Goal: Information Seeking & Learning: Learn about a topic

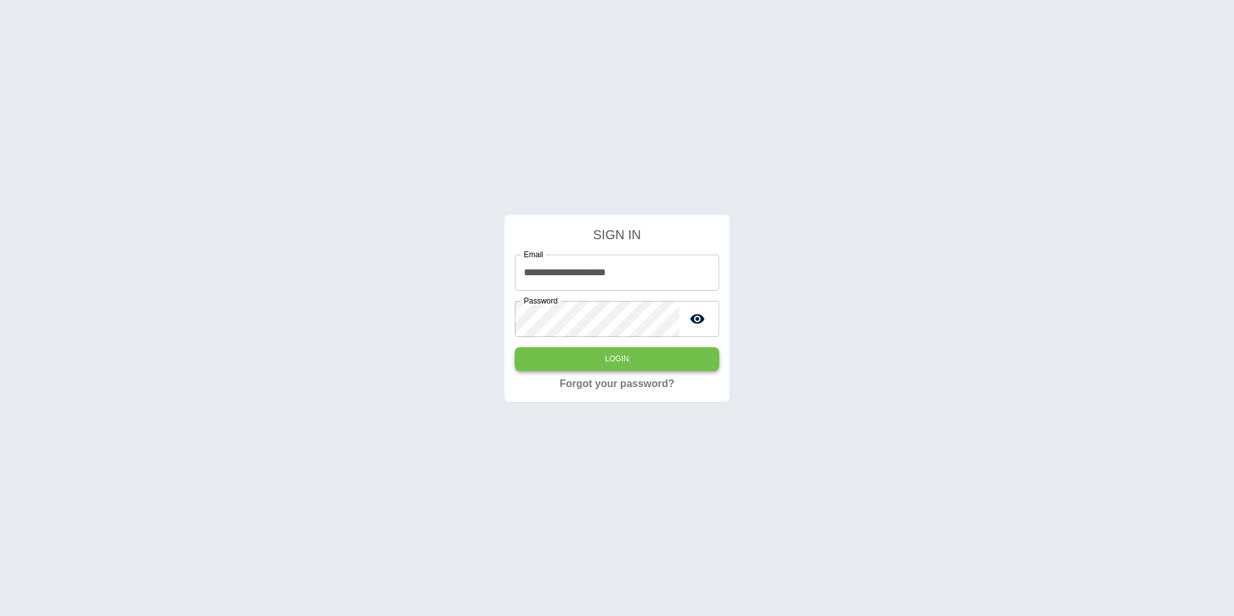
click at [539, 361] on button "Login" at bounding box center [617, 359] width 204 height 24
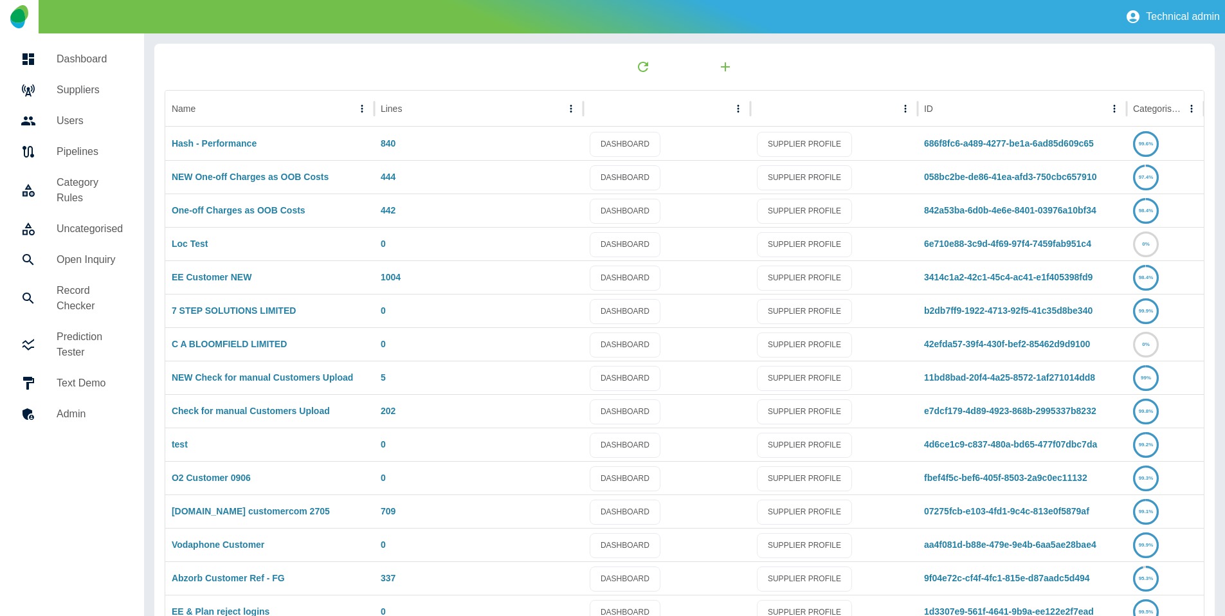
click at [336, 62] on div at bounding box center [685, 67] width 1040 height 26
click at [227, 177] on link "NEW One-off Charges as OOB Costs" at bounding box center [250, 177] width 157 height 10
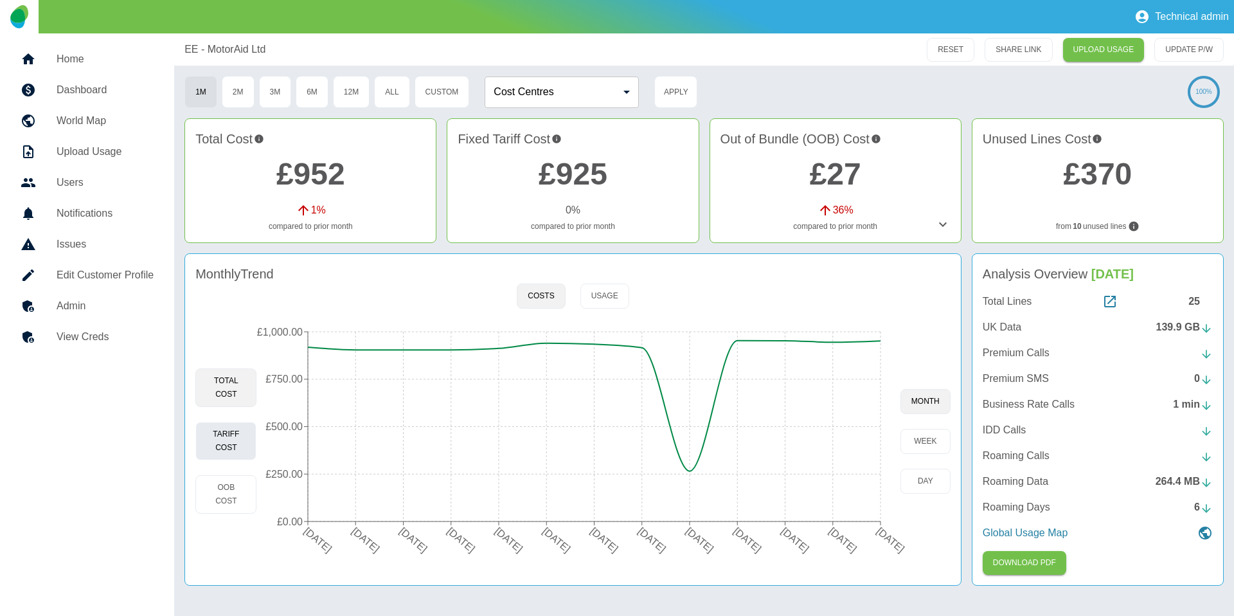
click at [236, 444] on button "Tariff Cost" at bounding box center [225, 441] width 61 height 39
click at [229, 494] on button "OOB Cost" at bounding box center [225, 494] width 61 height 39
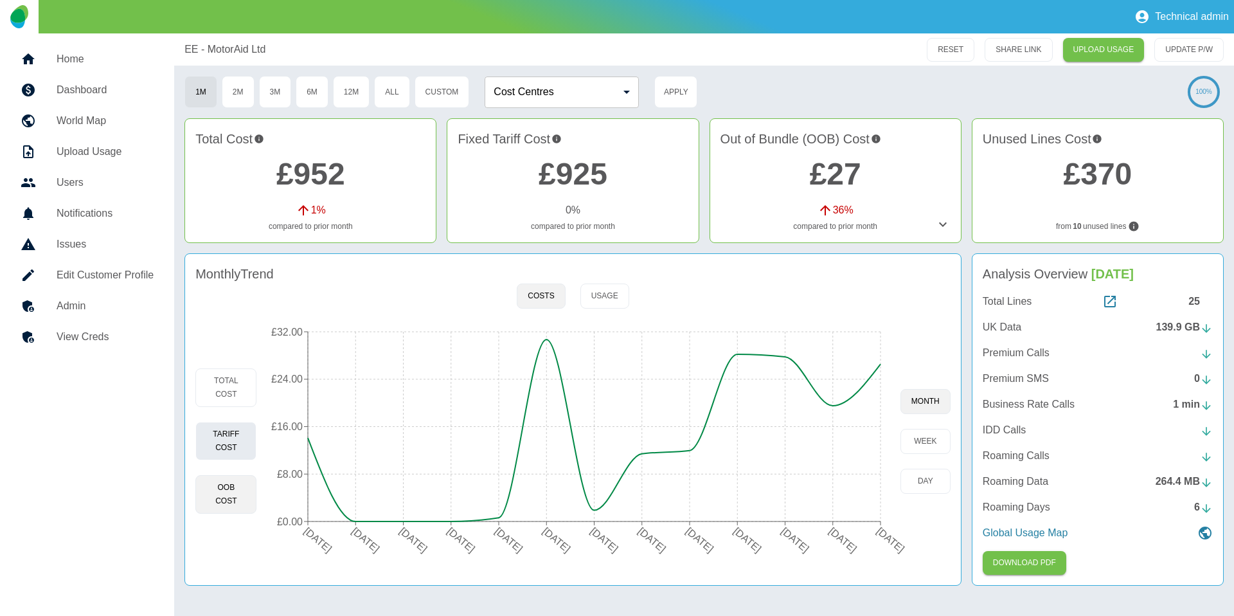
click at [229, 435] on button "Tariff Cost" at bounding box center [225, 441] width 61 height 39
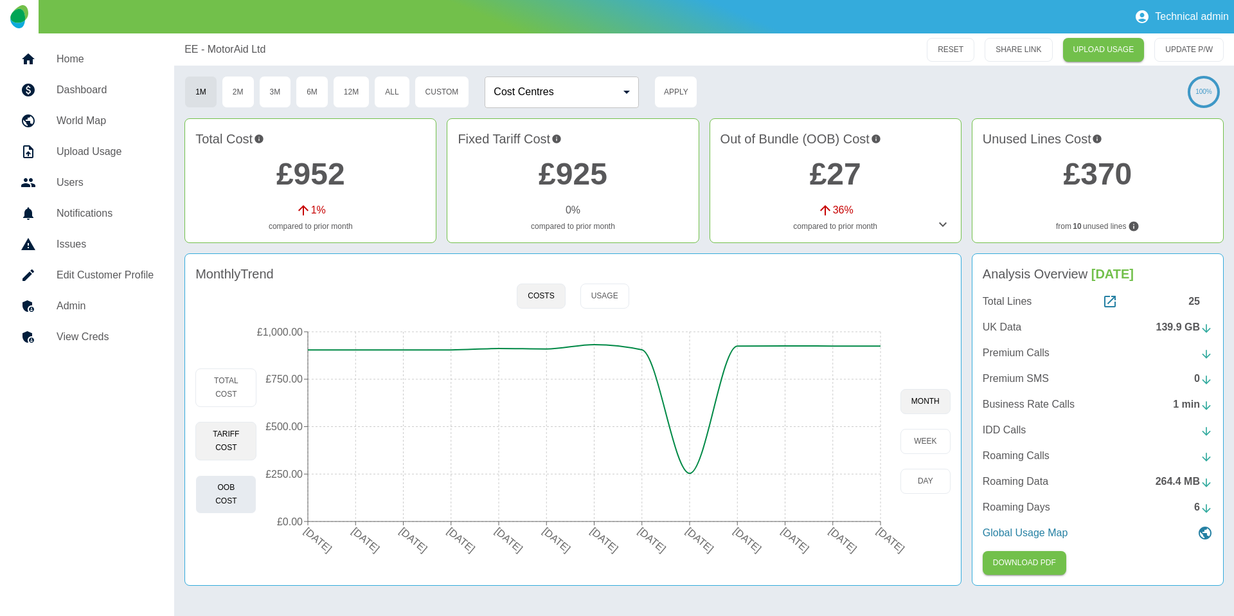
click at [233, 506] on button "OOB Cost" at bounding box center [225, 494] width 61 height 39
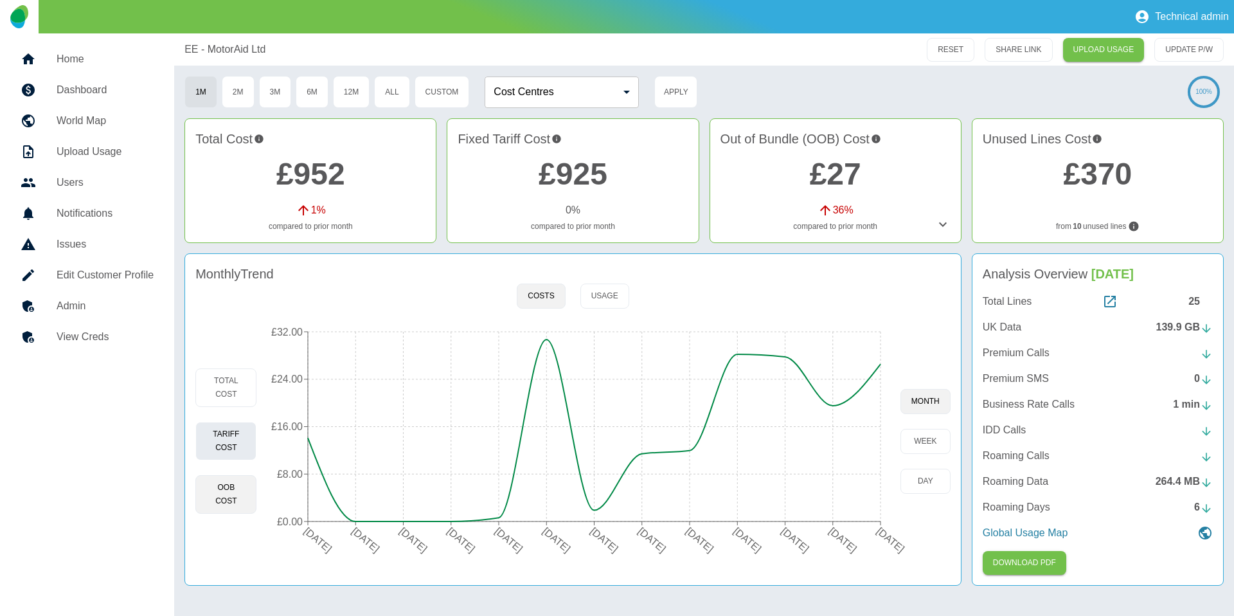
click at [227, 424] on button "Tariff Cost" at bounding box center [225, 441] width 61 height 39
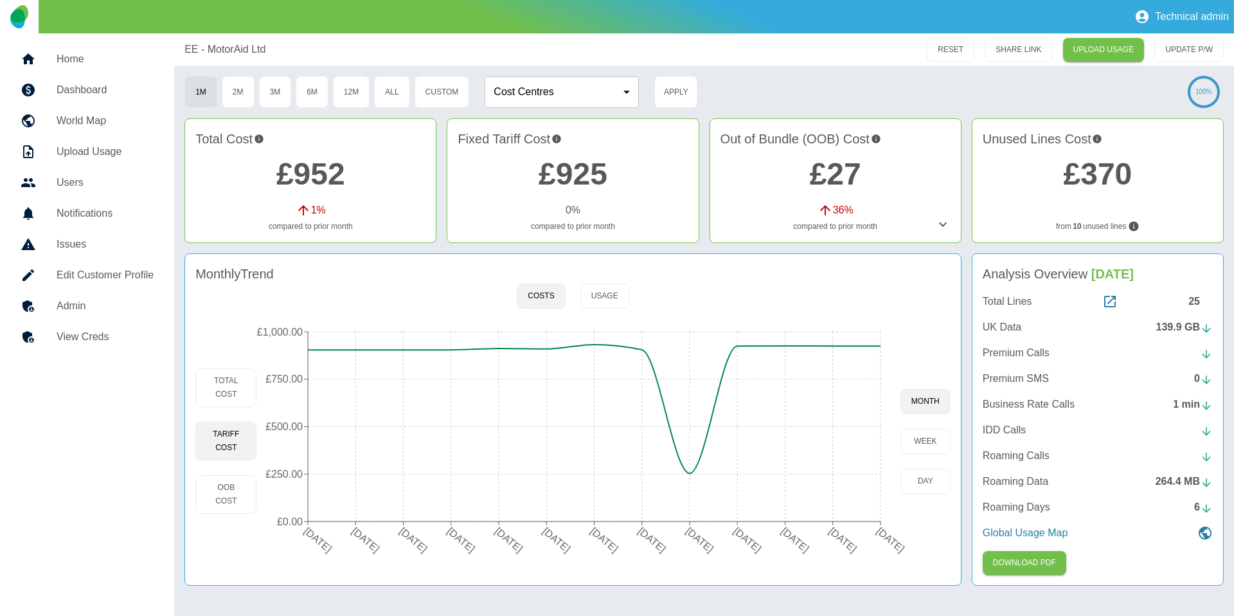
click at [692, 250] on div "EE - MotorAid Ltd RESET SHARE LINK UPLOAD USAGE UPDATE P/W 1M 2M 3M 6M 12M All …" at bounding box center [704, 324] width 1060 height 583
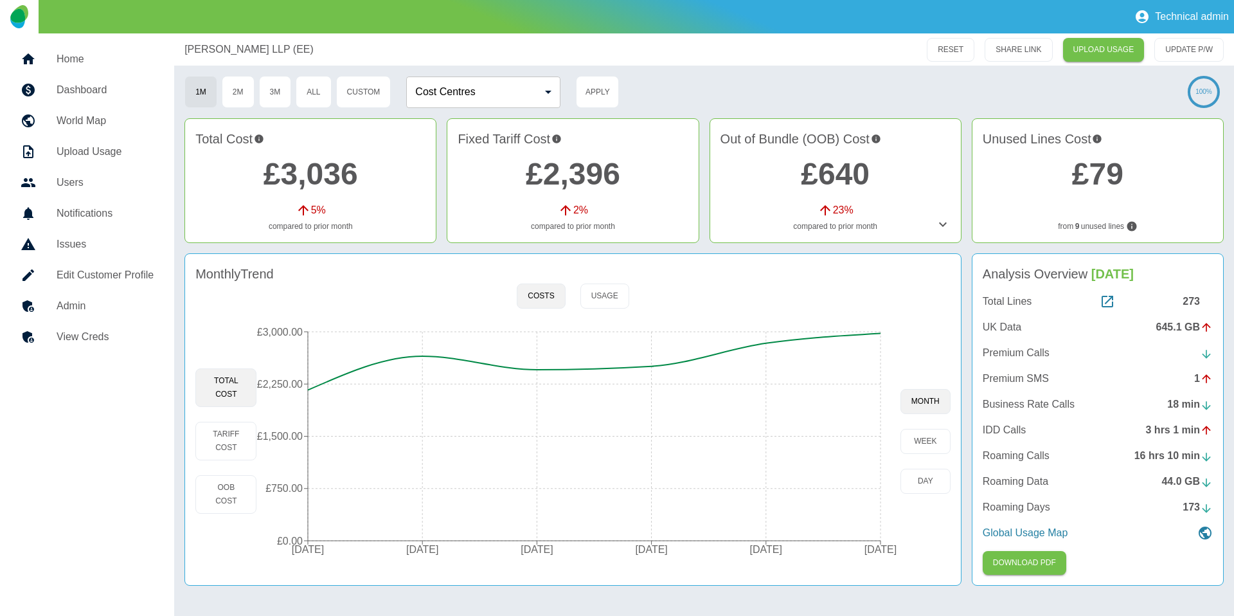
click at [343, 166] on link "£3,036" at bounding box center [311, 174] width 95 height 34
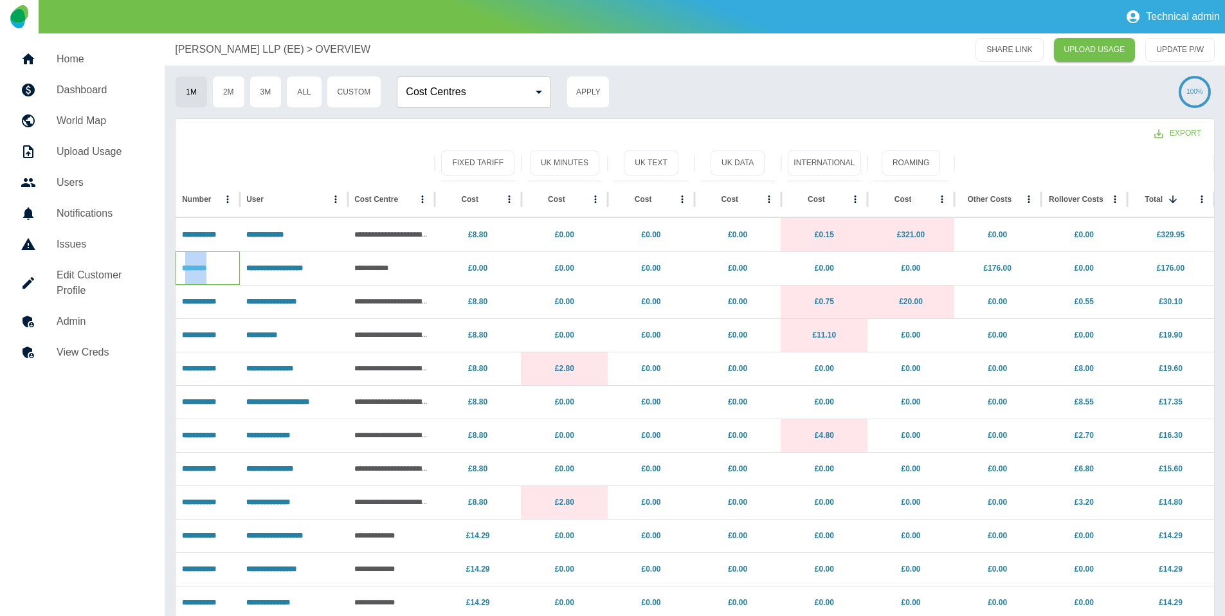
drag, startPoint x: 221, startPoint y: 271, endPoint x: 186, endPoint y: 269, distance: 34.7
click at [186, 269] on p "********" at bounding box center [207, 268] width 51 height 33
drag, startPoint x: 236, startPoint y: 232, endPoint x: 188, endPoint y: 231, distance: 48.2
click at [187, 231] on div "**********" at bounding box center [208, 234] width 64 height 33
click at [990, 269] on link "£176.00" at bounding box center [997, 268] width 28 height 9
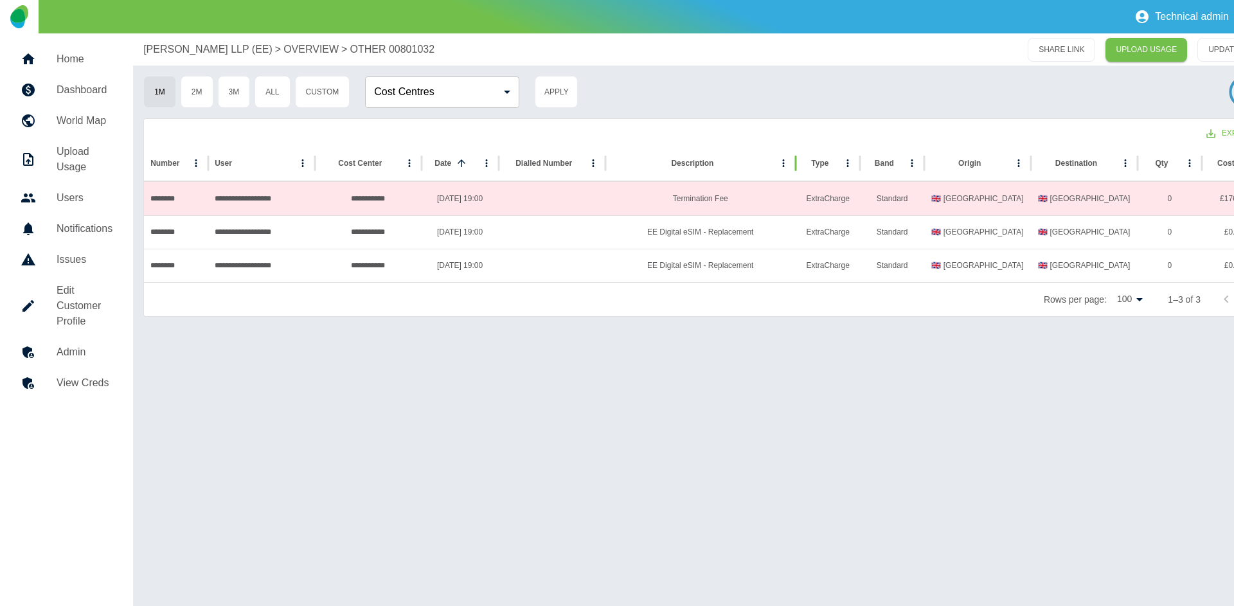
drag, startPoint x: 754, startPoint y: 169, endPoint x: 797, endPoint y: 170, distance: 43.1
click at [797, 170] on div at bounding box center [796, 163] width 6 height 36
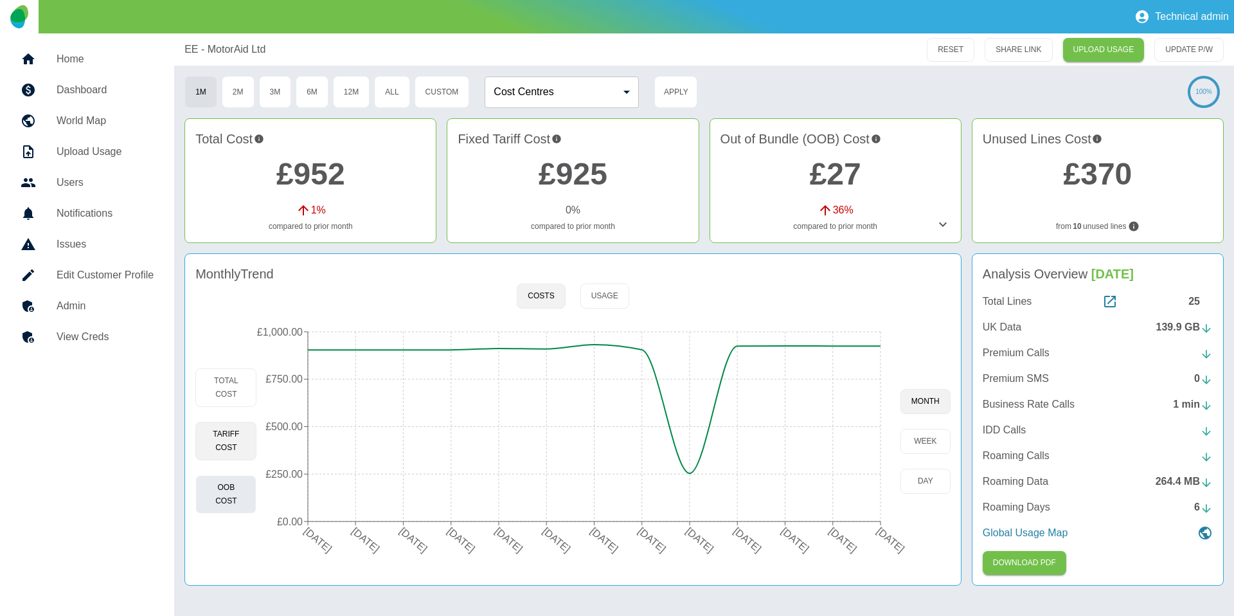
click at [231, 503] on button "OOB Cost" at bounding box center [225, 494] width 61 height 39
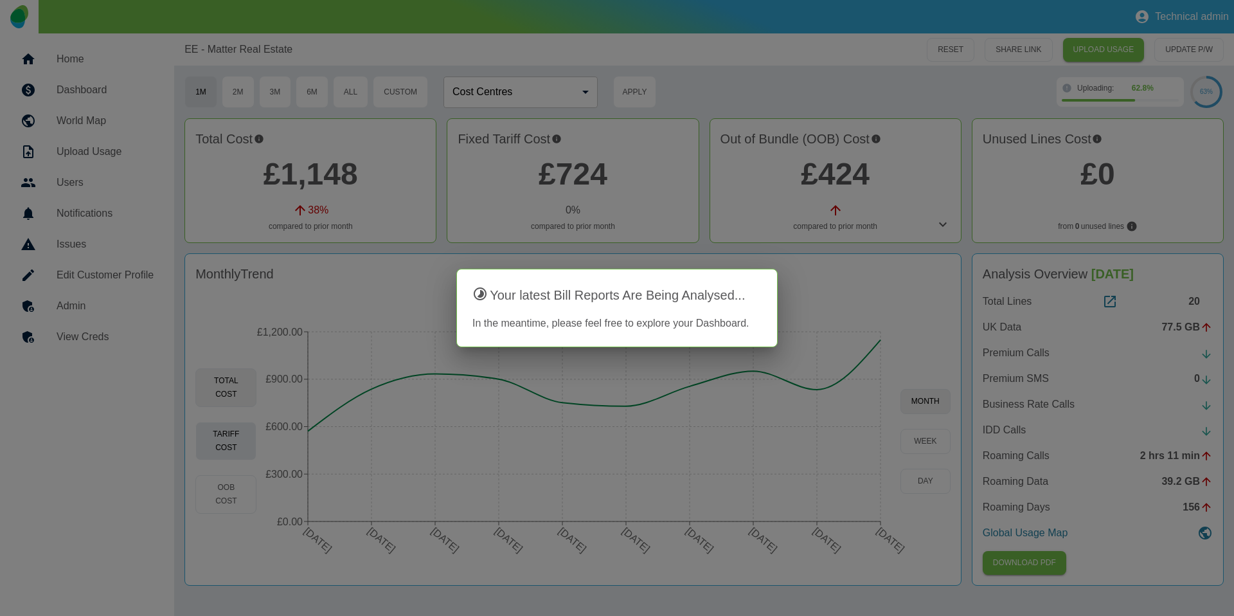
drag, startPoint x: 184, startPoint y: 448, endPoint x: 195, endPoint y: 444, distance: 12.2
click at [184, 448] on div at bounding box center [617, 308] width 1234 height 616
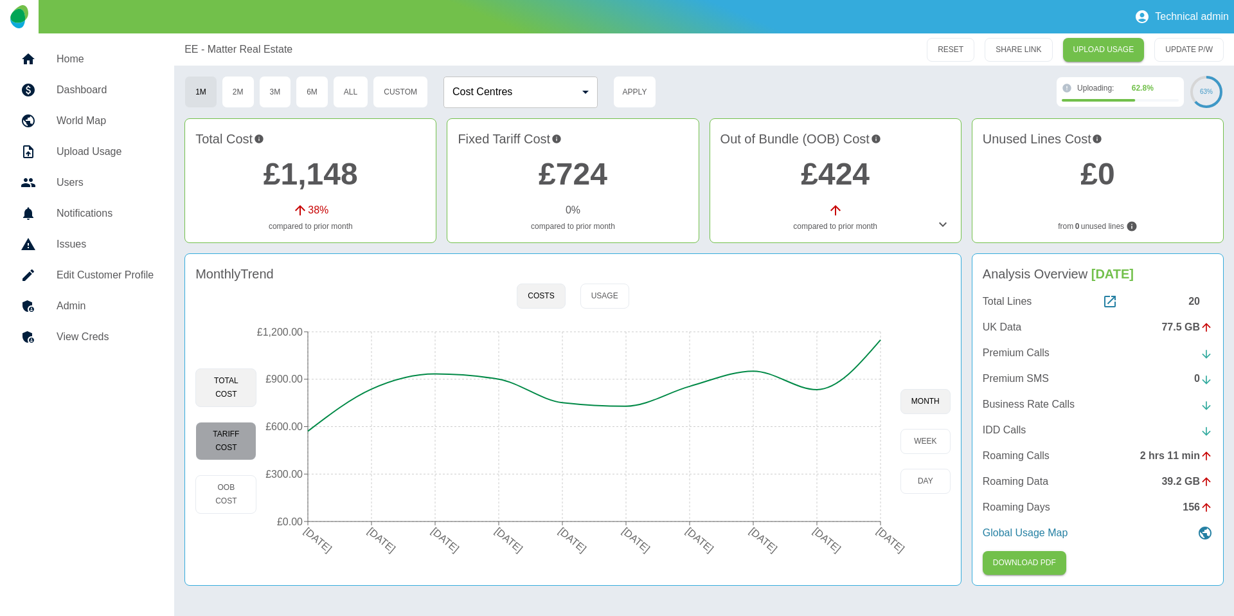
click at [209, 440] on button "Tariff Cost" at bounding box center [225, 441] width 61 height 39
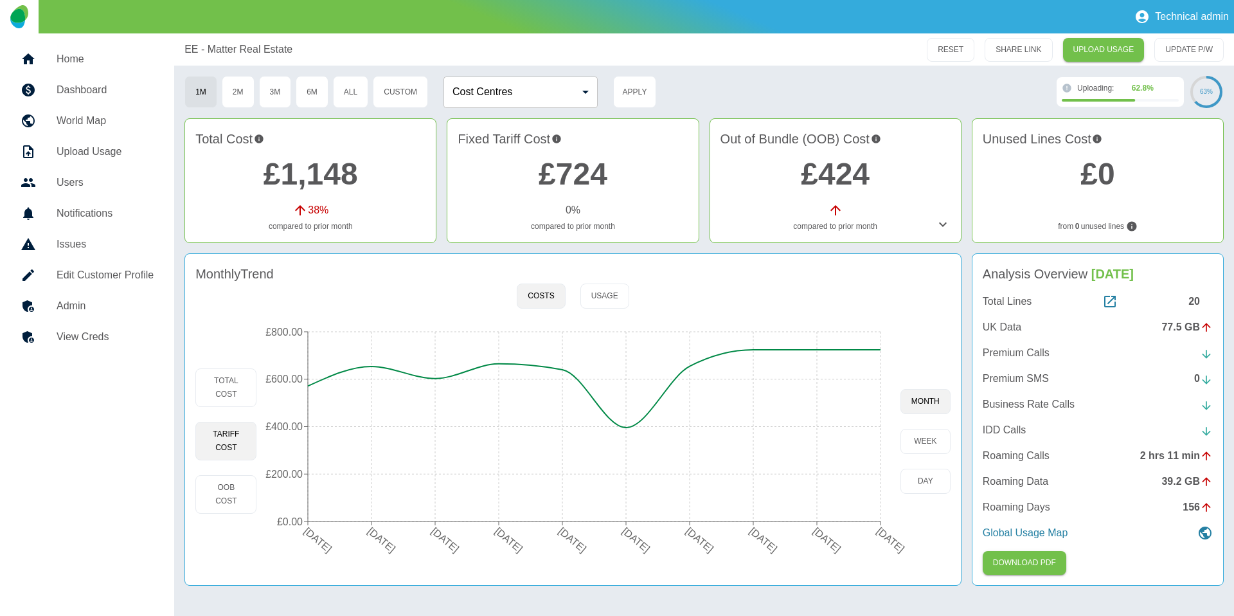
click at [377, 545] on icon "23 Nov 2024 23 Dec 2024 23 Jan 2025 23 Feb 2025 23 Mar 2025 23 Apr 2025 23 May …" at bounding box center [579, 441] width 644 height 244
drag, startPoint x: 382, startPoint y: 48, endPoint x: 182, endPoint y: 48, distance: 200.0
click at [182, 48] on div "EE - Matter Real Estate RESET SHARE LINK UPLOAD USAGE UPDATE P/W" at bounding box center [704, 49] width 1060 height 32
copy p "EE - Matter Real Estate"
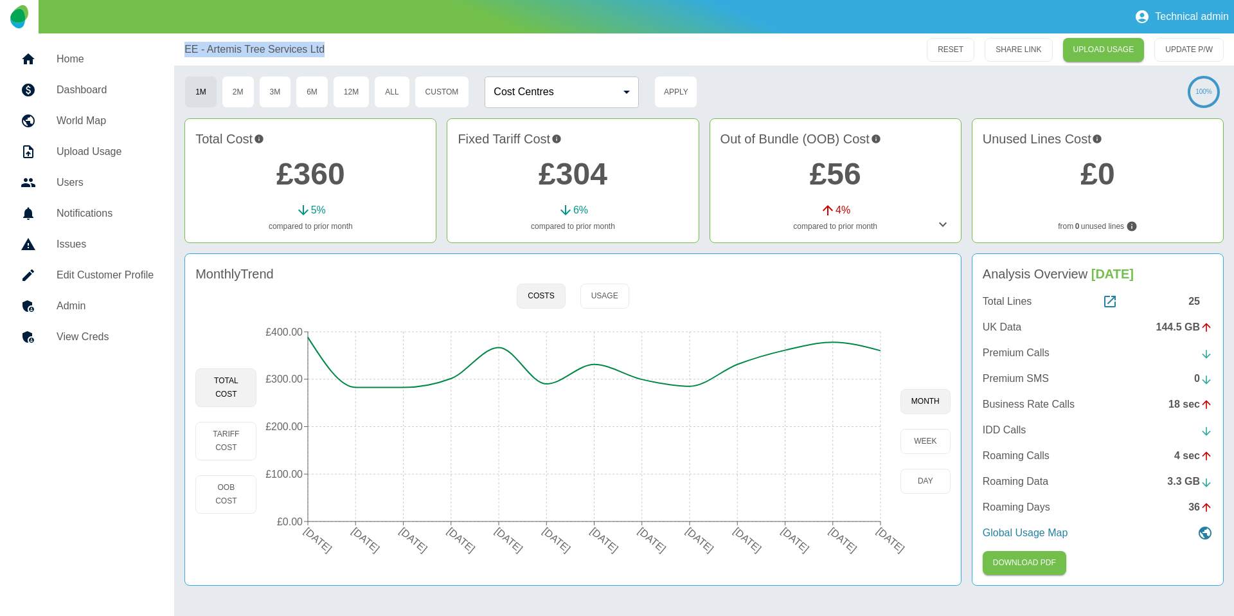
drag, startPoint x: 171, startPoint y: 51, endPoint x: 325, endPoint y: 47, distance: 154.4
click at [325, 47] on div "Home Dashboard World Map Upload Usage Users Notifications Issues Edit Customer …" at bounding box center [617, 324] width 1234 height 583
copy p "EE - Artemis Tree Services Ltd"
click at [218, 444] on button "Tariff Cost" at bounding box center [225, 441] width 61 height 39
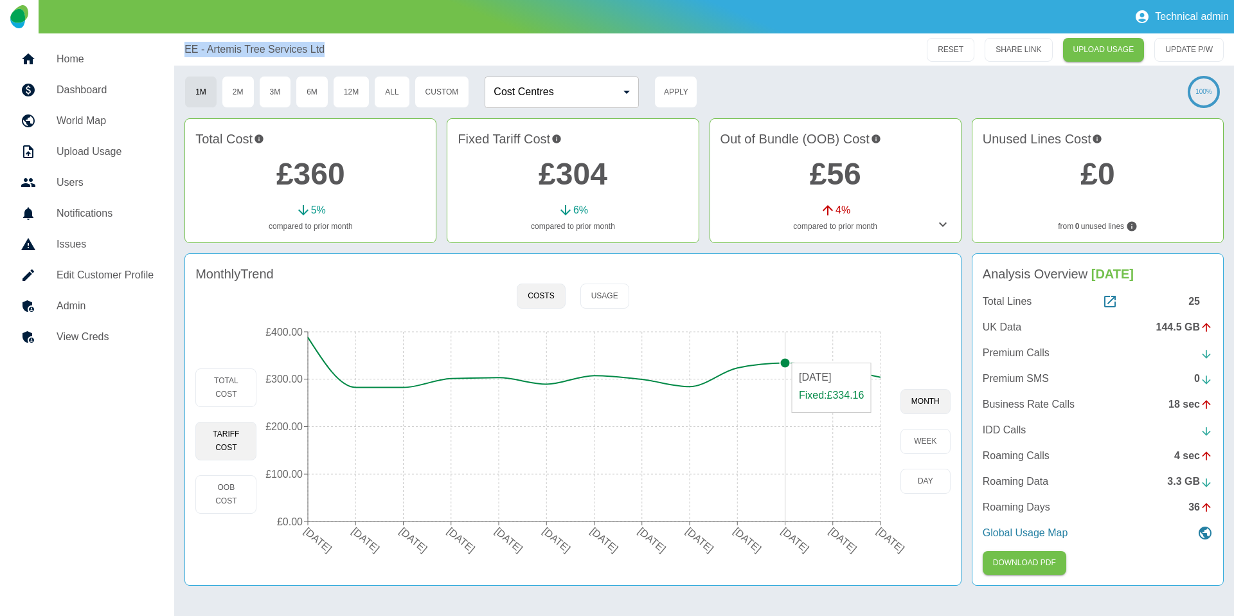
type button "fixed"
click at [250, 496] on button "OOB Cost" at bounding box center [225, 494] width 61 height 39
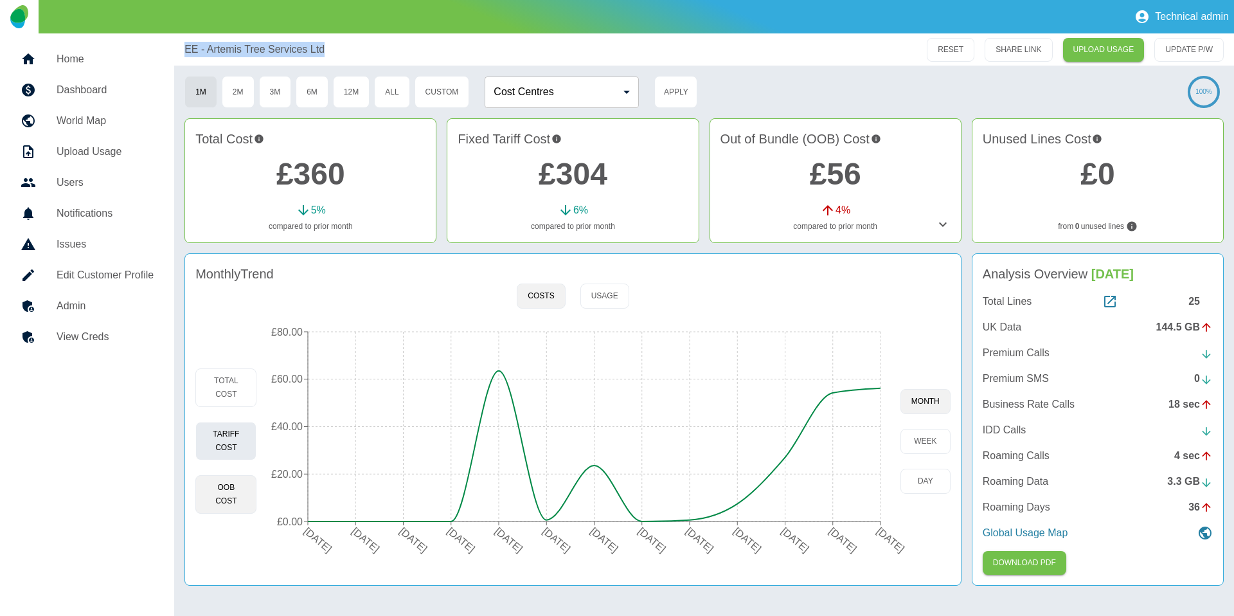
click at [249, 444] on button "Tariff Cost" at bounding box center [225, 441] width 61 height 39
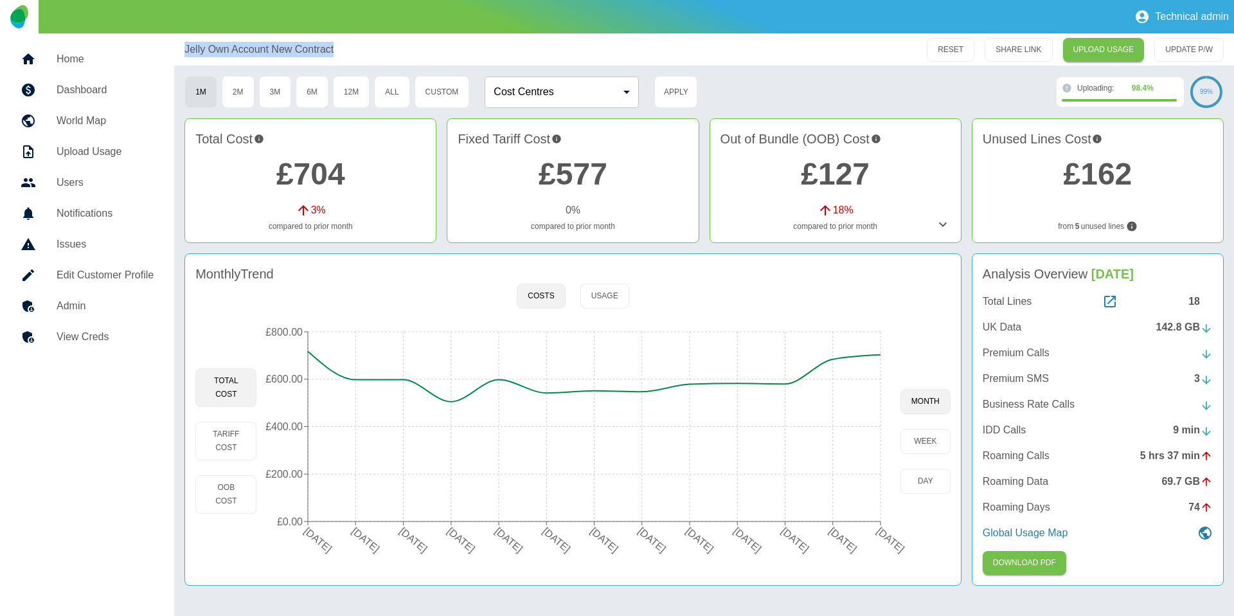
drag, startPoint x: 349, startPoint y: 49, endPoint x: 175, endPoint y: 46, distance: 174.3
click at [175, 46] on div "Jelly Own Account New Contract RESET SHARE LINK UPLOAD USAGE UPDATE P/W" at bounding box center [704, 49] width 1060 height 32
copy p "Jelly Own Account New Contract"
click at [230, 442] on button "Tariff Cost" at bounding box center [225, 441] width 61 height 39
click at [589, 555] on icon "31 Aug 2024 30 Sep 2024 31 Oct 2024 30 Nov 2024 31 Dec 2024 31 Jan 2025 28 Feb …" at bounding box center [579, 441] width 644 height 244
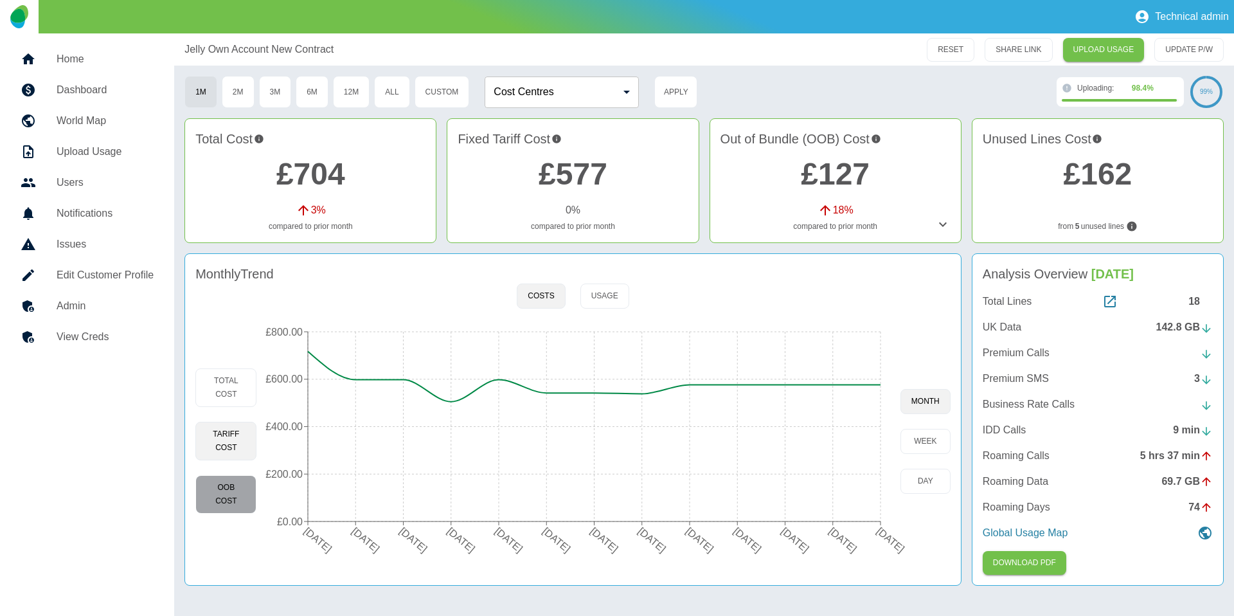
click at [247, 500] on button "OOB Cost" at bounding box center [225, 494] width 61 height 39
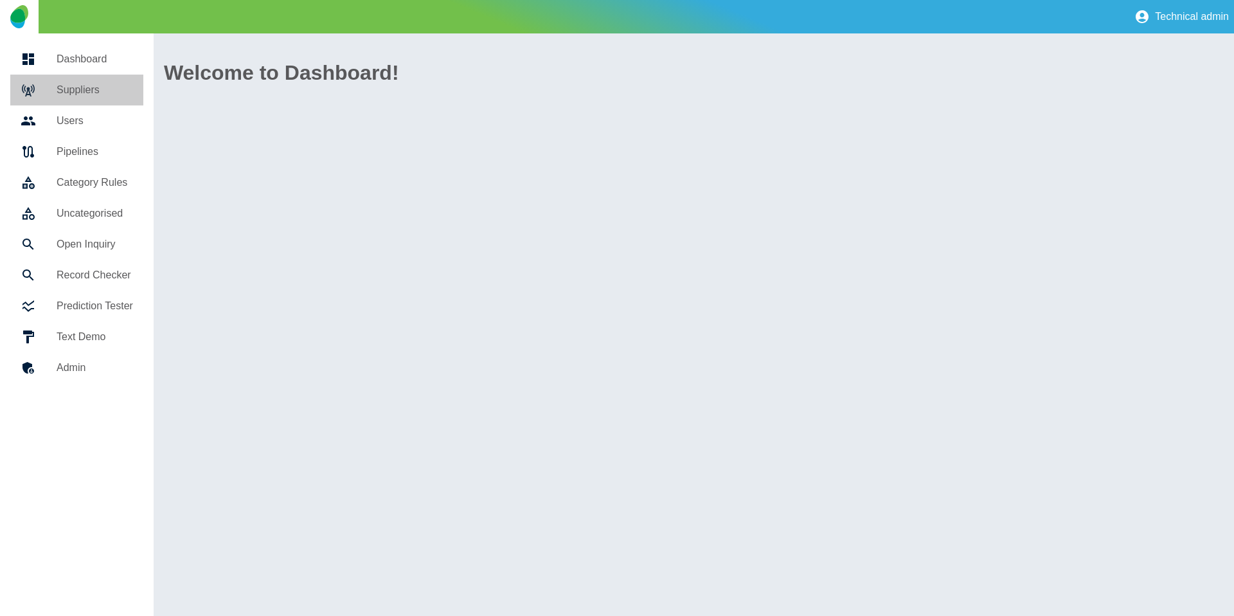
click at [98, 84] on h5 "Suppliers" at bounding box center [95, 89] width 77 height 15
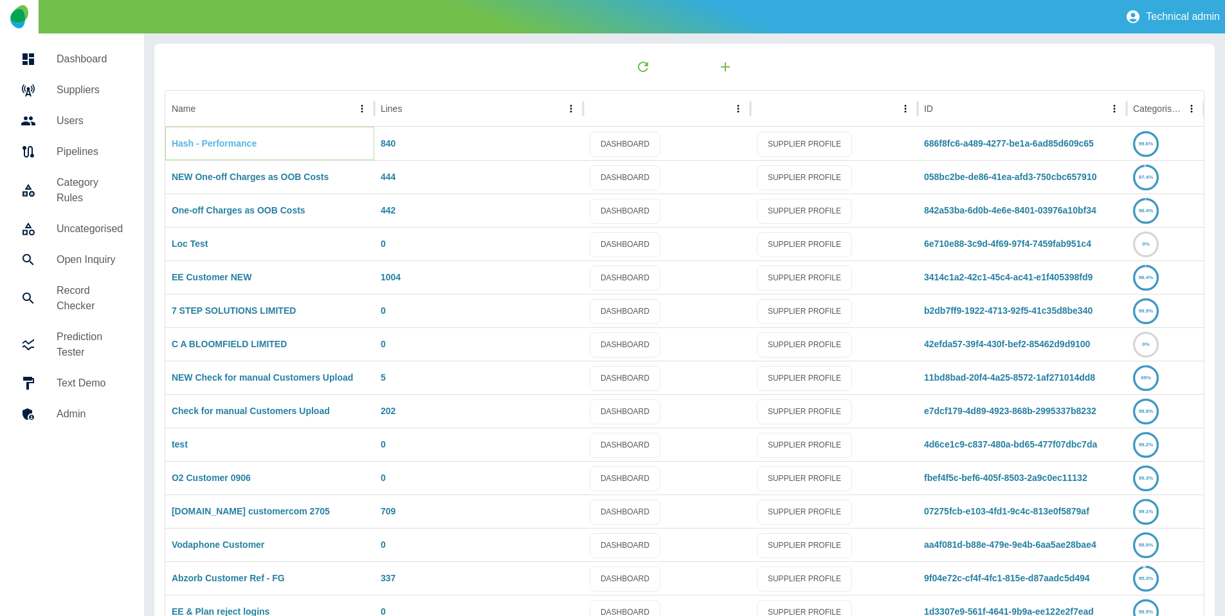
click at [221, 143] on link "Hash - Performance" at bounding box center [214, 143] width 85 height 10
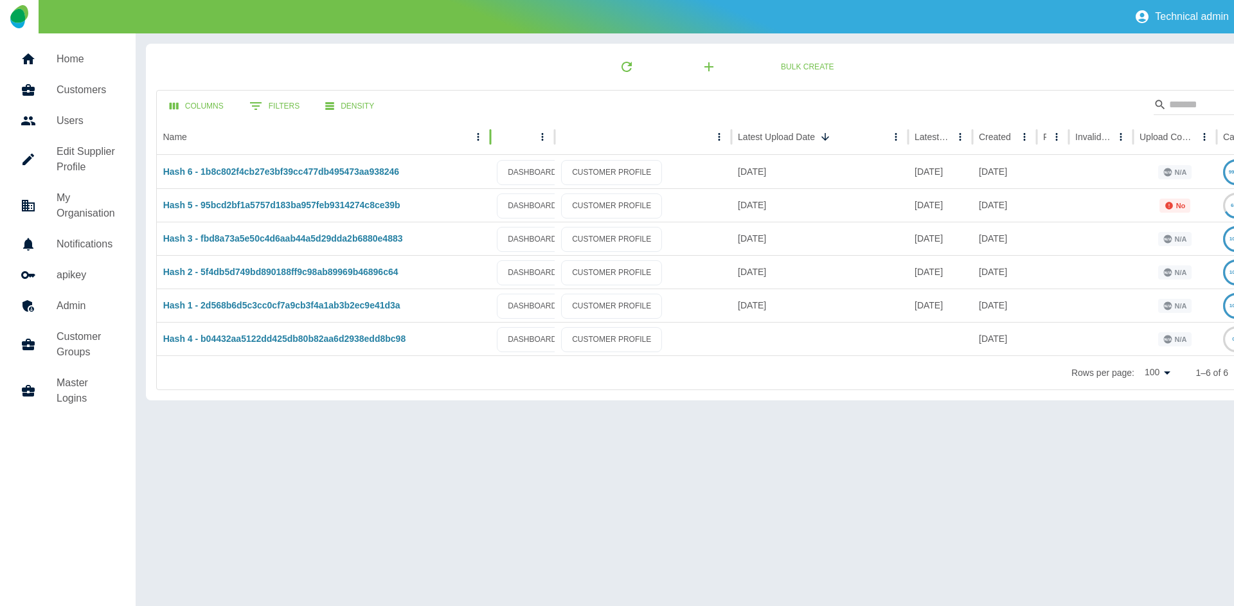
drag, startPoint x: 422, startPoint y: 127, endPoint x: 496, endPoint y: 126, distance: 74.0
click at [494, 126] on div at bounding box center [490, 137] width 6 height 36
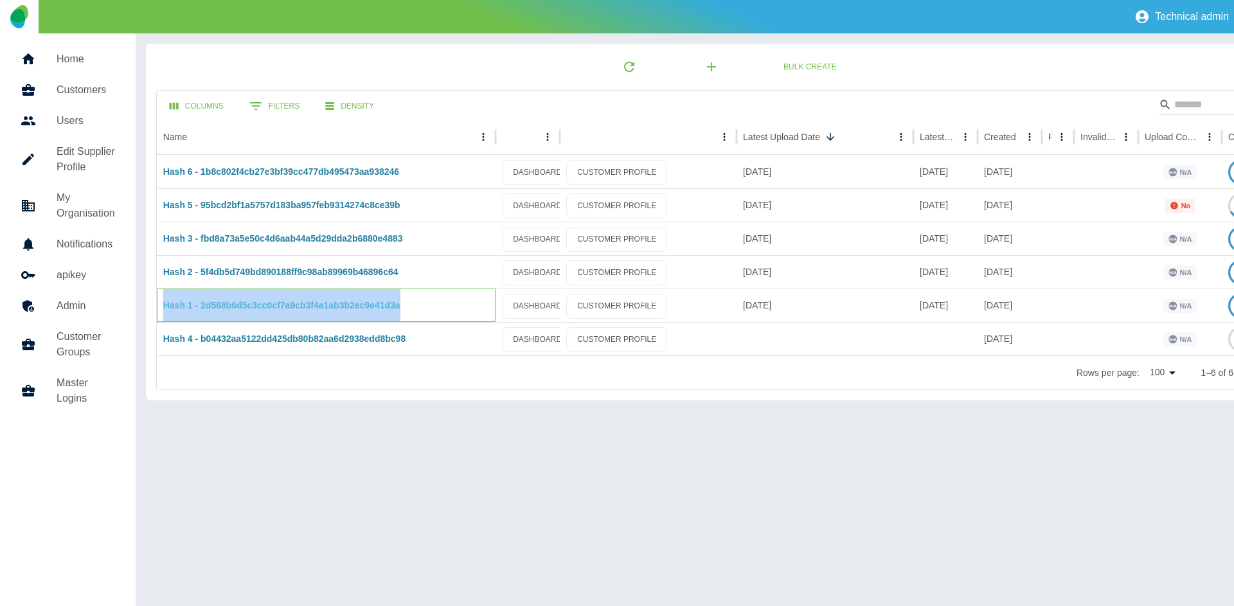
drag, startPoint x: 353, startPoint y: 303, endPoint x: 163, endPoint y: 300, distance: 189.7
click at [163, 300] on div "Hash 1 - 2d568b6d5c3cc0cf7a9cb3f4a1ab3b2ec9e41d3a" at bounding box center [326, 305] width 339 height 33
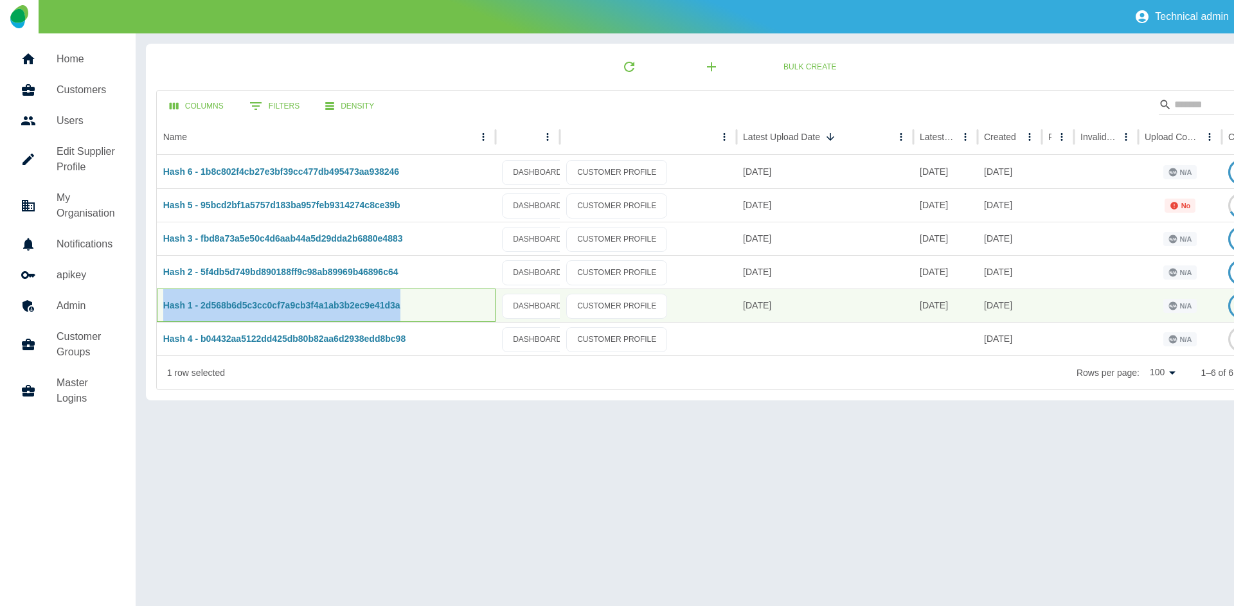
copy link "Hash 1 - 2d568b6d5c3cc0cf7a9cb3f4a1ab3b2ec9e41d3a"
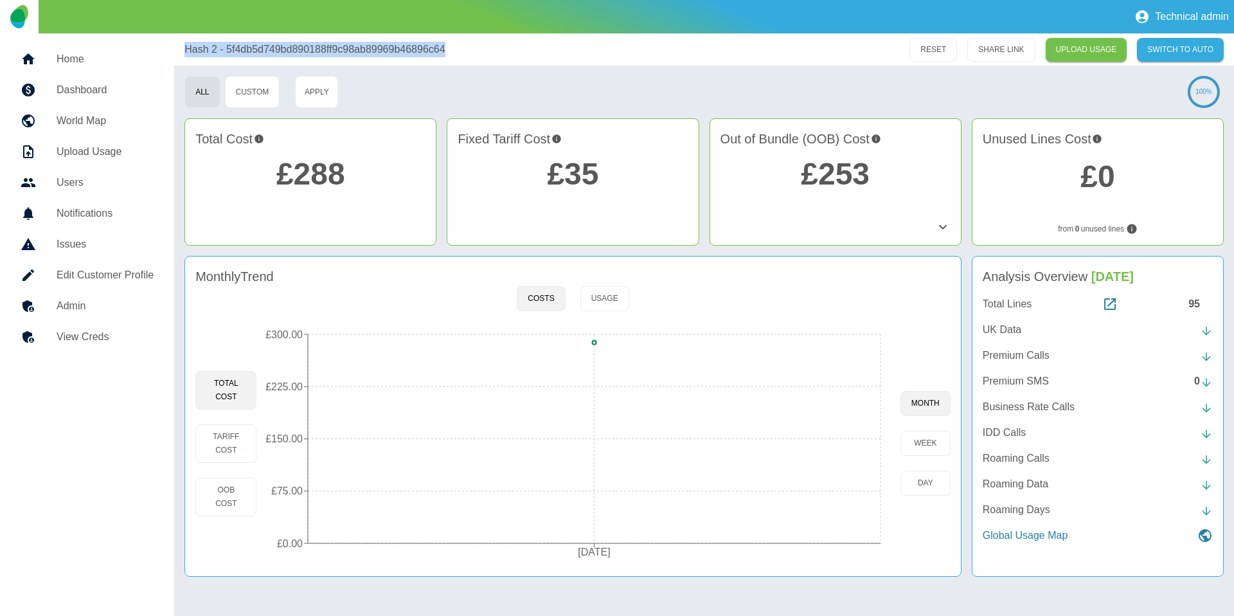
drag, startPoint x: 469, startPoint y: 52, endPoint x: 176, endPoint y: 53, distance: 293.2
click at [176, 53] on div "Hash 2 - 5f4db5d749bd890188ff9c98ab89969b46896c64 RESET SHARE LINK UPLOAD USAGE…" at bounding box center [704, 49] width 1060 height 32
copy p "Hash 2 - 5f4db5d749bd890188ff9c98ab89969b46896c64"
click at [210, 602] on div "Hash 2 - 5f4db5d749bd890188ff9c98ab89969b46896c64 RESET SHARE LINK UPLOAD USAGE…" at bounding box center [704, 324] width 1060 height 583
click at [235, 438] on button "Tariff Cost" at bounding box center [225, 443] width 61 height 39
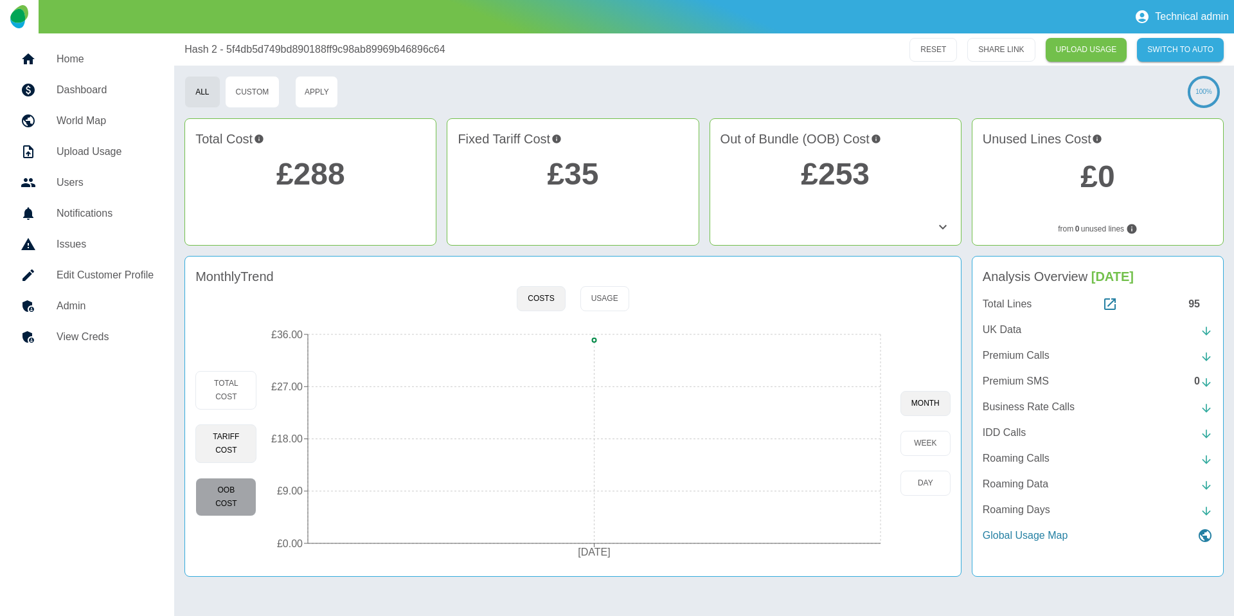
click at [220, 494] on button "OOB Cost" at bounding box center [225, 497] width 61 height 39
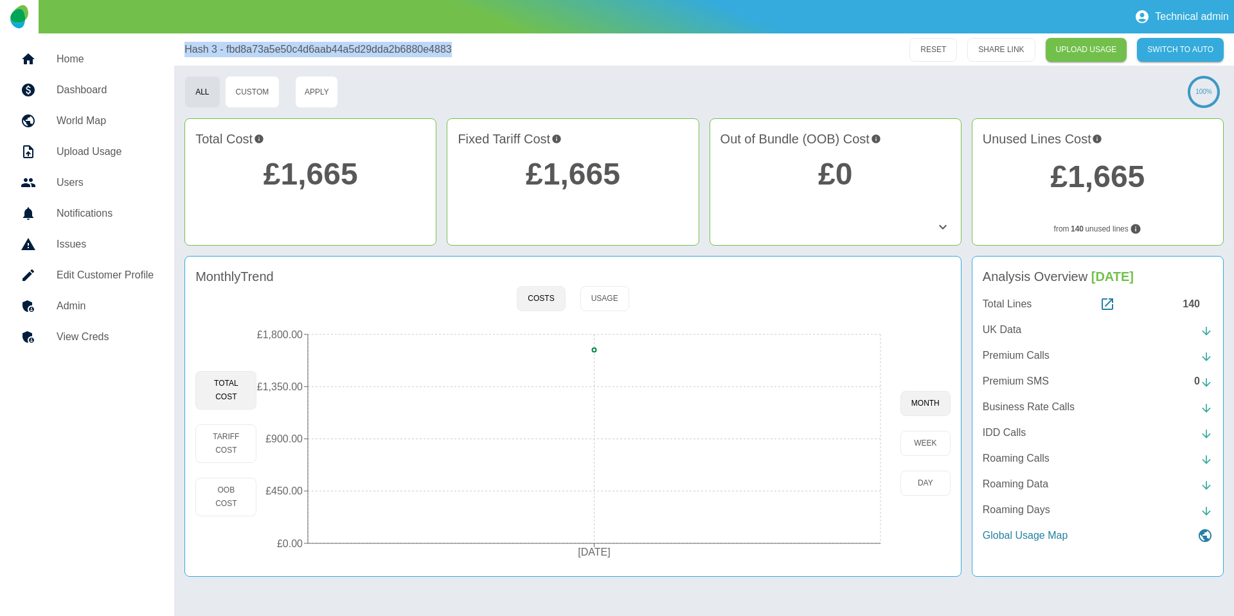
drag, startPoint x: 465, startPoint y: 50, endPoint x: 186, endPoint y: 53, distance: 279.1
click at [186, 53] on div "Hash 3 - fbd8a73a5e50c4d6aab44a5d29dda2b6880e4883" at bounding box center [465, 49] width 561 height 15
copy p "Hash 3 - fbd8a73a5e50c4d6aab44a5d29dda2b6880e4883"
click at [727, 59] on div "Hash 3 - fbd8a73a5e50c4d6aab44a5d29dda2b6880e4883 RESET SHARE LINK UPLOAD USAGE…" at bounding box center [704, 49] width 1060 height 32
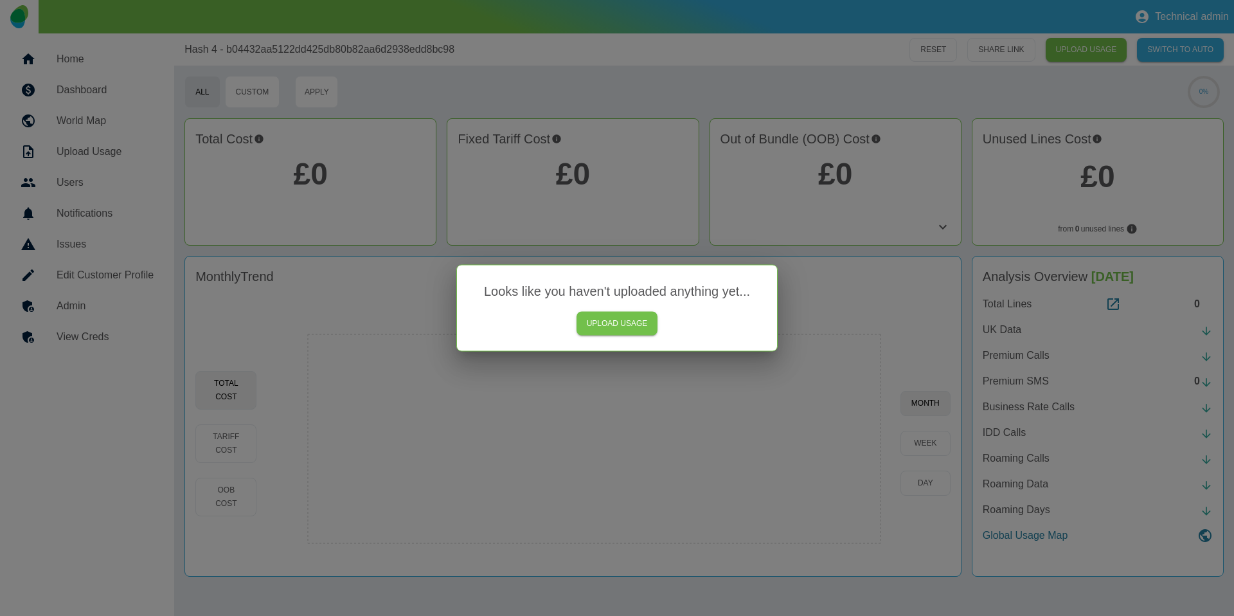
click at [697, 95] on div at bounding box center [617, 308] width 1234 height 616
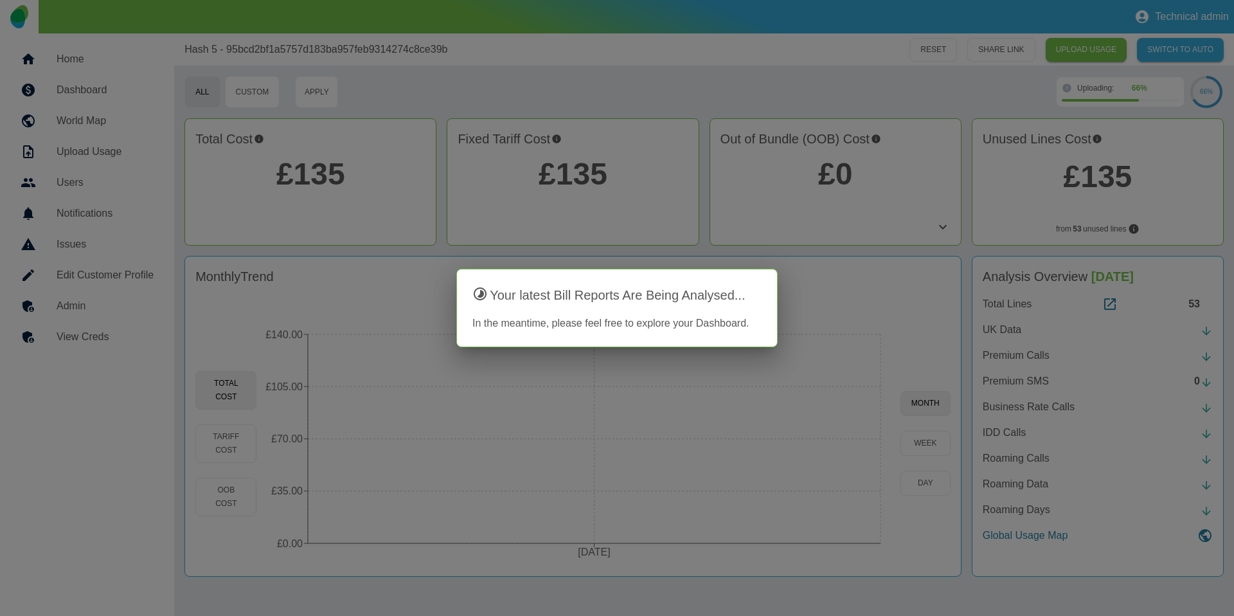
drag, startPoint x: 491, startPoint y: 48, endPoint x: 483, endPoint y: 48, distance: 7.7
click at [483, 48] on div at bounding box center [617, 308] width 1234 height 616
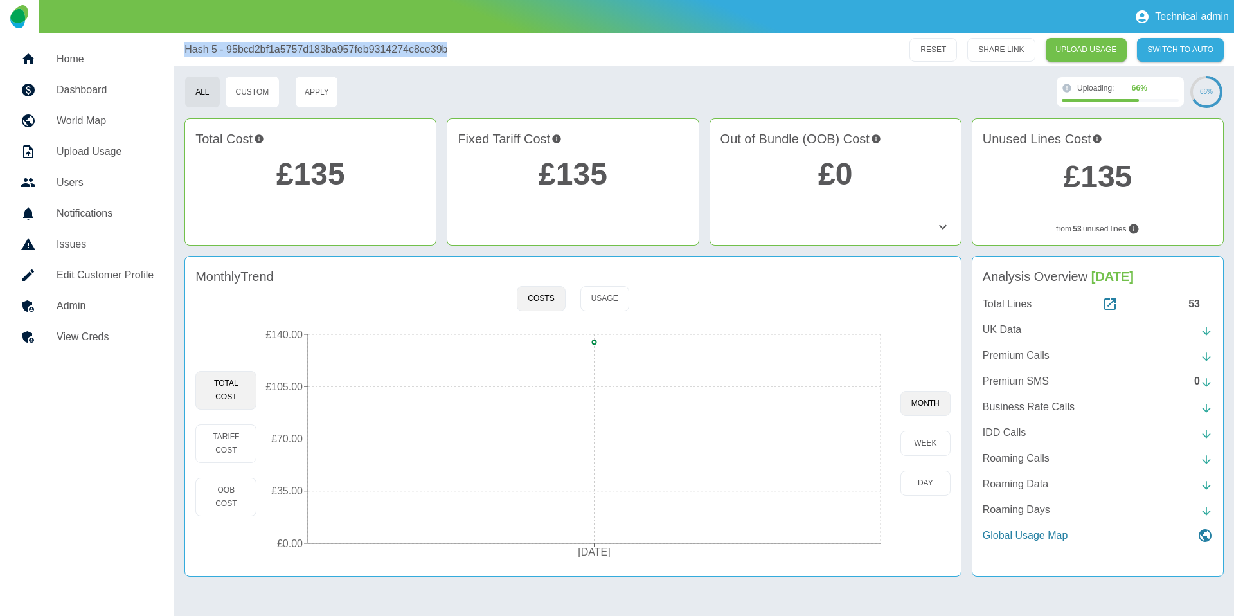
drag, startPoint x: 486, startPoint y: 51, endPoint x: 158, endPoint y: 47, distance: 328.6
click at [158, 47] on div "Home Dashboard World Map Upload Usage Users Notifications Issues Edit Customer …" at bounding box center [617, 324] width 1234 height 583
copy p "Hash 5 - 95bcd2bf1a5757d183ba957feb9314274c8ce39b"
click at [469, 82] on div "All Custom Apply" at bounding box center [618, 92] width 867 height 32
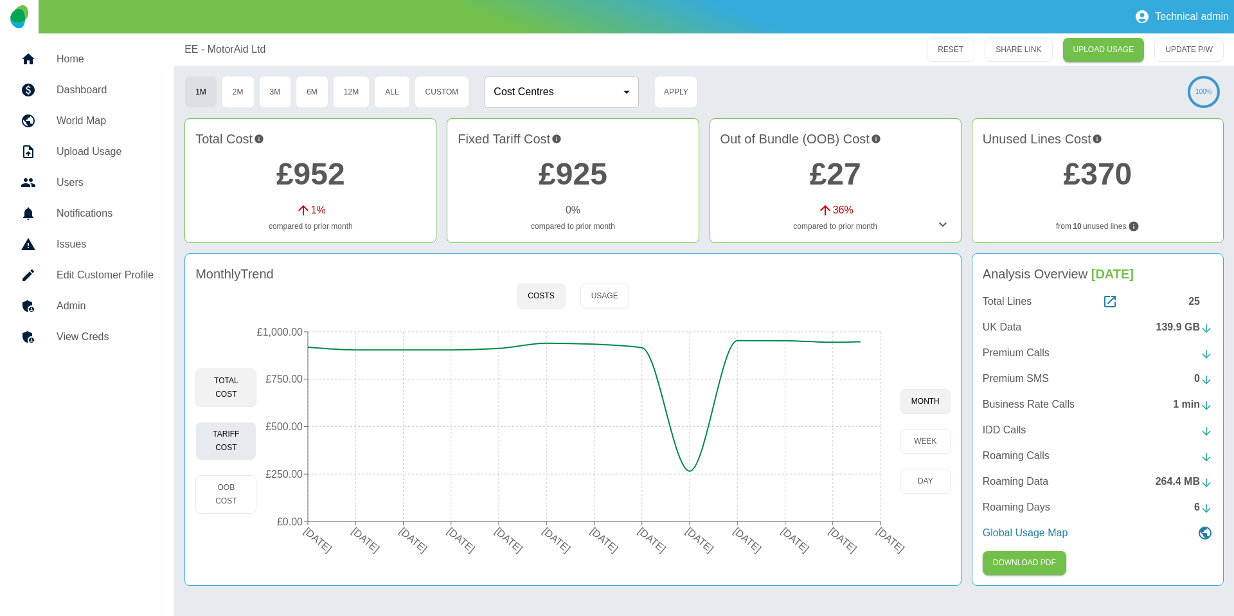
click at [237, 428] on button "Tariff Cost" at bounding box center [225, 441] width 61 height 39
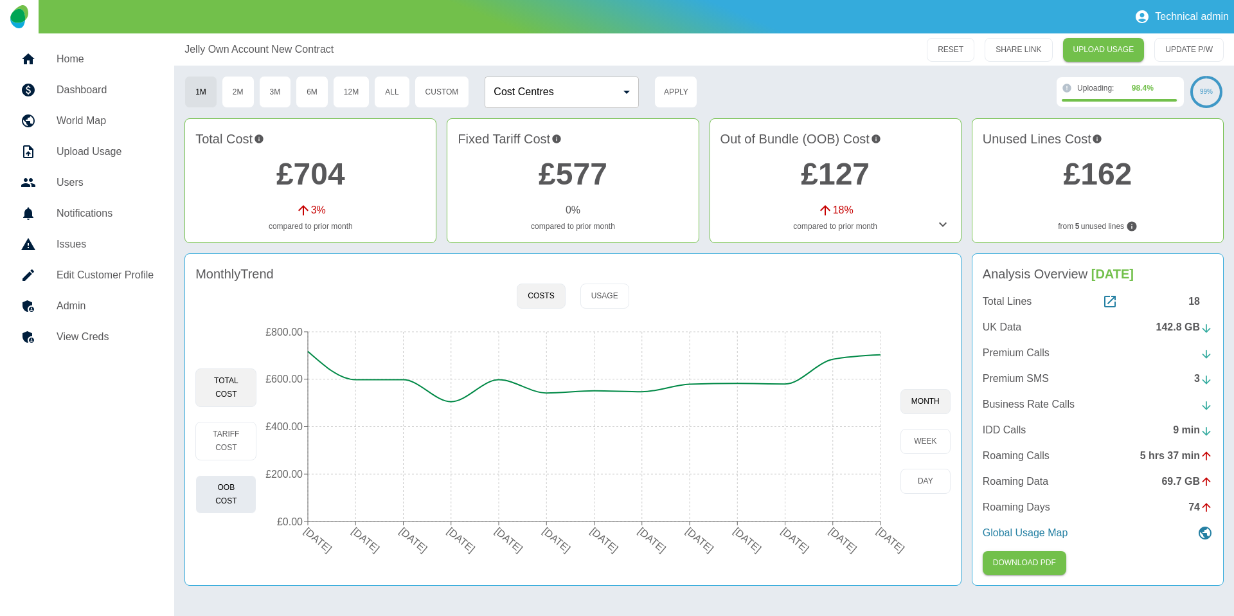
click at [233, 484] on button "OOB Cost" at bounding box center [225, 494] width 61 height 39
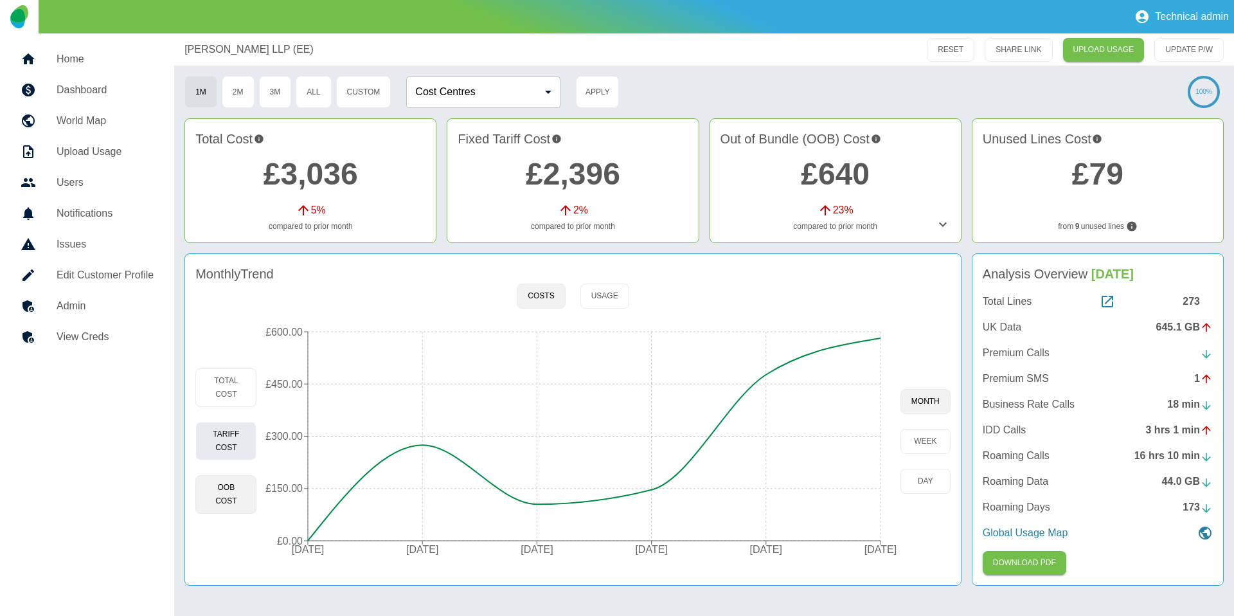
click at [248, 447] on button "Tariff Cost" at bounding box center [225, 441] width 61 height 39
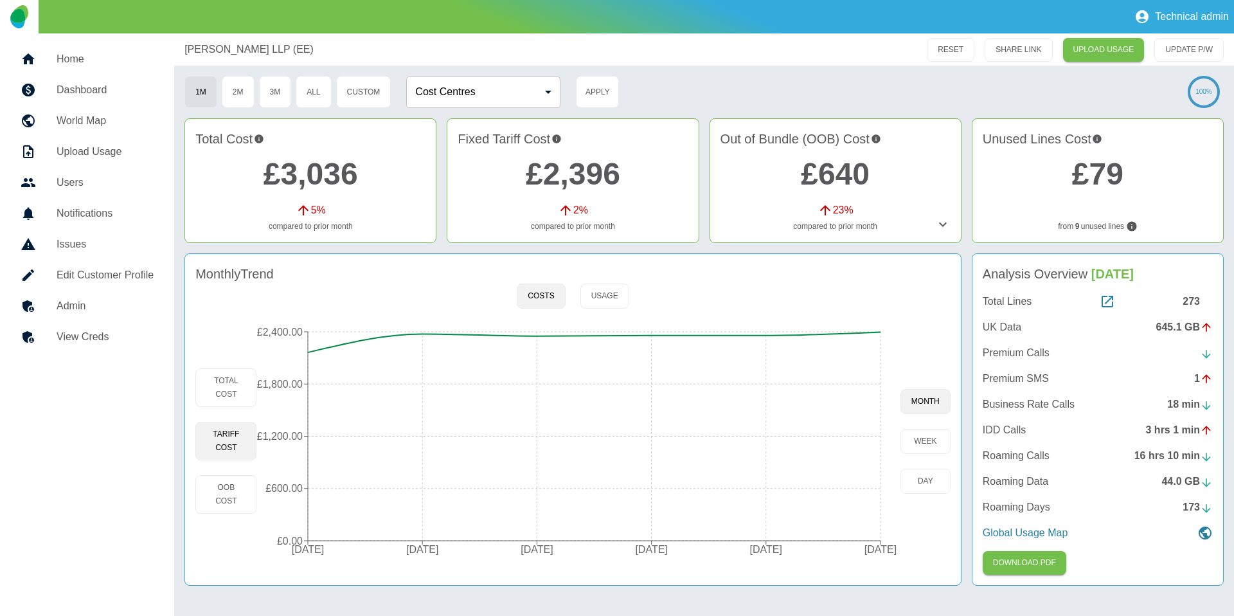
drag, startPoint x: 213, startPoint y: 53, endPoint x: 171, endPoint y: 54, distance: 41.8
click at [171, 54] on div "Home Dashboard World Map Upload Usage Users Notifications Issues Edit Customer …" at bounding box center [617, 324] width 1234 height 583
click at [887, 298] on div "Monthly Trend Costs Usage Total Cost Tariff Cost OOB Cost 22 Mar 2025 22 Apr 20…" at bounding box center [573, 419] width 777 height 332
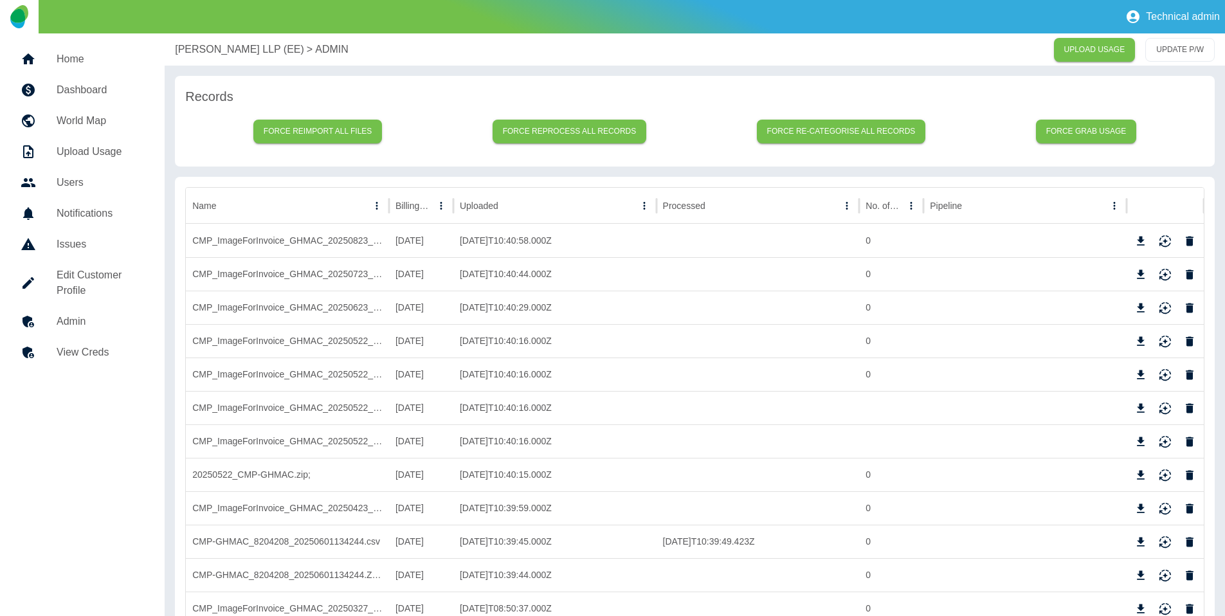
click at [87, 328] on h5 "Admin" at bounding box center [100, 321] width 87 height 15
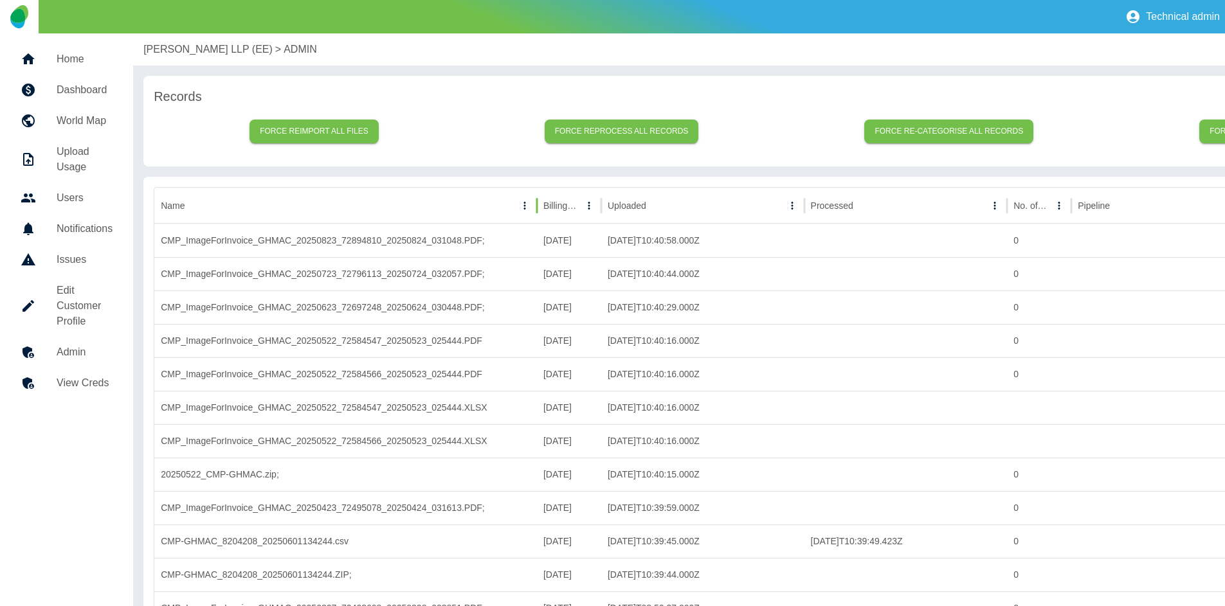
drag, startPoint x: 388, startPoint y: 205, endPoint x: 536, endPoint y: 237, distance: 151.3
click at [568, 208] on icon "Sort" at bounding box center [574, 206] width 12 height 12
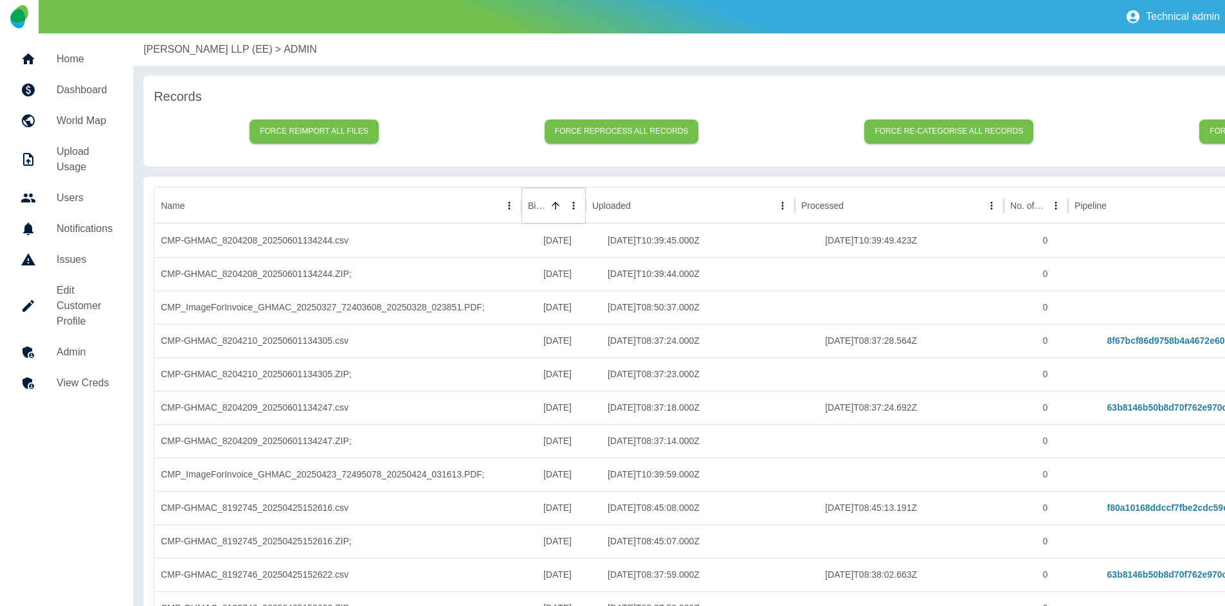
click at [555, 208] on icon "Sort" at bounding box center [556, 206] width 12 height 12
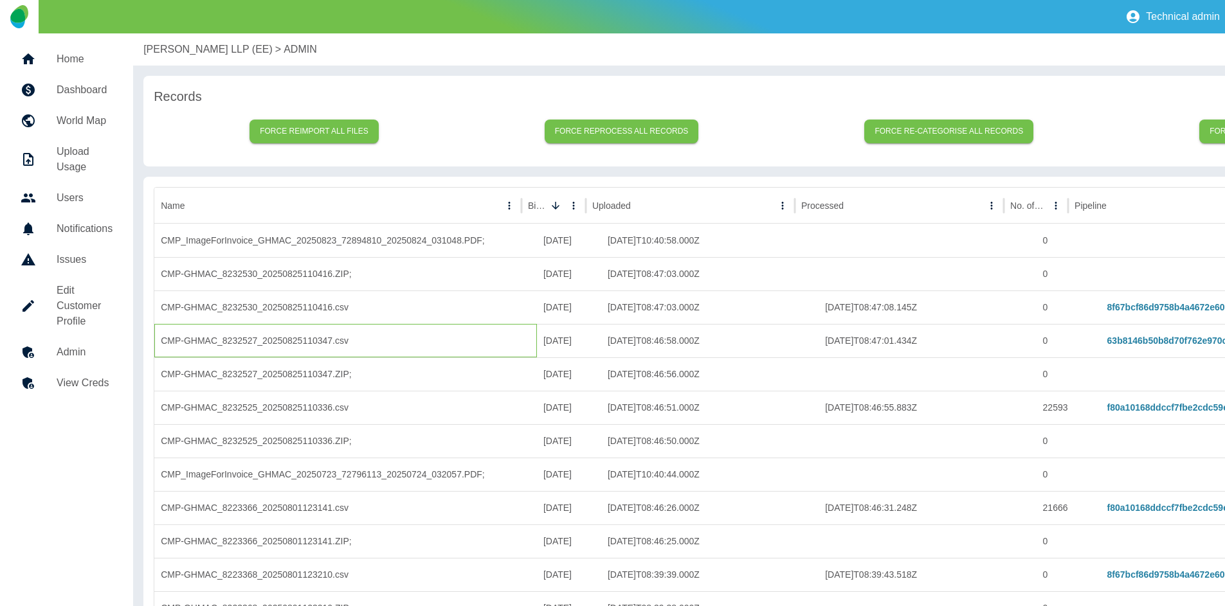
click at [315, 343] on div "CMP-GHMAC_8232527_20250825110347.csv" at bounding box center [345, 340] width 383 height 33
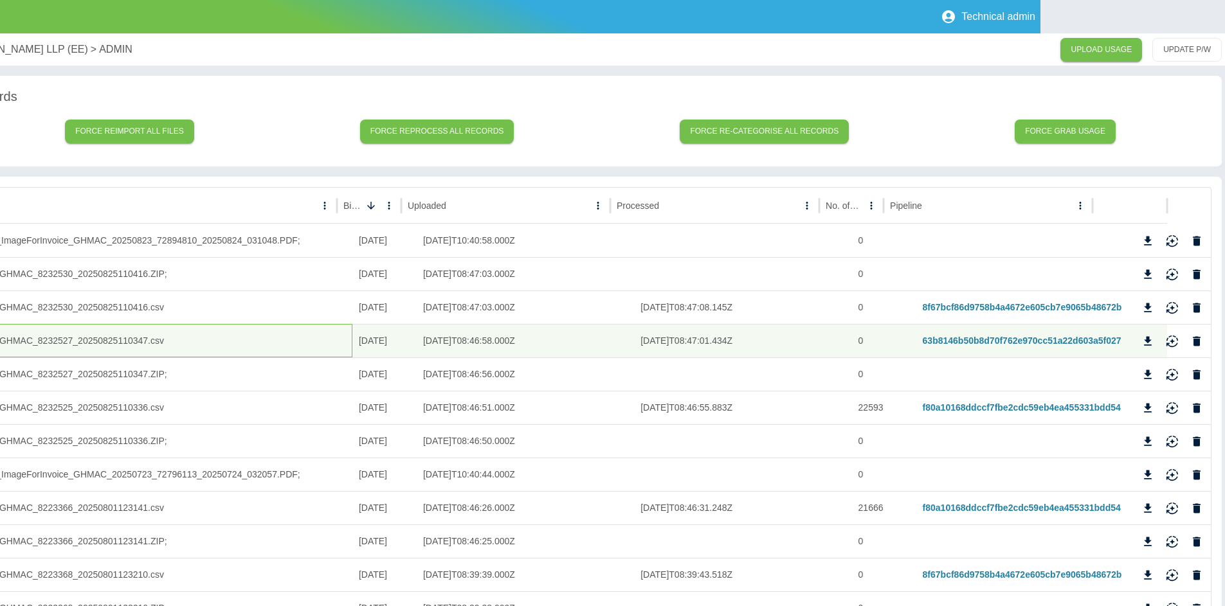
scroll to position [0, 192]
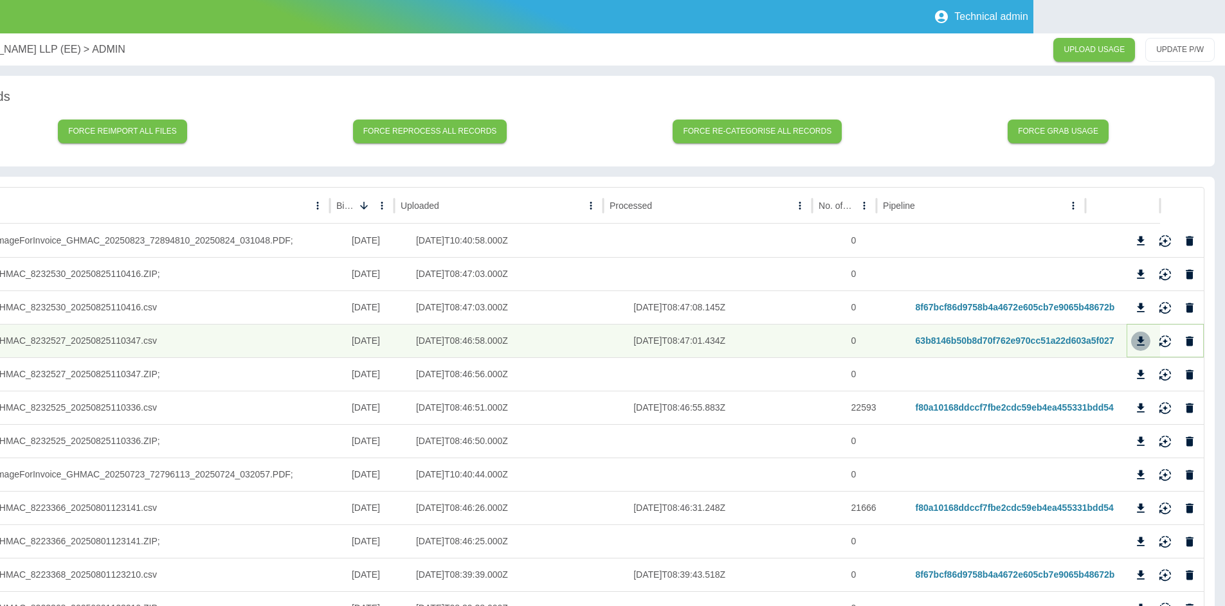
click at [1139, 338] on icon "Download" at bounding box center [1141, 340] width 8 height 9
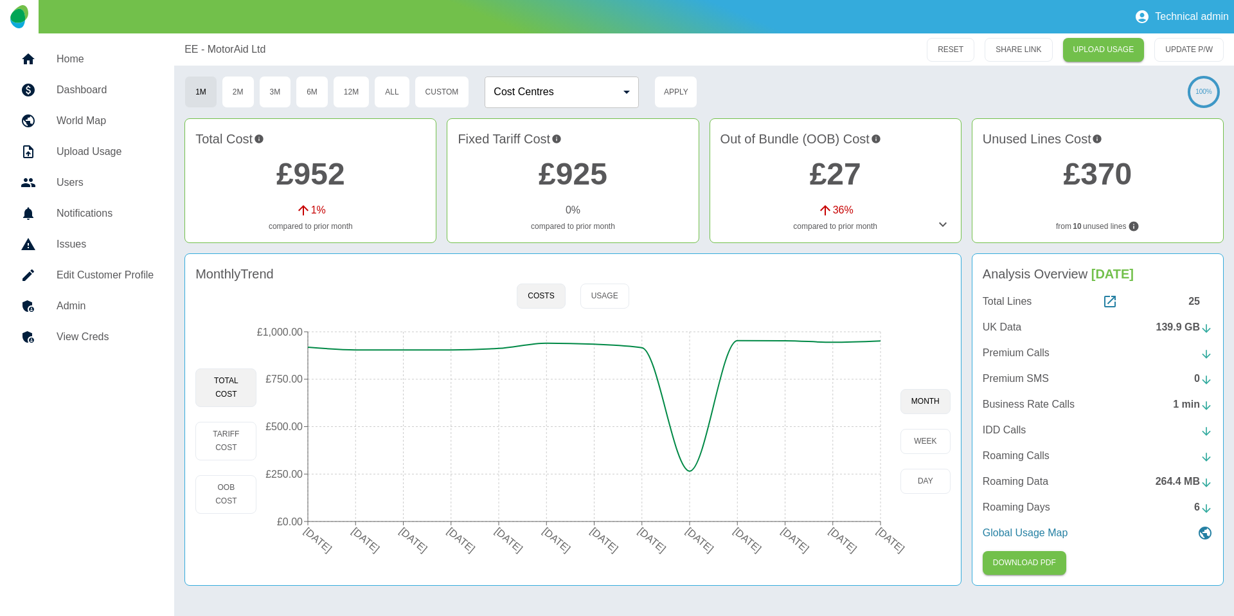
click at [129, 311] on h5 "Admin" at bounding box center [105, 305] width 97 height 15
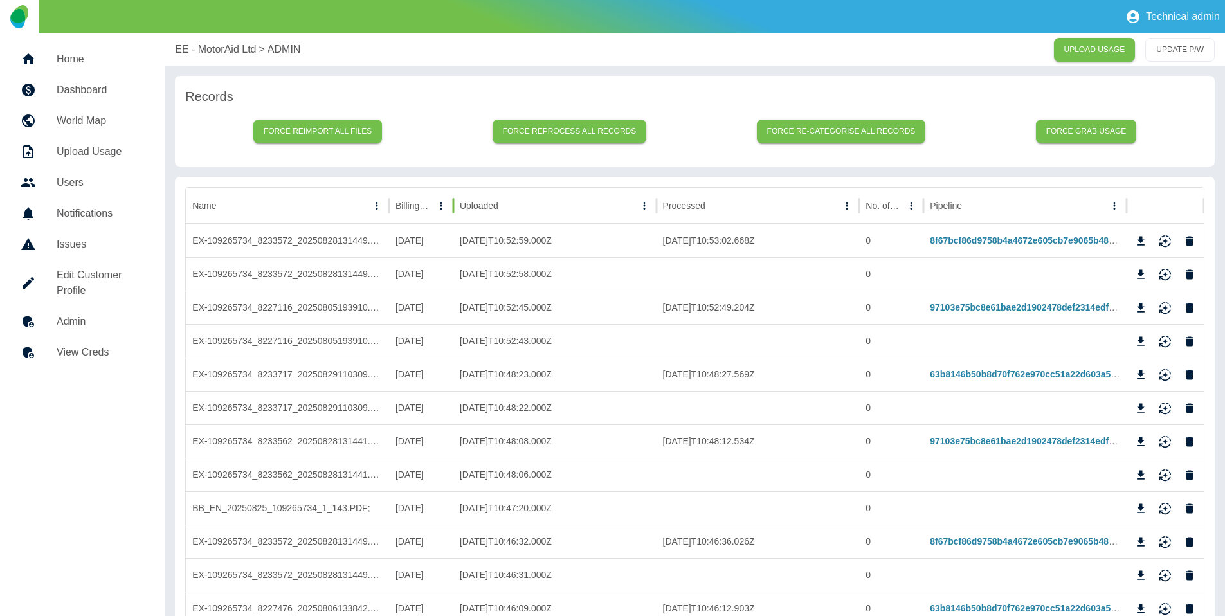
click at [455, 205] on div at bounding box center [453, 206] width 6 height 36
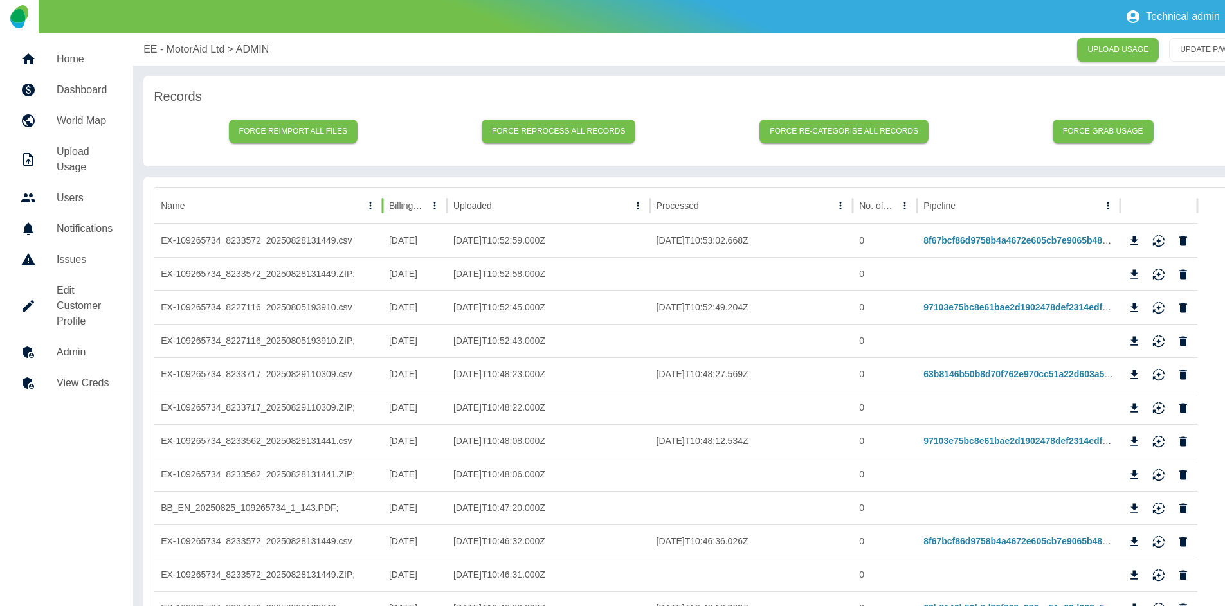
drag, startPoint x: 390, startPoint y: 206, endPoint x: 383, endPoint y: 207, distance: 7.2
click at [383, 207] on div at bounding box center [382, 206] width 6 height 36
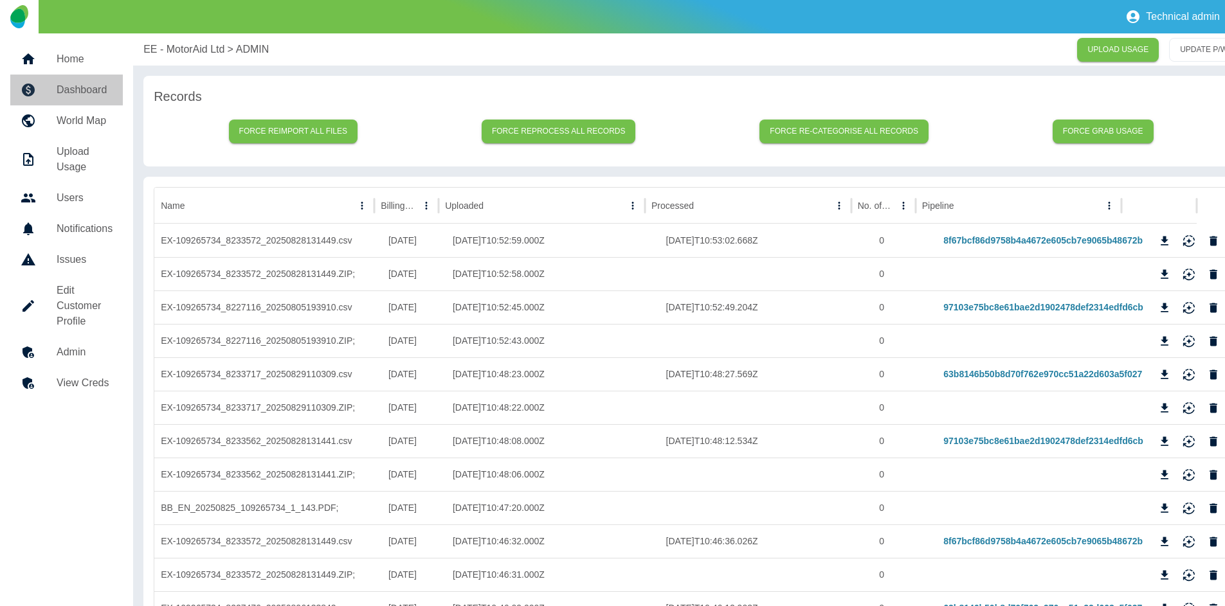
click at [82, 91] on h5 "Dashboard" at bounding box center [85, 89] width 56 height 15
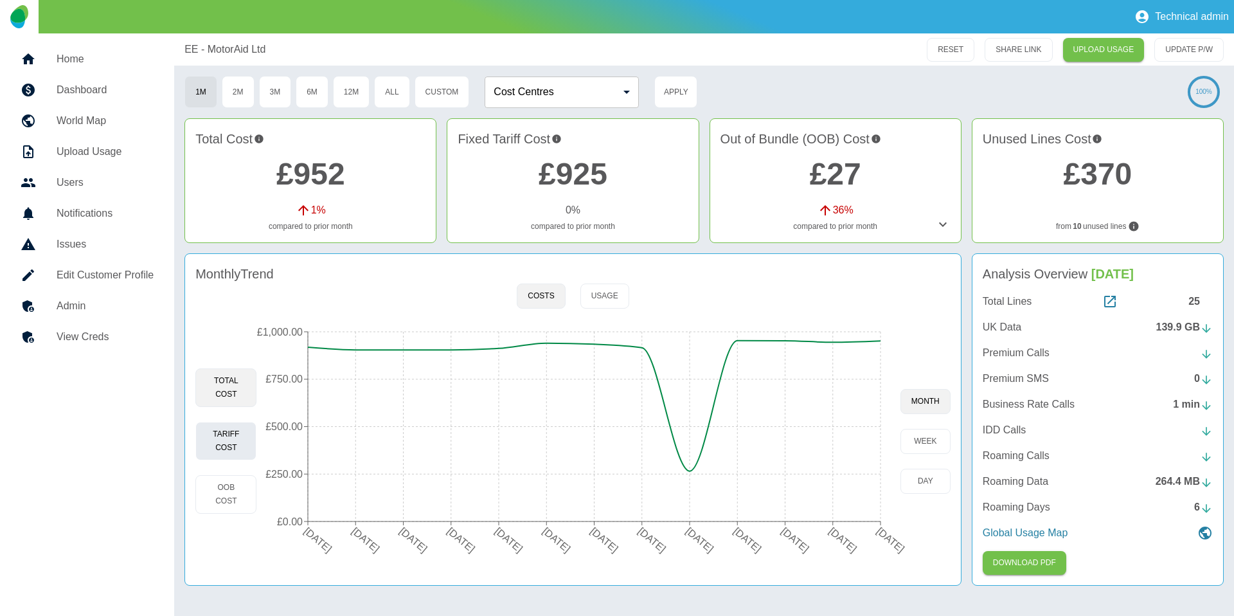
click at [237, 442] on button "Tariff Cost" at bounding box center [225, 441] width 61 height 39
type button "fixed"
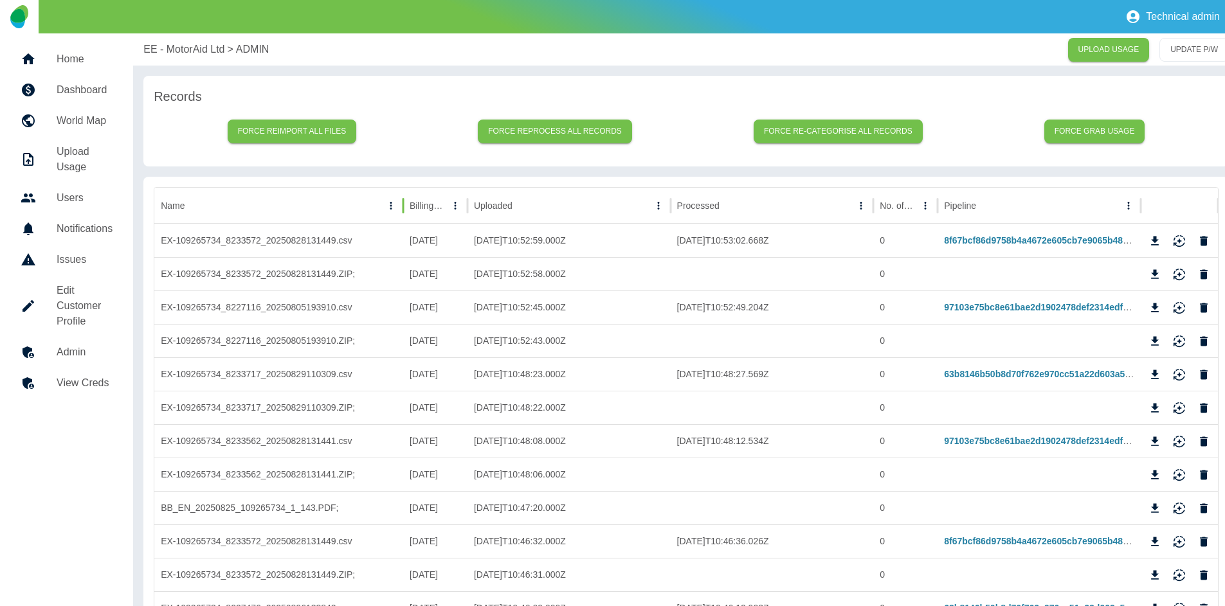
drag, startPoint x: 389, startPoint y: 208, endPoint x: 403, endPoint y: 208, distance: 14.2
click at [403, 208] on div at bounding box center [403, 206] width 6 height 36
click at [426, 211] on div "Billing Date" at bounding box center [428, 205] width 37 height 35
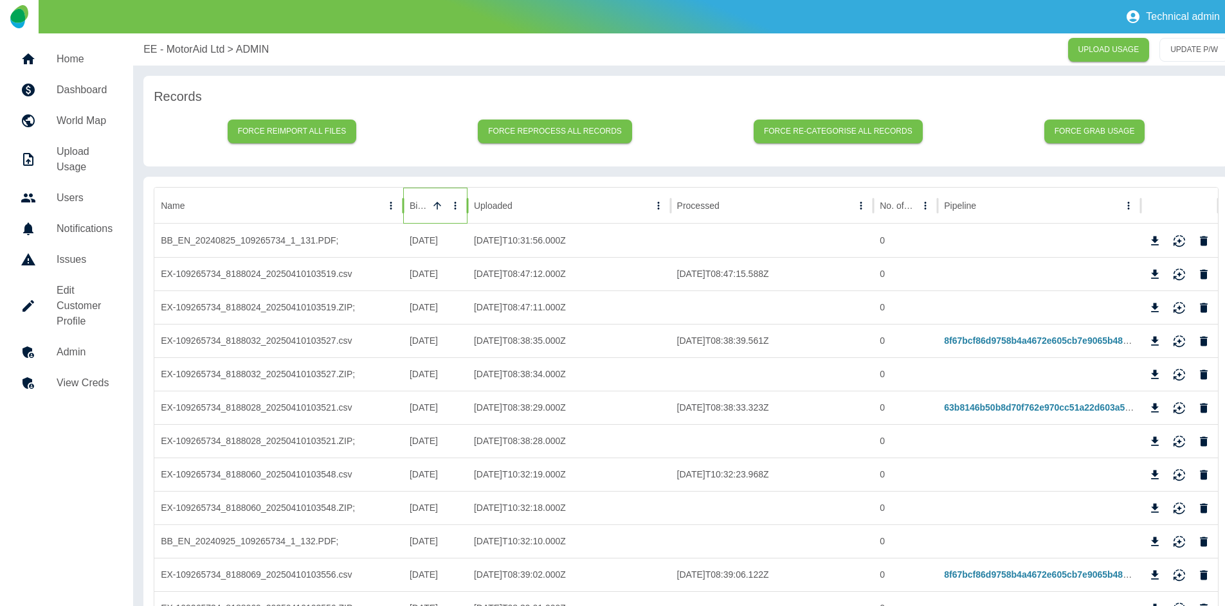
click at [426, 211] on div "Billing Date" at bounding box center [428, 205] width 37 height 35
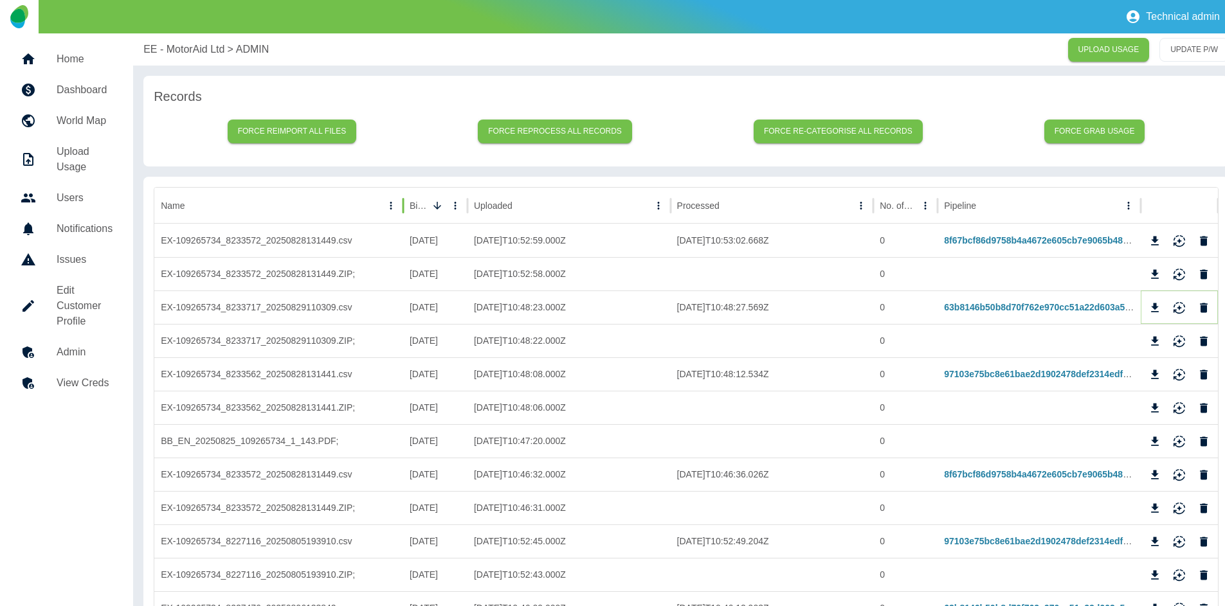
click at [1153, 307] on icon "Download" at bounding box center [1155, 307] width 8 height 9
drag, startPoint x: 132, startPoint y: 49, endPoint x: 222, endPoint y: 54, distance: 89.5
click at [222, 54] on div "EE - MotorAid Ltd > ADMIN UPLOAD USAGE UPDATE P/W" at bounding box center [686, 49] width 1106 height 32
copy p "EE - MotorAid Ltd"
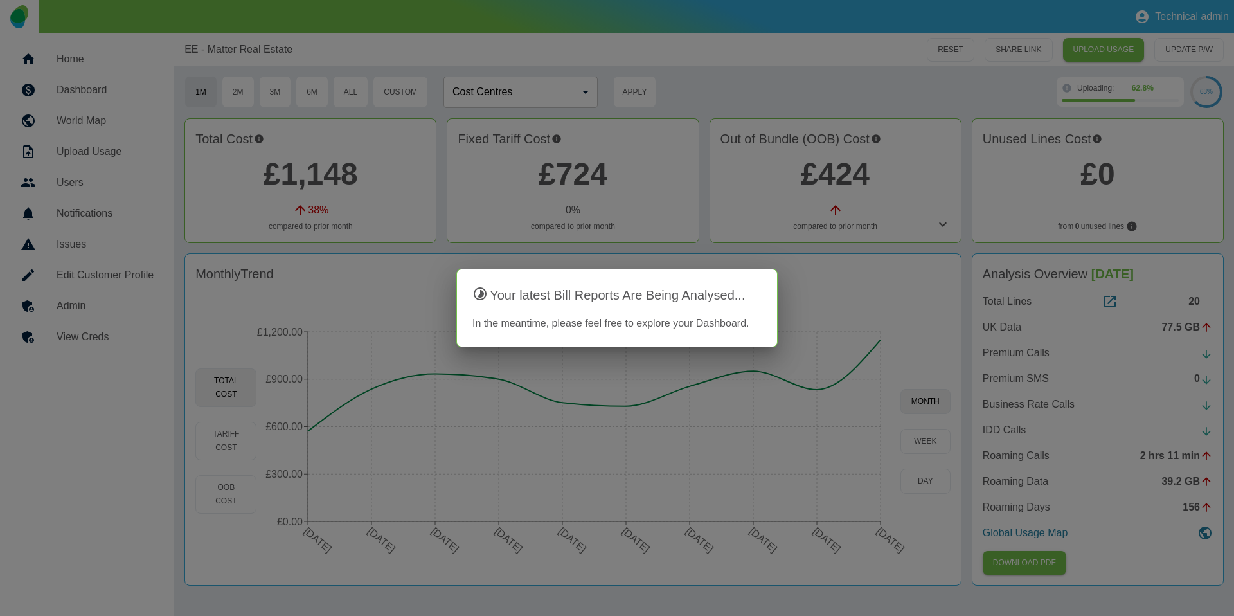
click at [404, 59] on div at bounding box center [617, 308] width 1234 height 616
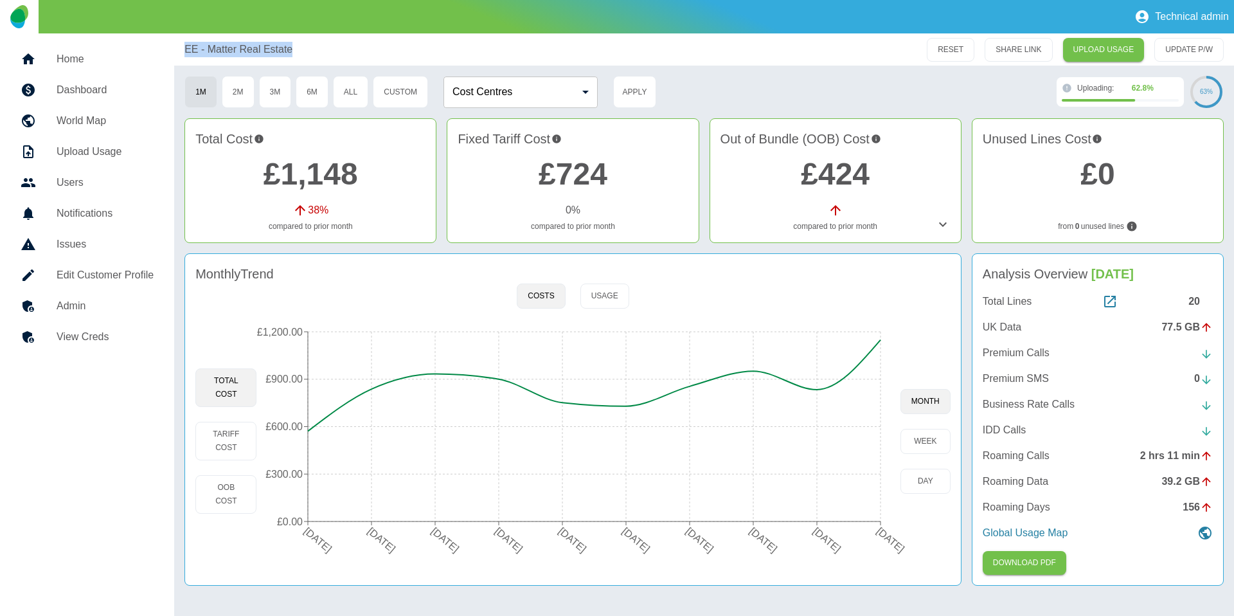
copy p "EE - Matter Real Estate"
drag, startPoint x: 177, startPoint y: 51, endPoint x: 302, endPoint y: 46, distance: 124.8
click at [302, 46] on div "EE - Matter Real Estate RESET SHARE LINK UPLOAD USAGE UPDATE P/W" at bounding box center [704, 49] width 1060 height 32
click at [237, 431] on button "Tariff Cost" at bounding box center [225, 441] width 61 height 39
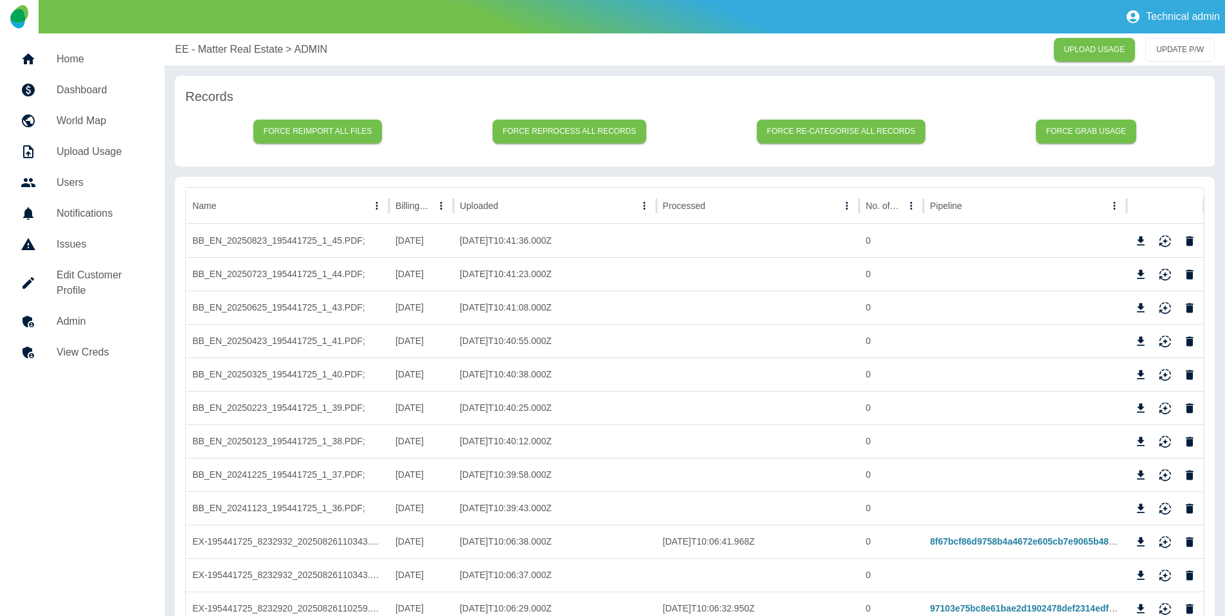
click at [104, 324] on h5 "Admin" at bounding box center [100, 321] width 87 height 15
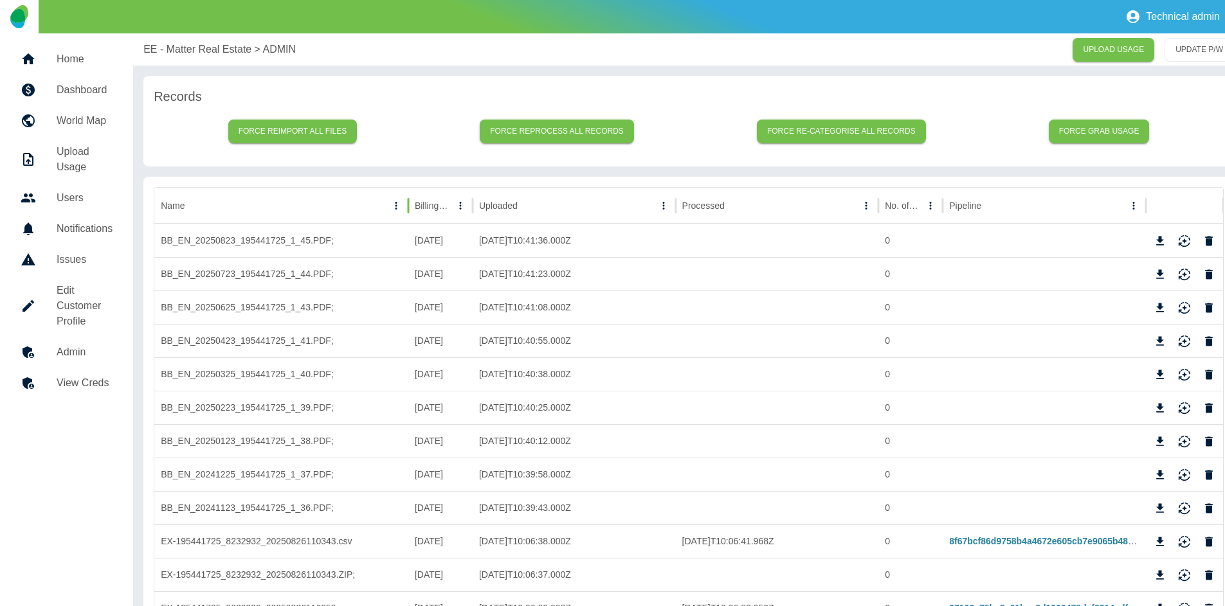
drag, startPoint x: 388, startPoint y: 200, endPoint x: 407, endPoint y: 197, distance: 19.5
click at [407, 197] on div at bounding box center [408, 206] width 6 height 36
click at [456, 204] on icon "Billing Date column menu" at bounding box center [461, 206] width 12 height 12
click at [455, 202] on icon "Sort" at bounding box center [461, 206] width 12 height 12
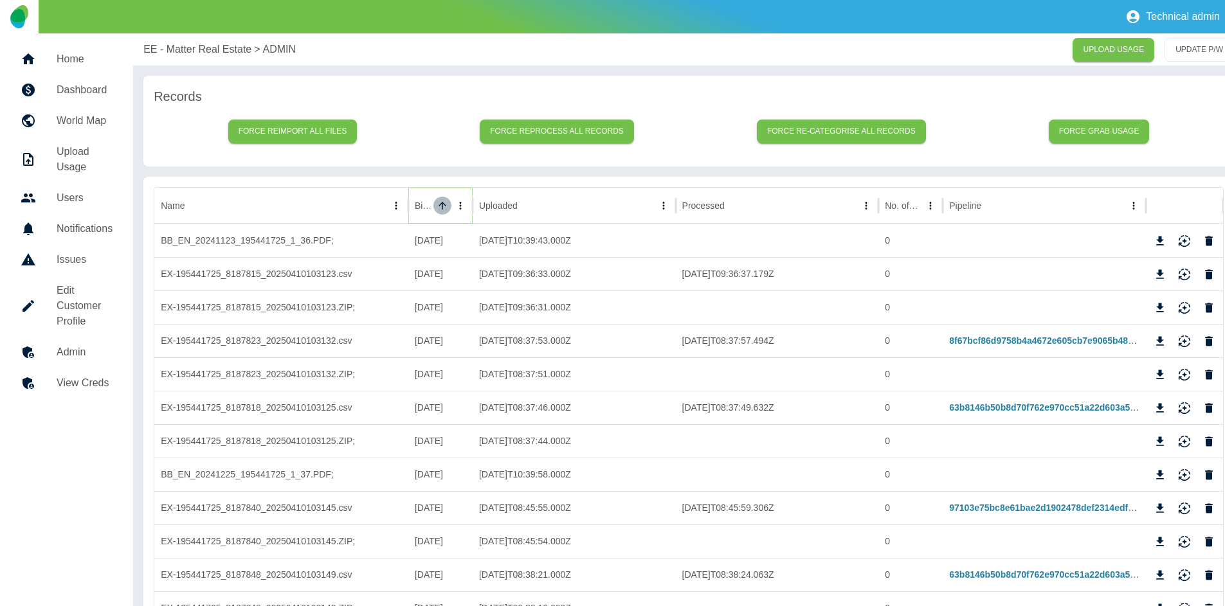
click at [443, 202] on icon "Sort" at bounding box center [443, 206] width 12 height 12
click at [1158, 344] on icon "Download" at bounding box center [1159, 341] width 13 height 13
click at [1161, 273] on icon "Download" at bounding box center [1160, 273] width 8 height 9
click at [888, 4] on div "Technical admin" at bounding box center [612, 16] width 1225 height 33
click at [1158, 408] on icon "Download" at bounding box center [1159, 408] width 13 height 13
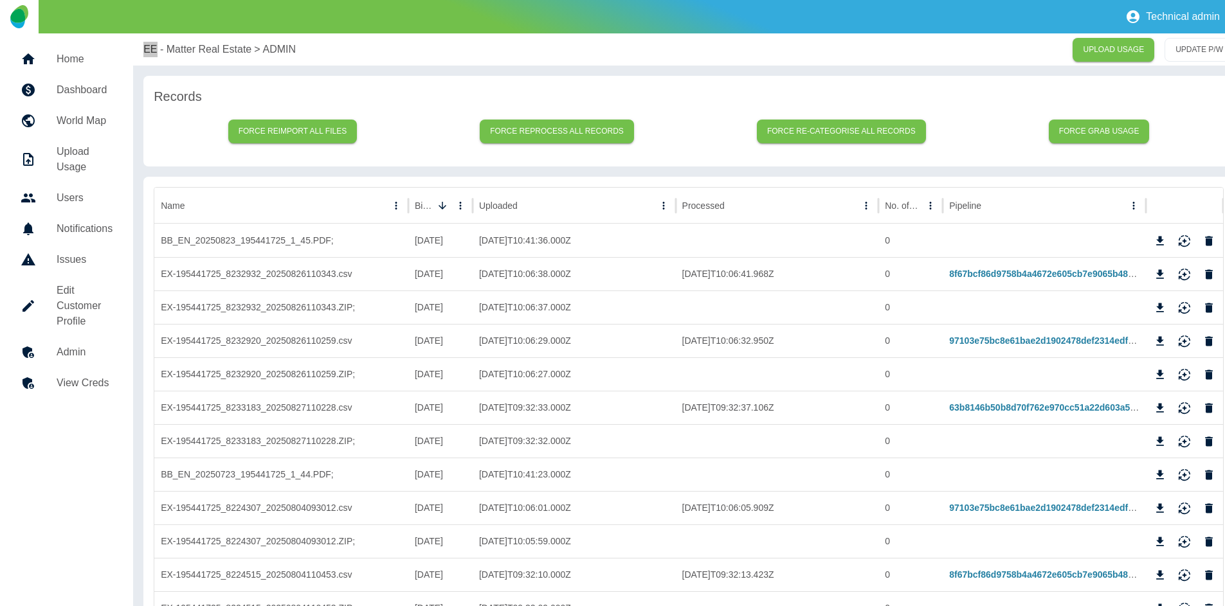
click at [929, 31] on div "Technical admin" at bounding box center [612, 16] width 1225 height 33
drag, startPoint x: 267, startPoint y: 61, endPoint x: 242, endPoint y: 58, distance: 25.9
click at [267, 61] on div "EE - Matter Real Estate > ADMIN UPLOAD USAGE UPDATE P/W" at bounding box center [688, 49] width 1111 height 32
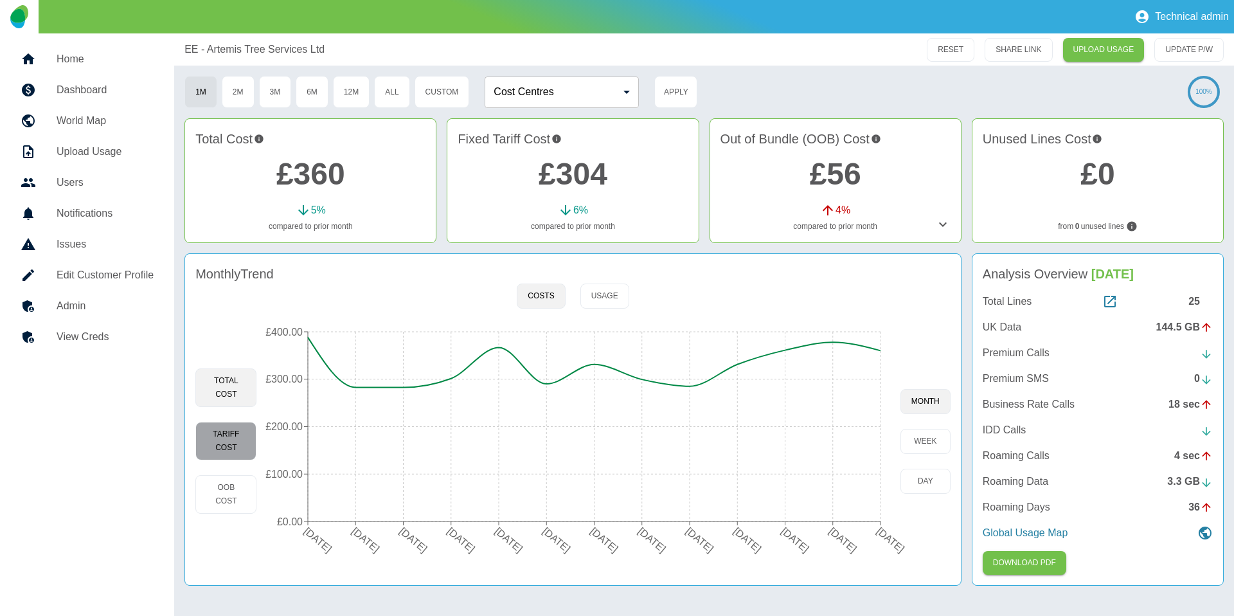
click at [241, 436] on button "Tariff Cost" at bounding box center [225, 441] width 61 height 39
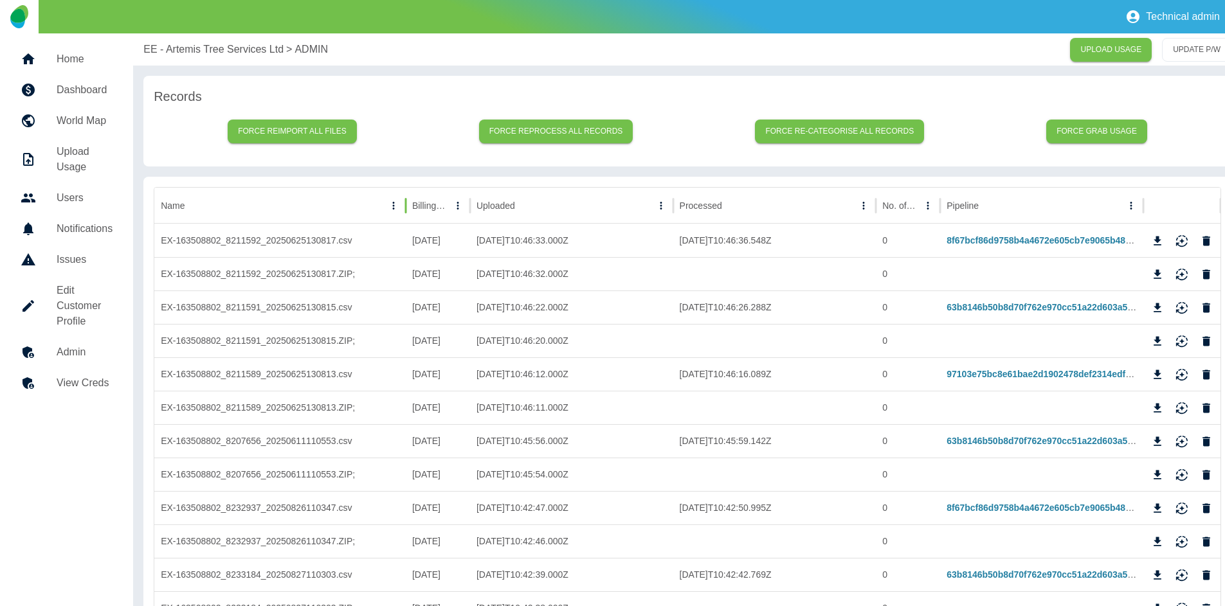
drag, startPoint x: 388, startPoint y: 201, endPoint x: 405, endPoint y: 202, distance: 16.7
click at [405, 202] on div at bounding box center [405, 206] width 6 height 36
click at [452, 210] on icon "Sort" at bounding box center [458, 206] width 12 height 12
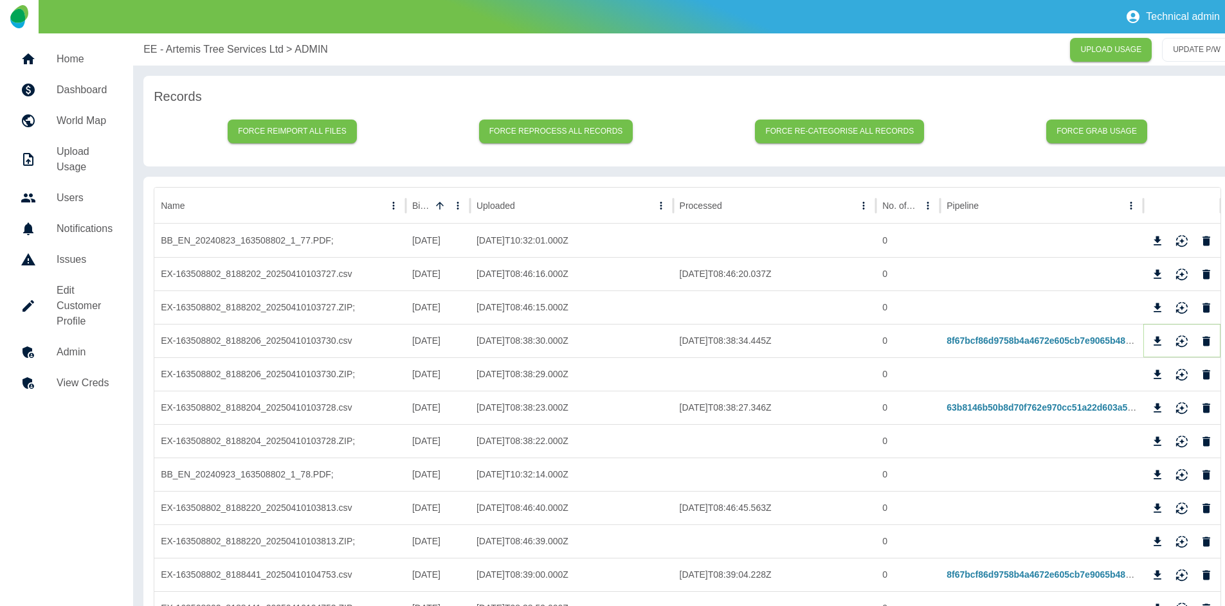
click at [1152, 339] on icon "Download" at bounding box center [1157, 341] width 13 height 13
click at [1159, 411] on icon "Download" at bounding box center [1157, 407] width 8 height 9
click at [893, 3] on div "Technical admin" at bounding box center [612, 16] width 1225 height 33
click at [150, 62] on div "EE - Artemis Tree Services Ltd > ADMIN UPLOAD USAGE UPDATE P/W" at bounding box center [687, 49] width 1108 height 32
drag, startPoint x: 143, startPoint y: 53, endPoint x: 260, endPoint y: 48, distance: 117.1
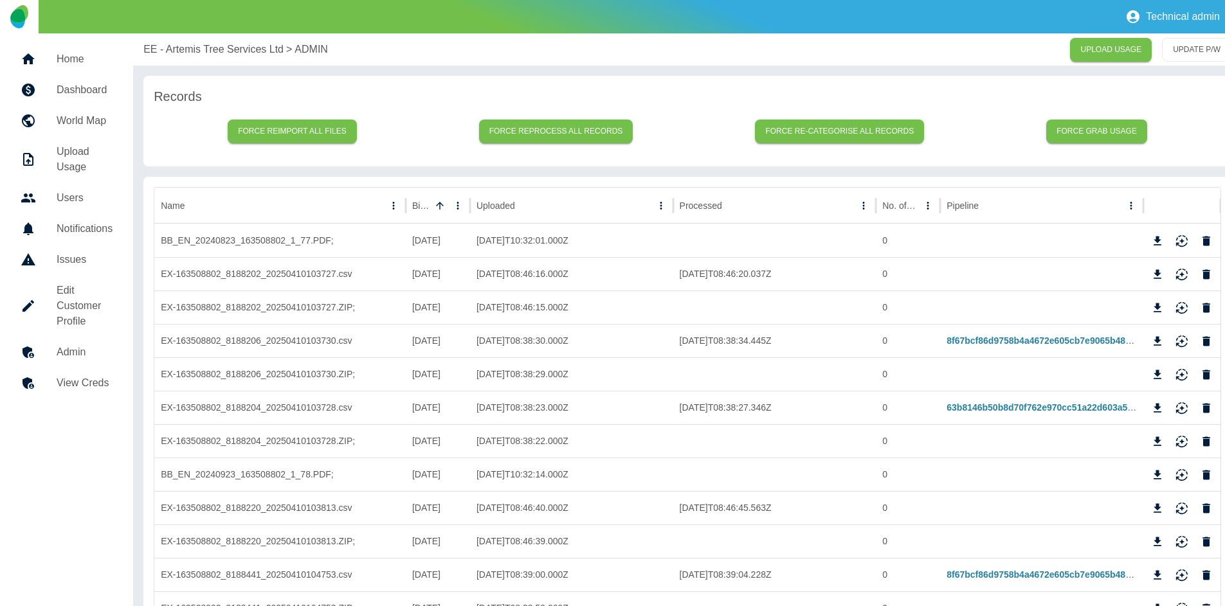
click at [260, 48] on p "EE - Artemis Tree Services Ltd" at bounding box center [213, 49] width 140 height 15
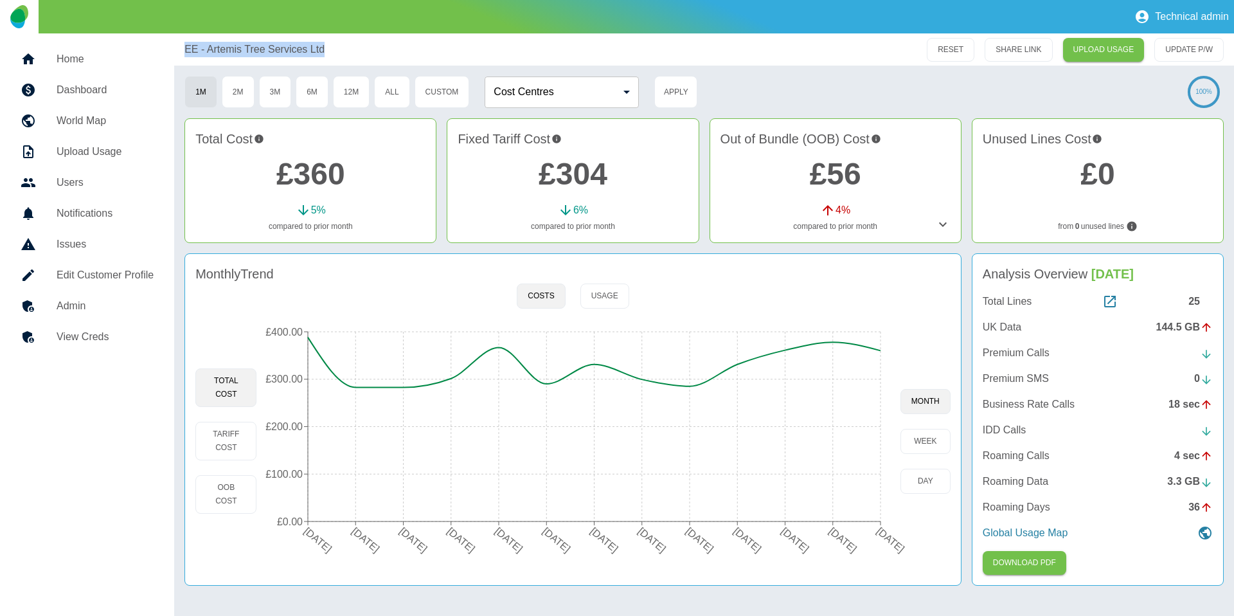
drag, startPoint x: 181, startPoint y: 49, endPoint x: 362, endPoint y: 57, distance: 180.9
click at [362, 57] on div "EE - Artemis Tree Services Ltd RESET SHARE LINK UPLOAD USAGE UPDATE P/W" at bounding box center [704, 49] width 1060 height 32
copy p "EE - Artemis Tree Services Ltd"
click at [244, 442] on button "Tariff Cost" at bounding box center [225, 441] width 61 height 39
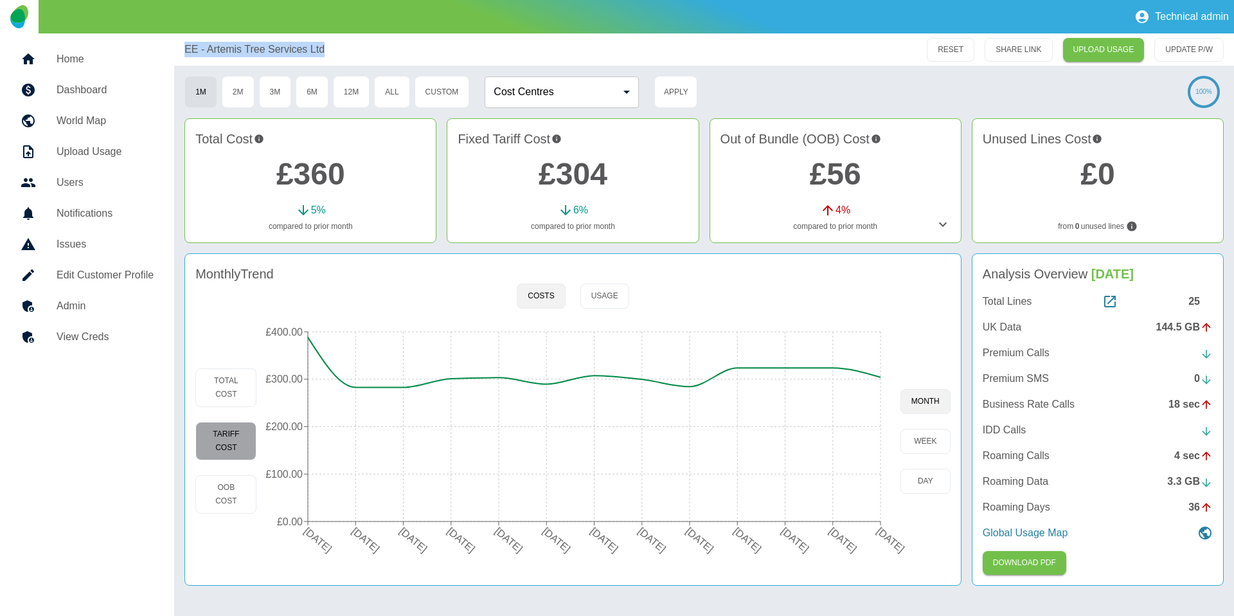
click at [220, 442] on button "Tariff Cost" at bounding box center [225, 441] width 61 height 39
type button "fixed"
click at [54, 64] on div at bounding box center [39, 58] width 36 height 15
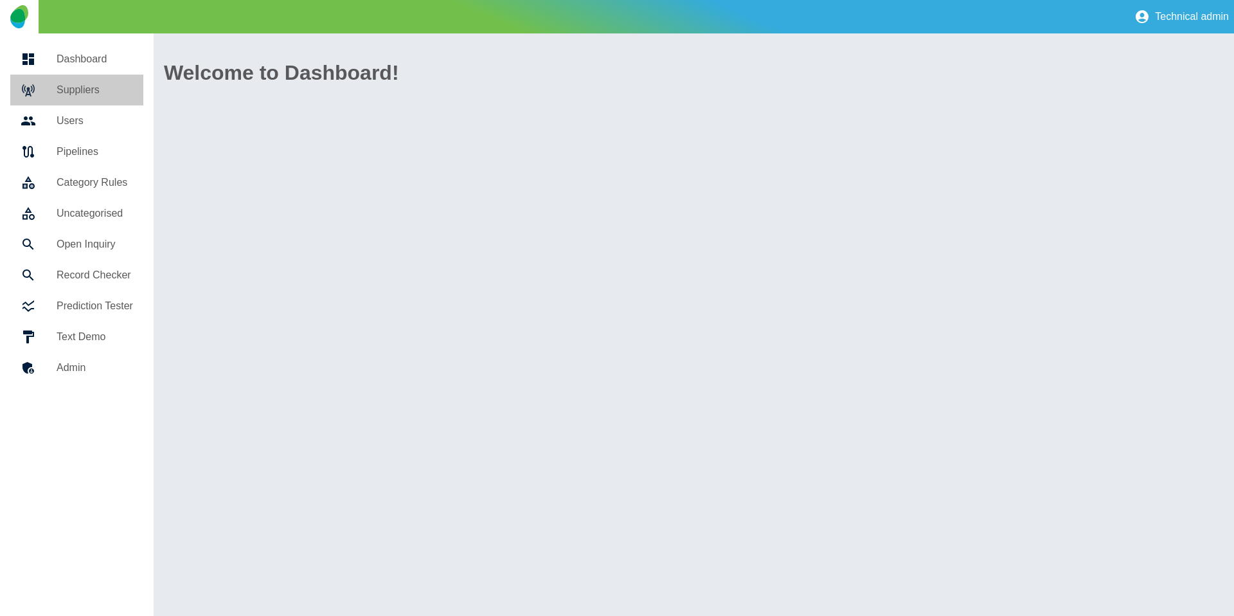
click at [62, 91] on h5 "Suppliers" at bounding box center [95, 89] width 77 height 15
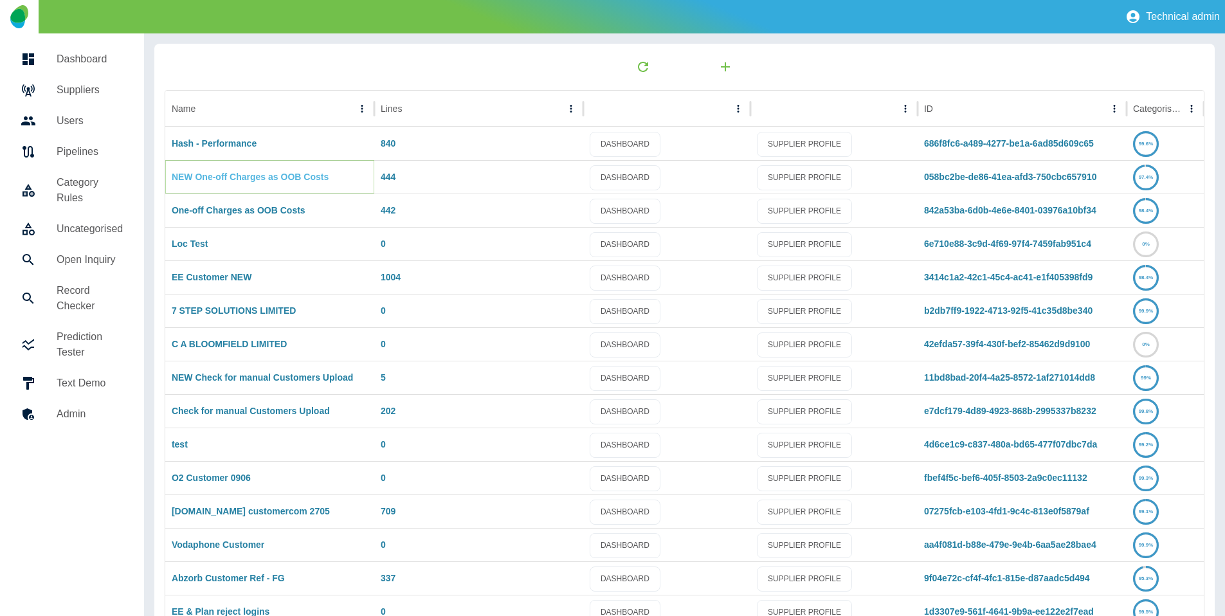
click at [237, 179] on link "NEW One-off Charges as OOB Costs" at bounding box center [250, 177] width 157 height 10
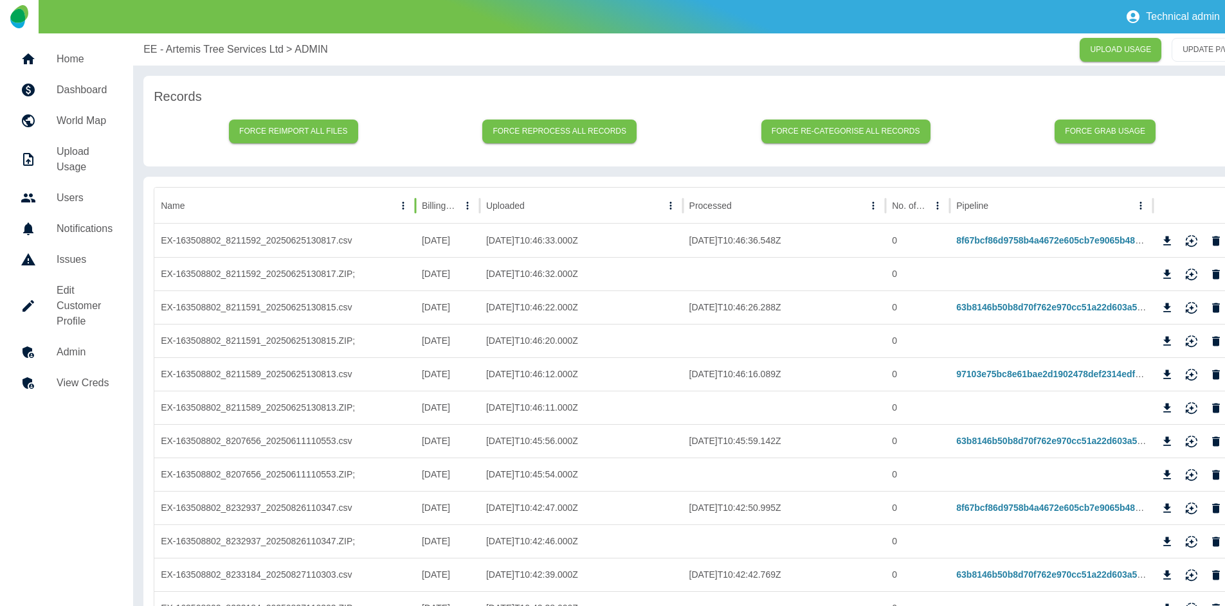
drag, startPoint x: 387, startPoint y: 210, endPoint x: 413, endPoint y: 210, distance: 26.4
click at [413, 210] on div at bounding box center [415, 206] width 6 height 36
click at [458, 203] on button "Sort" at bounding box center [467, 206] width 18 height 18
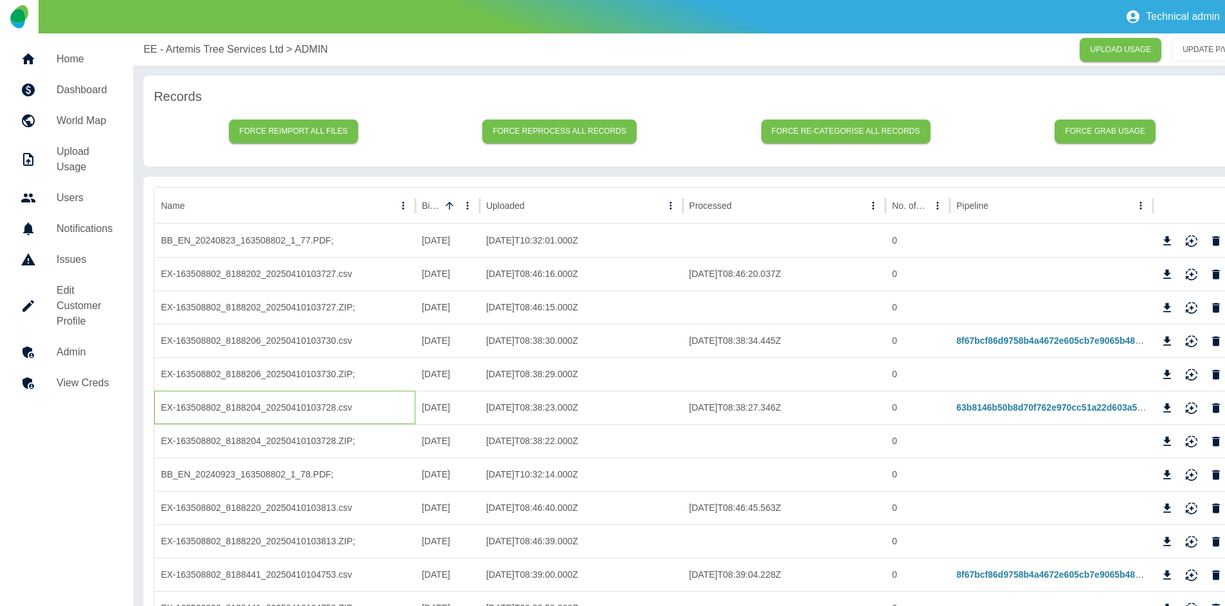
click at [381, 413] on div "EX-163508802_8188204_20250410103728.csv" at bounding box center [284, 407] width 261 height 33
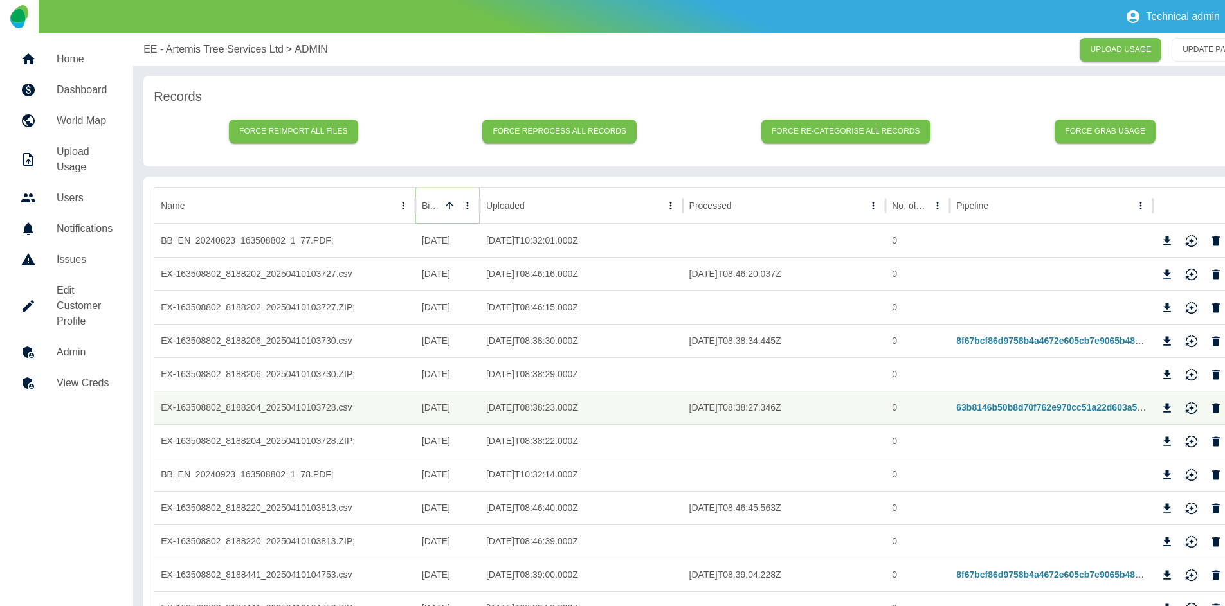
click at [460, 201] on button "Billing Date column menu" at bounding box center [467, 206] width 18 height 18
click at [456, 188] on div "Billing Date" at bounding box center [440, 205] width 37 height 35
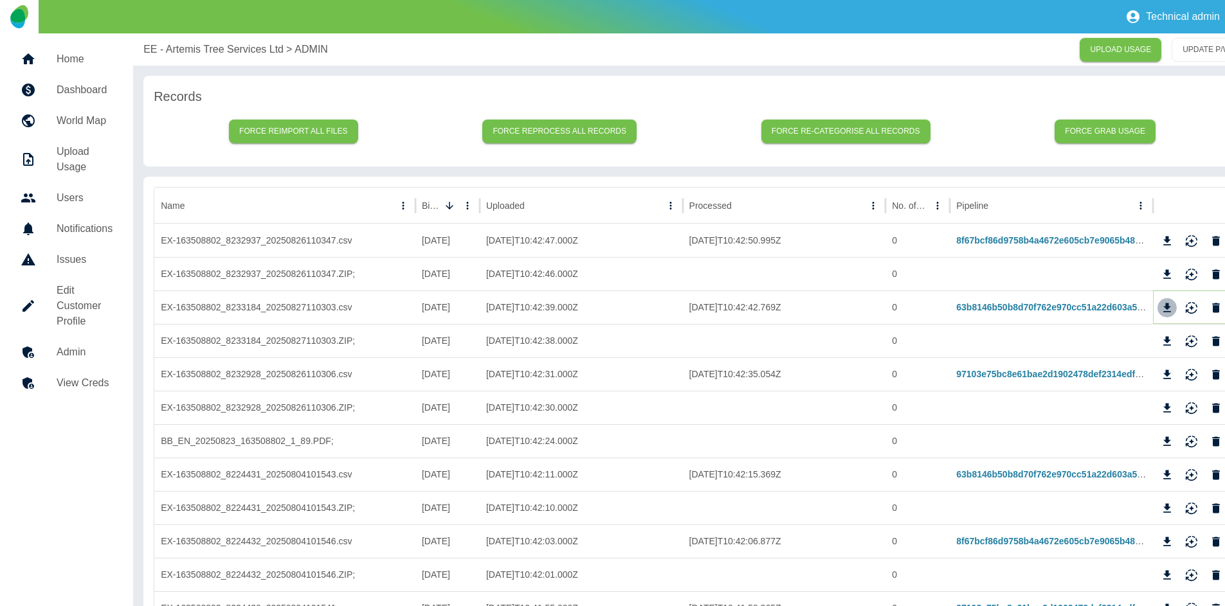
click at [1166, 309] on icon "Download" at bounding box center [1167, 308] width 13 height 13
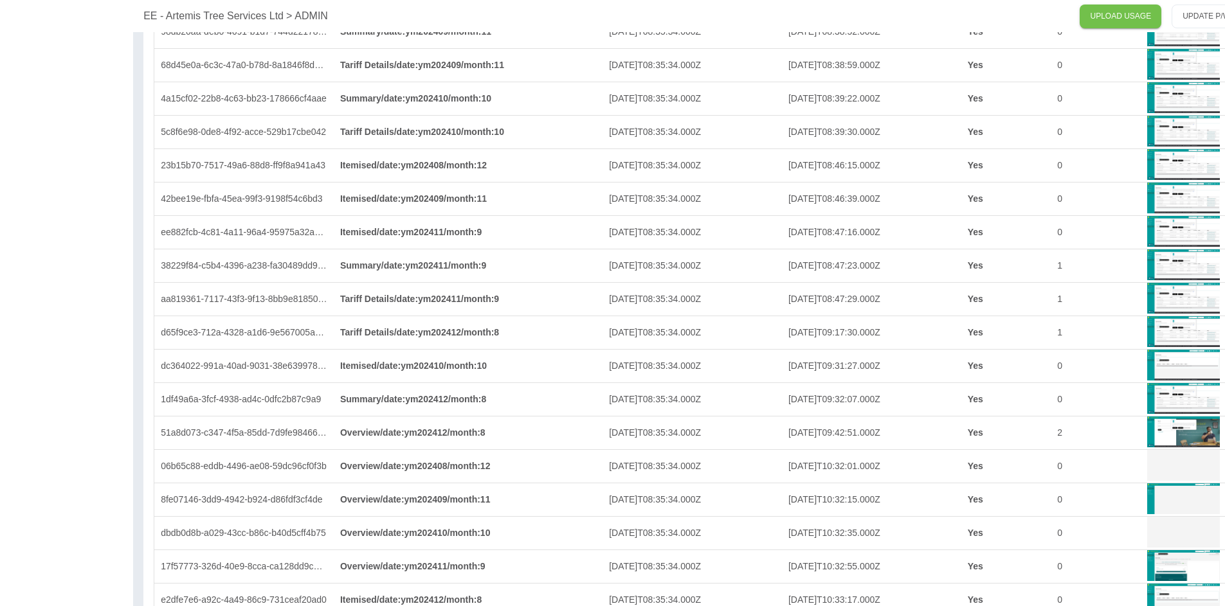
scroll to position [3395, 0]
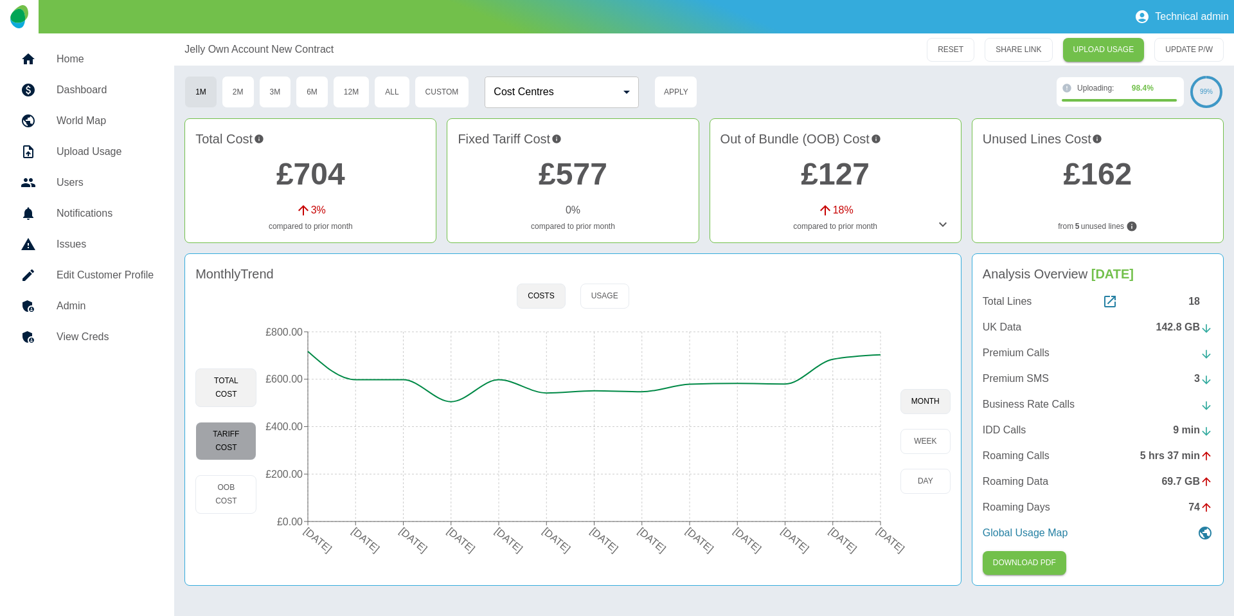
click at [218, 430] on button "Tariff Cost" at bounding box center [225, 441] width 61 height 39
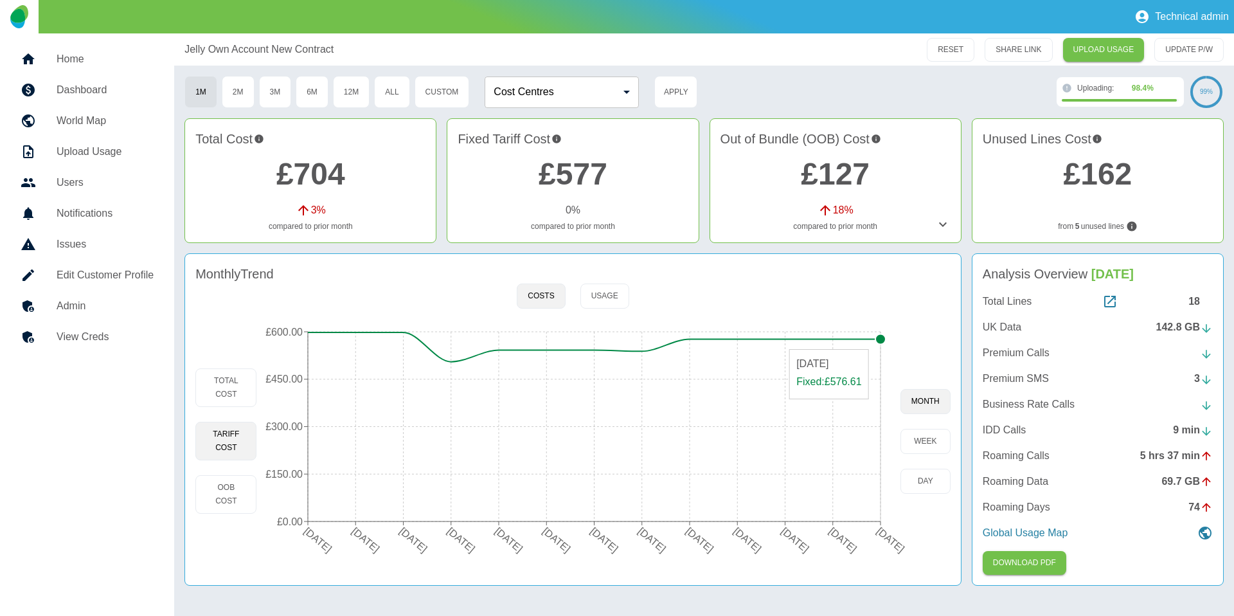
type button "fixed"
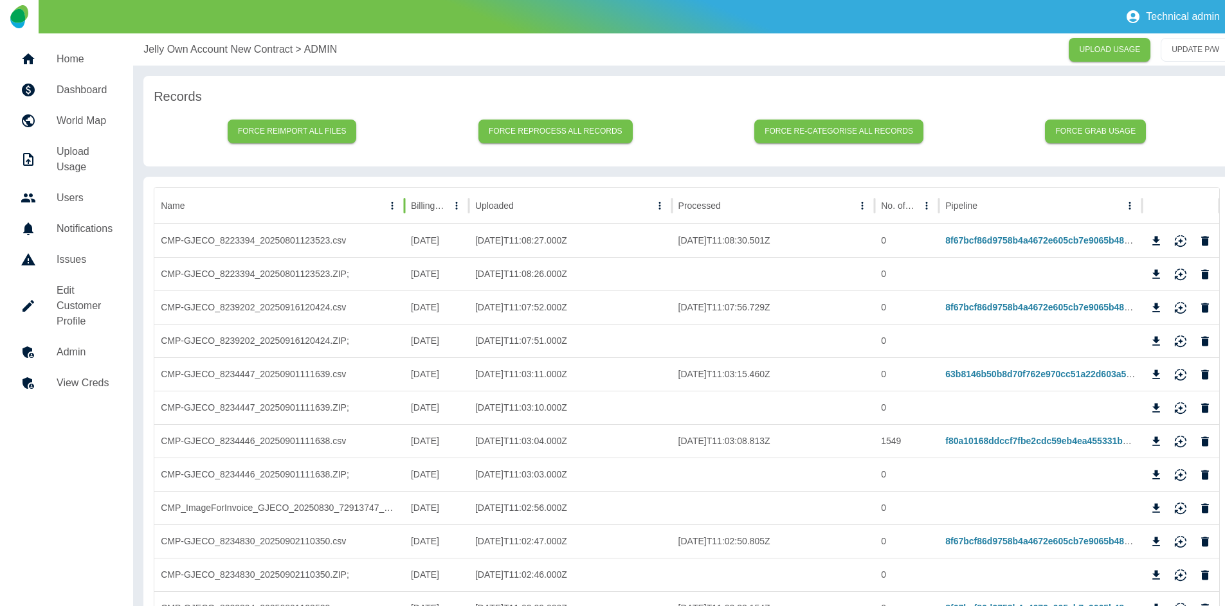
drag, startPoint x: 388, startPoint y: 204, endPoint x: 403, endPoint y: 205, distance: 15.4
click at [403, 205] on div at bounding box center [404, 206] width 6 height 36
click at [451, 203] on icon "Sort" at bounding box center [457, 206] width 12 height 12
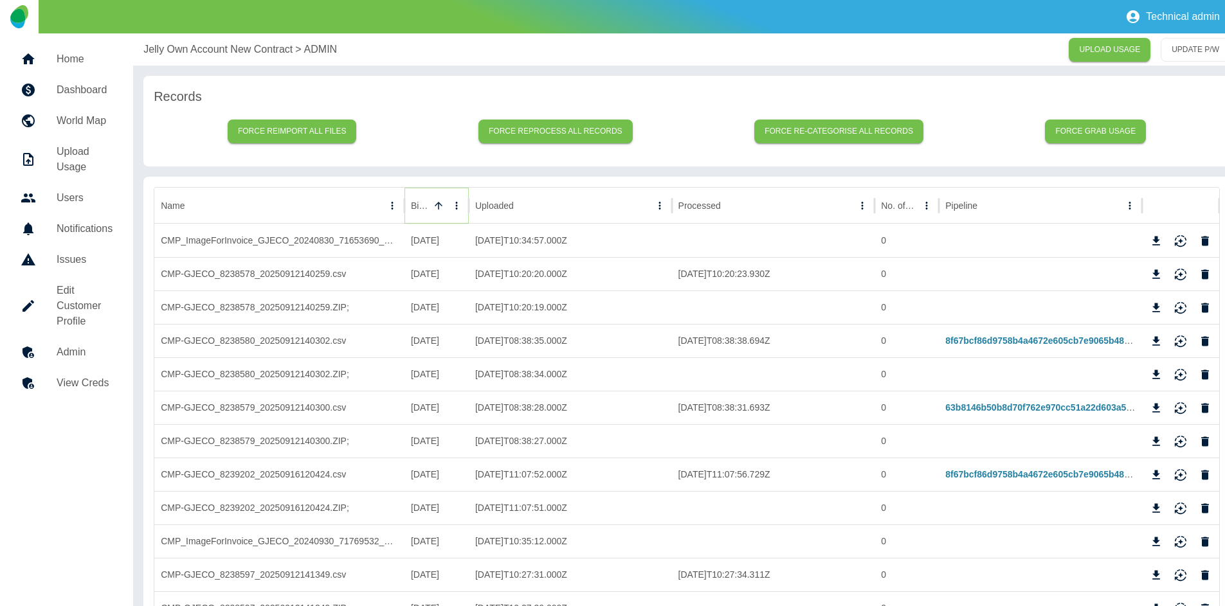
click at [433, 203] on icon "Sort" at bounding box center [439, 206] width 12 height 12
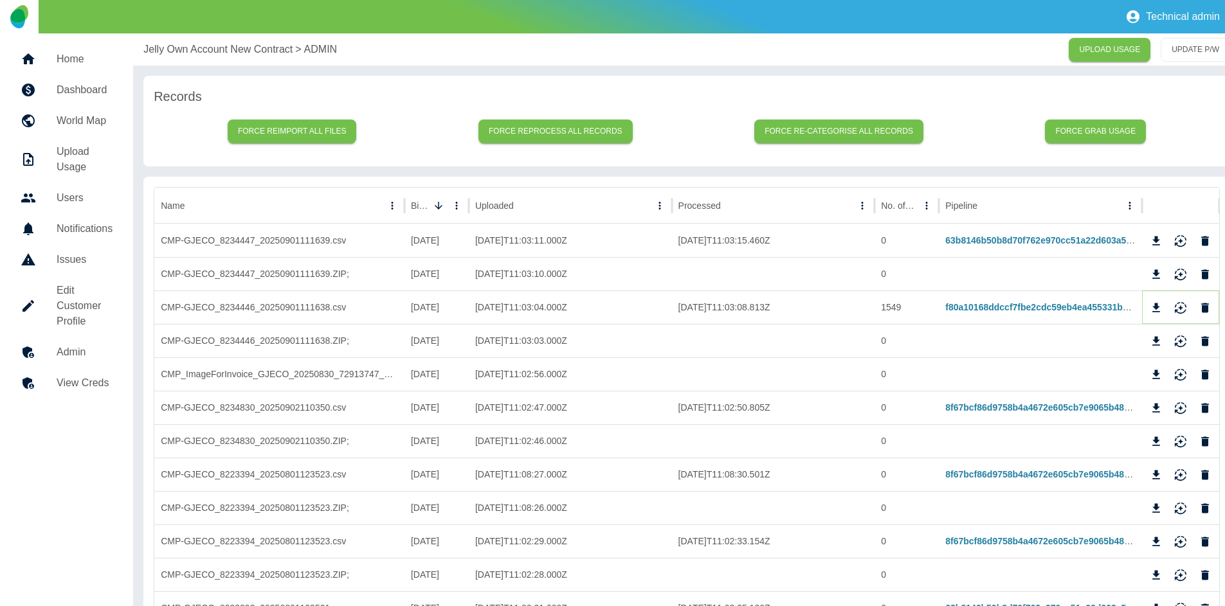
click at [1157, 307] on icon "Download" at bounding box center [1156, 307] width 8 height 9
click at [1151, 242] on icon "Download" at bounding box center [1156, 241] width 13 height 13
copy p "Jelly Own Account New Contract"
drag, startPoint x: 141, startPoint y: 48, endPoint x: 295, endPoint y: 47, distance: 154.3
click at [295, 47] on div "Jelly Own Account New Contract > ADMIN UPLOAD USAGE UPDATE P/W" at bounding box center [686, 49] width 1107 height 32
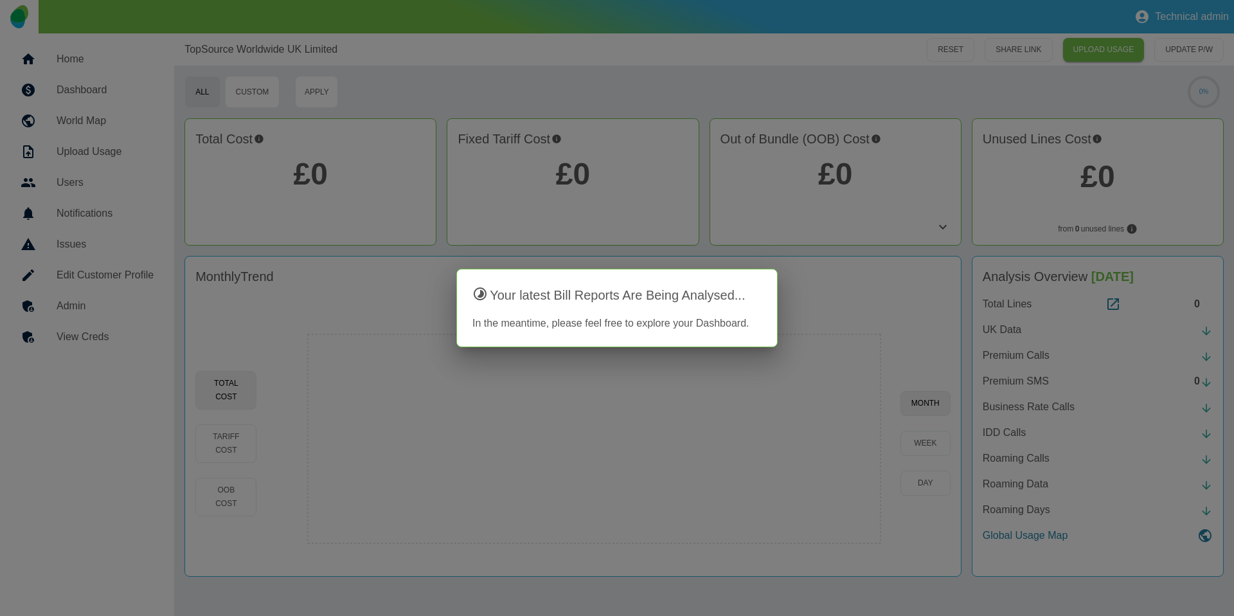
click at [339, 346] on div at bounding box center [617, 308] width 1234 height 616
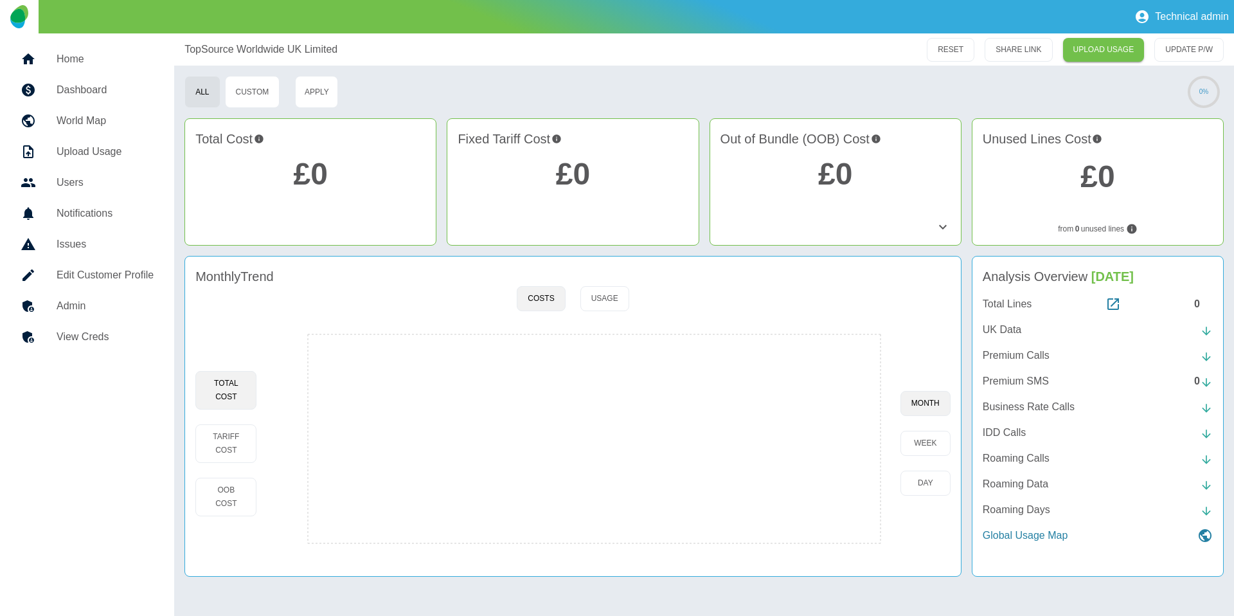
click at [81, 299] on h5 "Admin" at bounding box center [105, 305] width 97 height 15
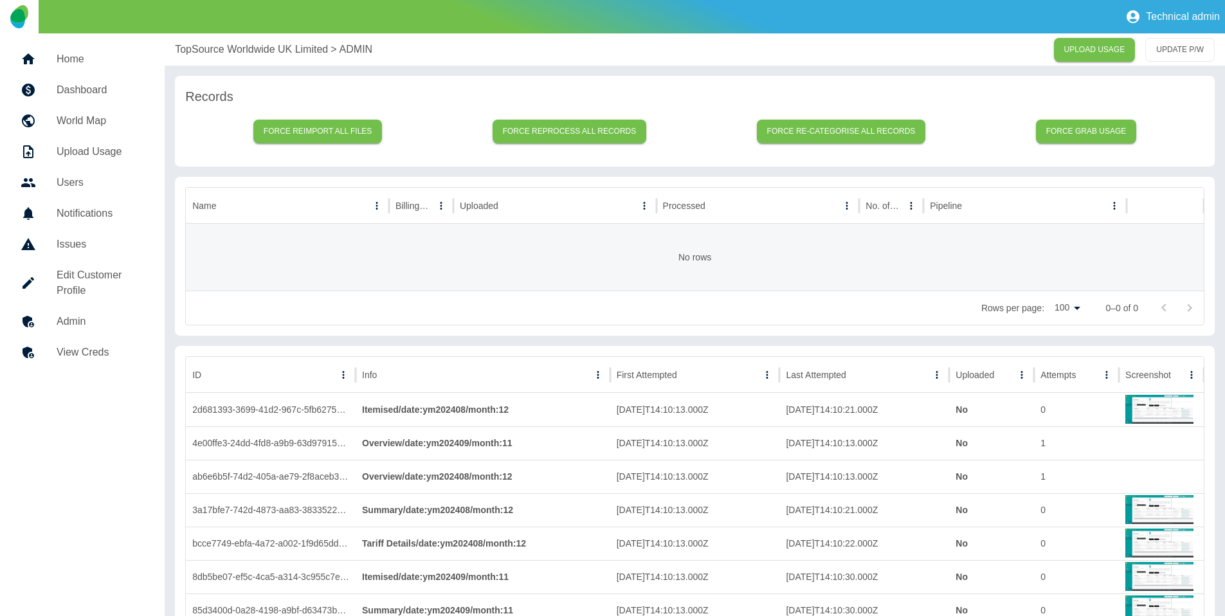
click at [73, 82] on h5 "Dashboard" at bounding box center [100, 89] width 87 height 15
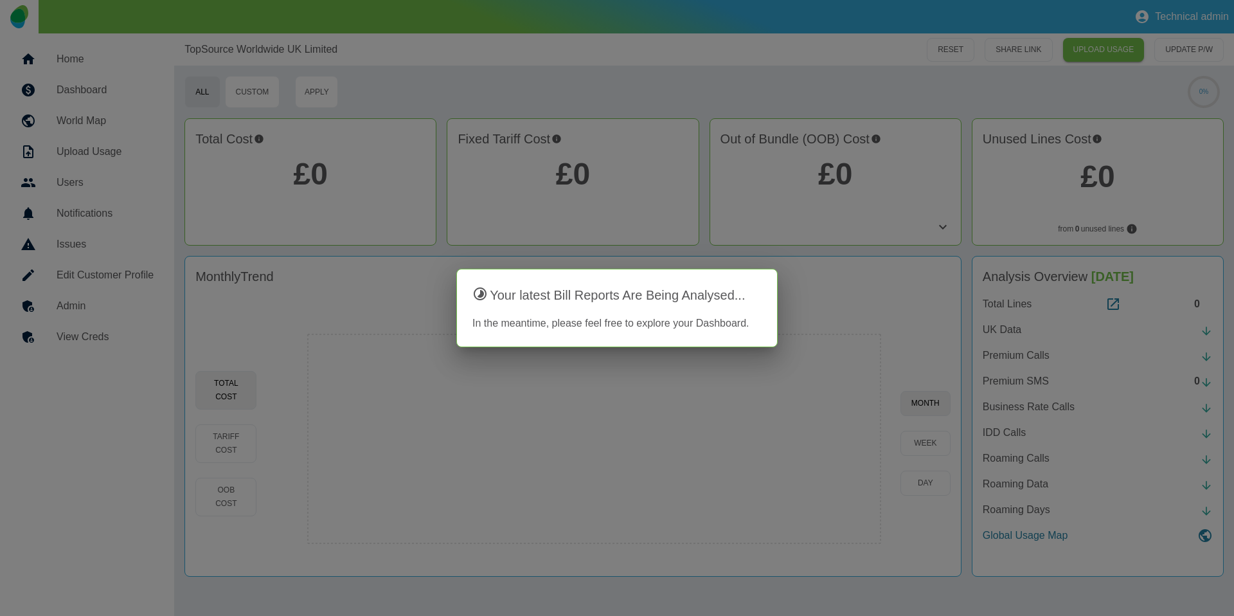
drag, startPoint x: 375, startPoint y: 74, endPoint x: 372, endPoint y: 68, distance: 6.6
click at [375, 73] on div at bounding box center [617, 308] width 1234 height 616
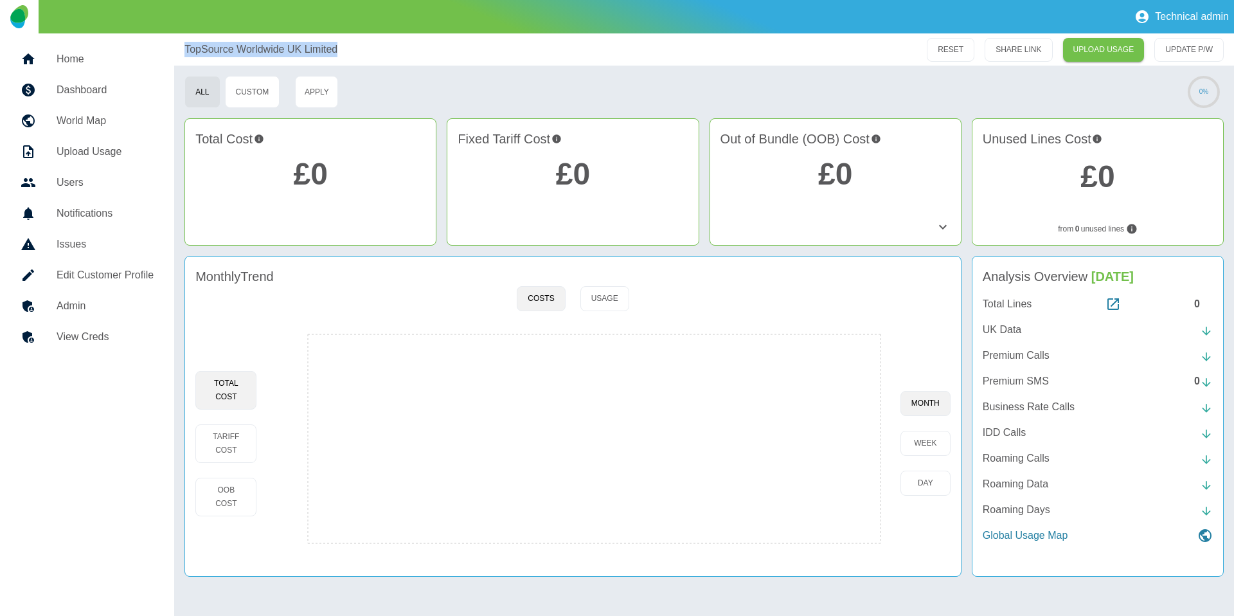
drag, startPoint x: 352, startPoint y: 54, endPoint x: 183, endPoint y: 49, distance: 169.2
click at [183, 49] on div "TopSource Worldwide UK Limited RESET SHARE LINK UPLOAD USAGE UPDATE P/W" at bounding box center [704, 49] width 1060 height 32
copy p "TopSource Worldwide UK Limited"
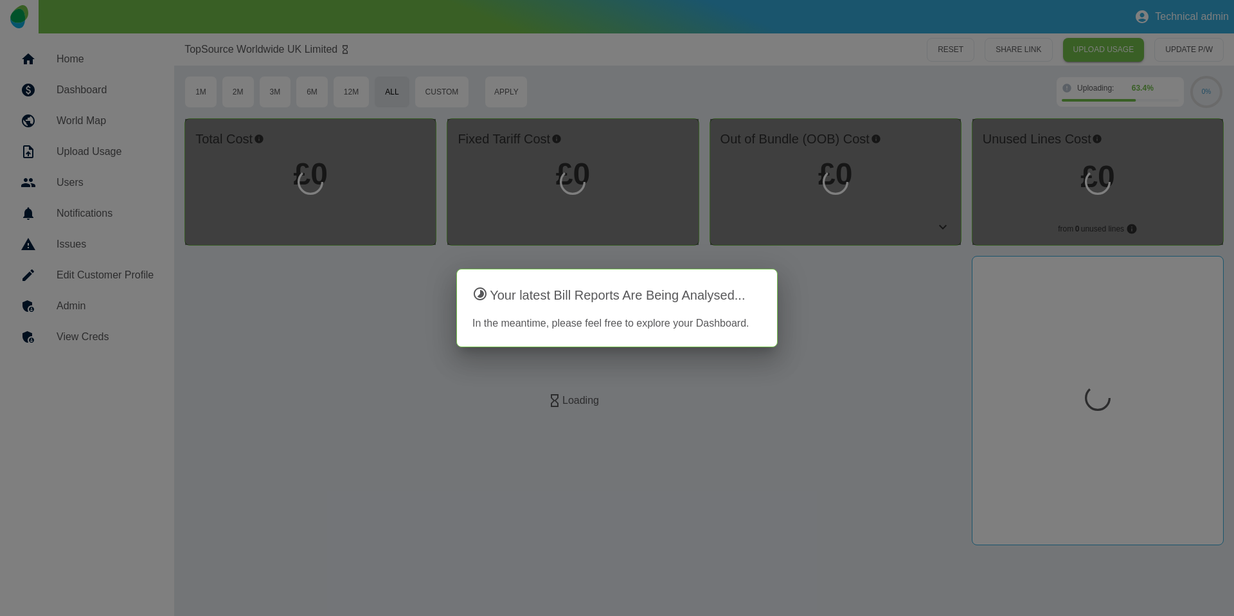
click at [79, 84] on div at bounding box center [617, 308] width 1234 height 616
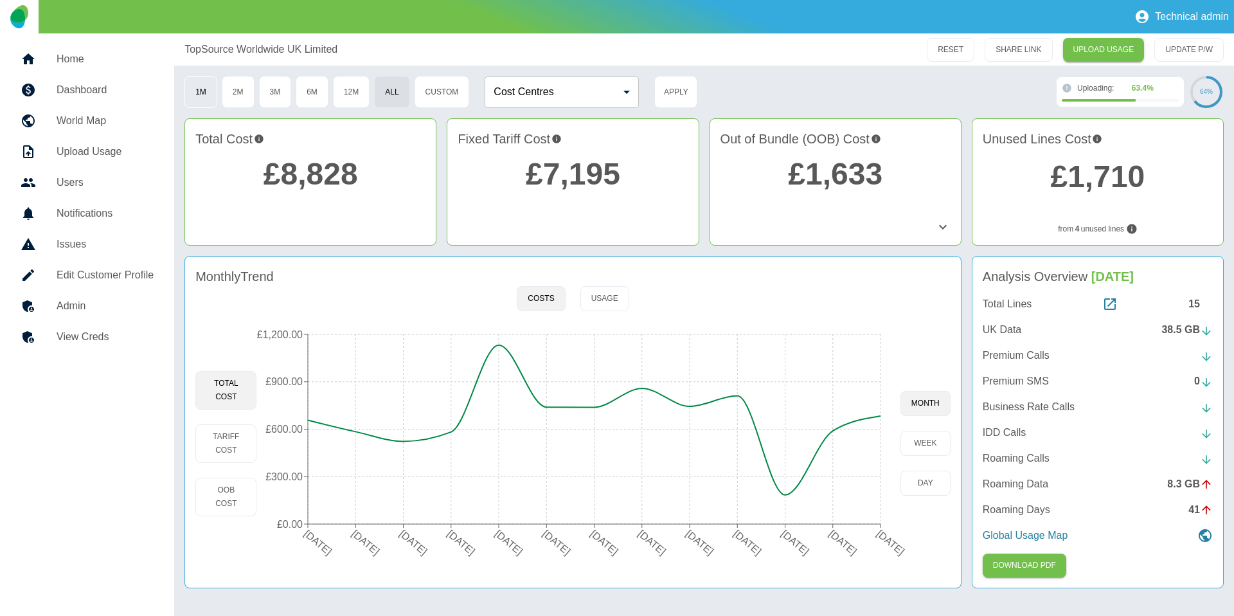
click at [199, 102] on button "1M" at bounding box center [201, 92] width 33 height 32
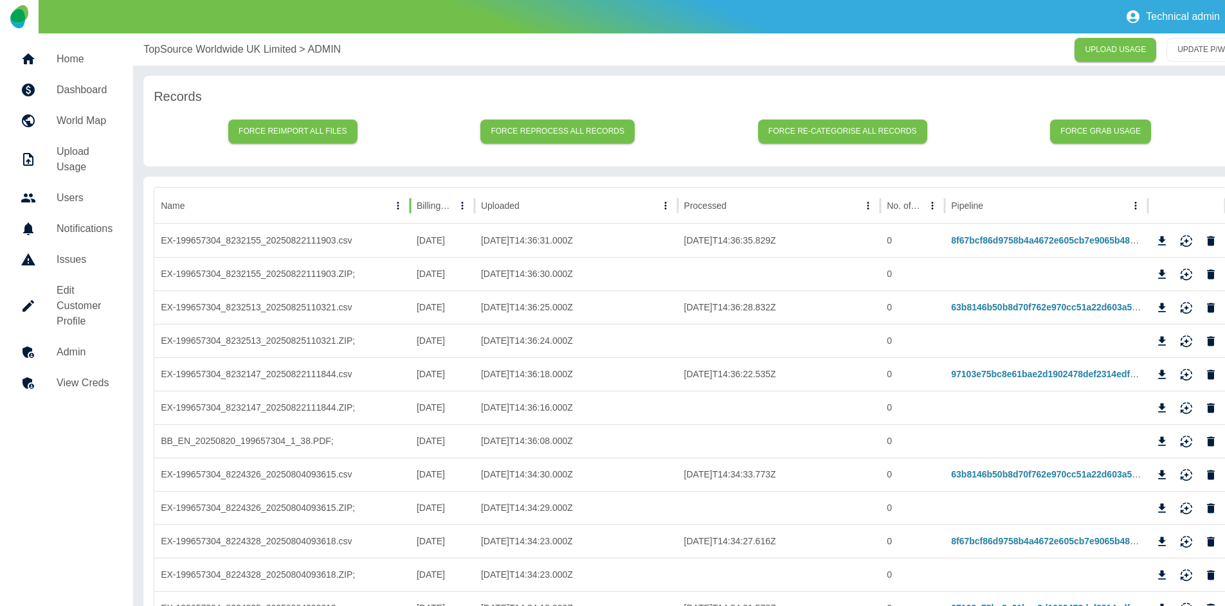
drag, startPoint x: 390, startPoint y: 207, endPoint x: 411, endPoint y: 207, distance: 21.2
click at [411, 207] on div at bounding box center [410, 206] width 6 height 36
click at [1157, 246] on icon "Download" at bounding box center [1161, 241] width 13 height 13
click at [1162, 312] on icon "Download" at bounding box center [1161, 308] width 13 height 13
click at [927, 15] on div "Technical admin" at bounding box center [612, 16] width 1225 height 33
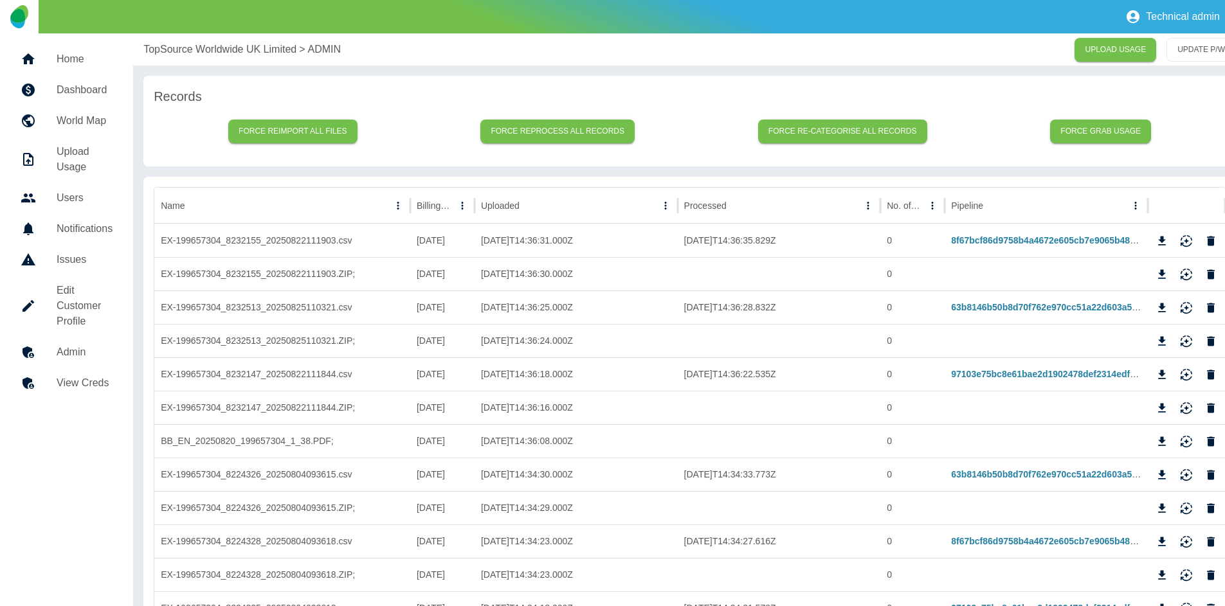
drag, startPoint x: 191, startPoint y: 57, endPoint x: 173, endPoint y: 55, distance: 18.1
click at [191, 57] on div "TopSource Worldwide UK Limited > ADMIN UPLOAD USAGE UPDATE P/W" at bounding box center [689, 49] width 1113 height 32
drag, startPoint x: 138, startPoint y: 48, endPoint x: 298, endPoint y: 49, distance: 160.1
click at [298, 49] on div "TopSource Worldwide UK Limited > ADMIN UPLOAD USAGE UPDATE P/W" at bounding box center [689, 49] width 1113 height 32
copy p "TopSource Worldwide UK Limited"
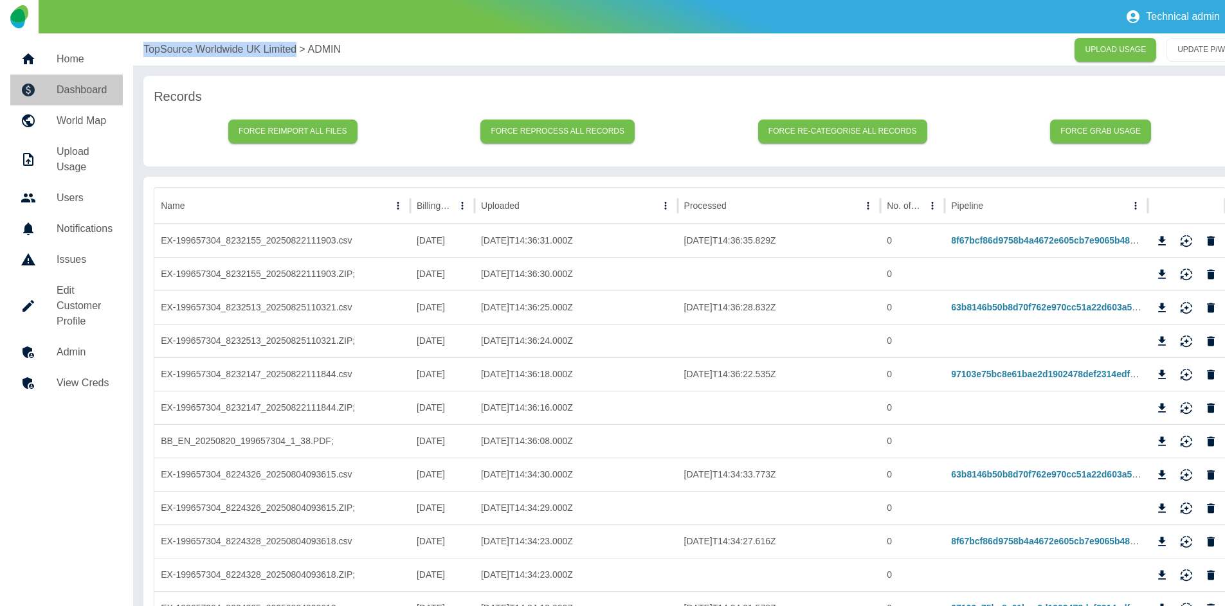
click at [73, 86] on h5 "Dashboard" at bounding box center [85, 89] width 56 height 15
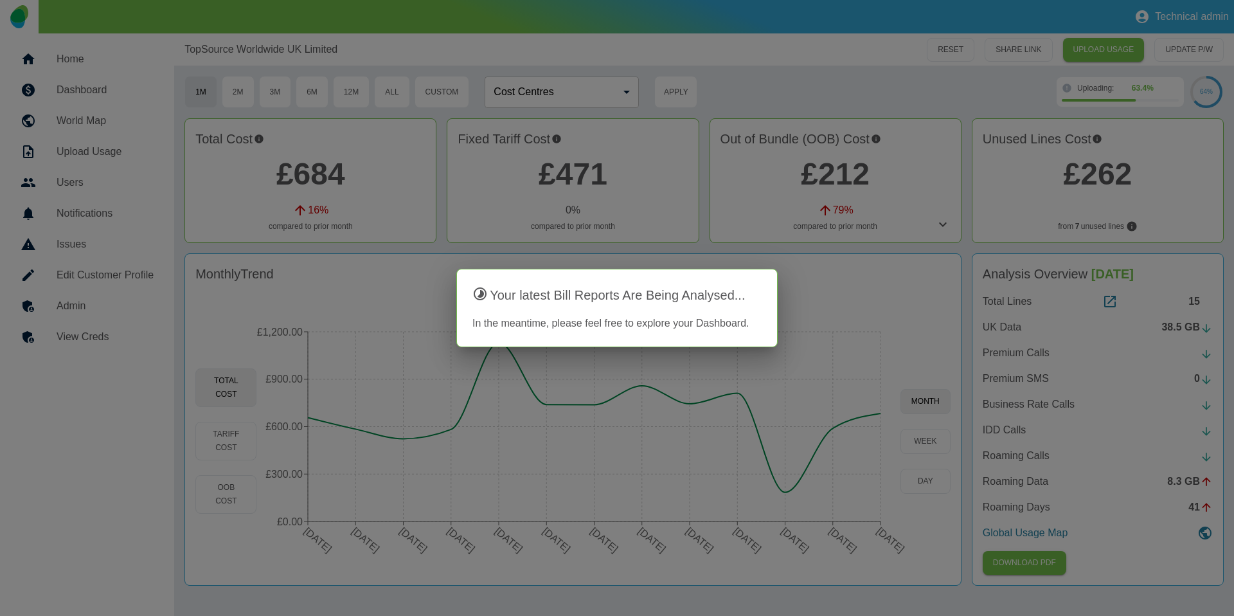
click at [827, 287] on div at bounding box center [617, 308] width 1234 height 616
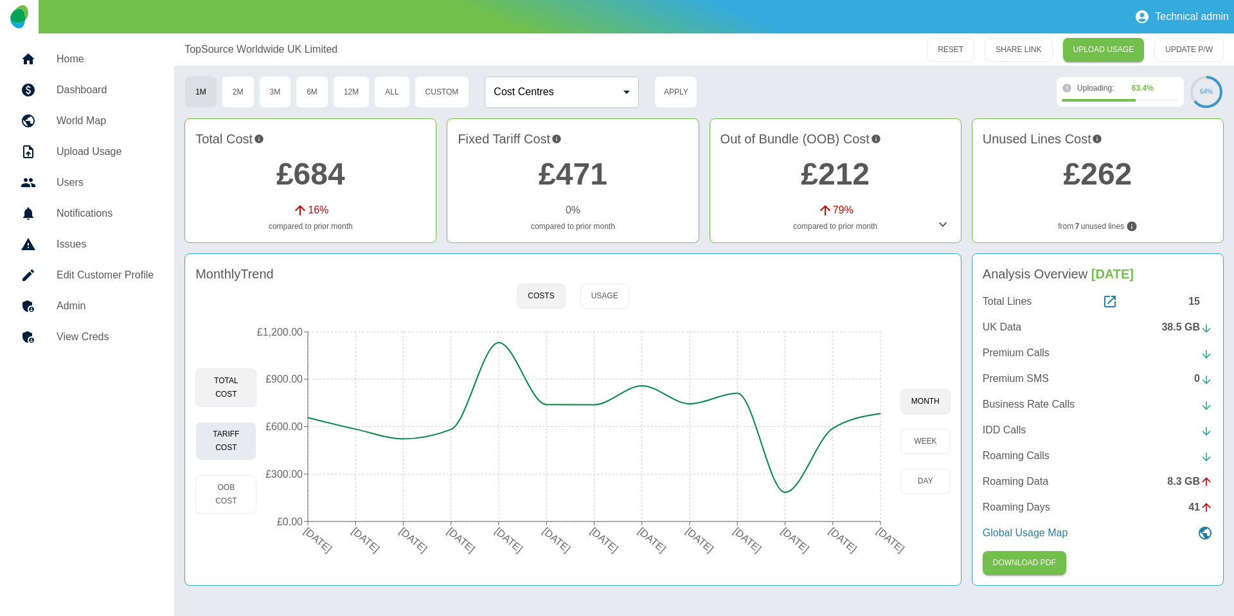
click at [223, 431] on button "Tariff Cost" at bounding box center [225, 441] width 61 height 39
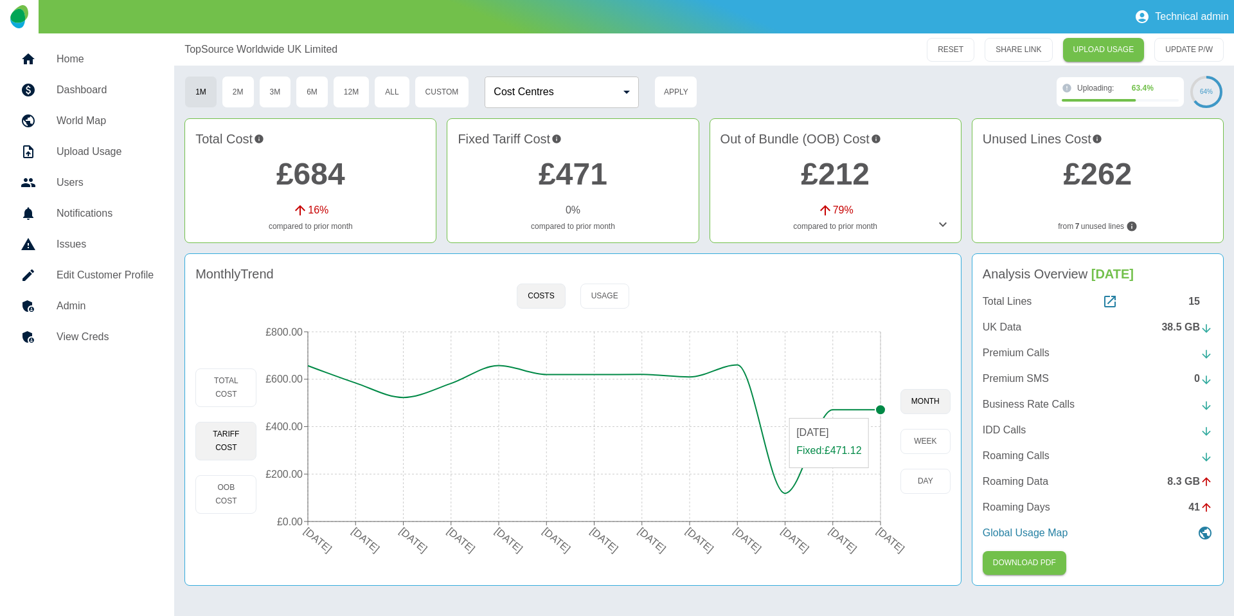
type button "fixed"
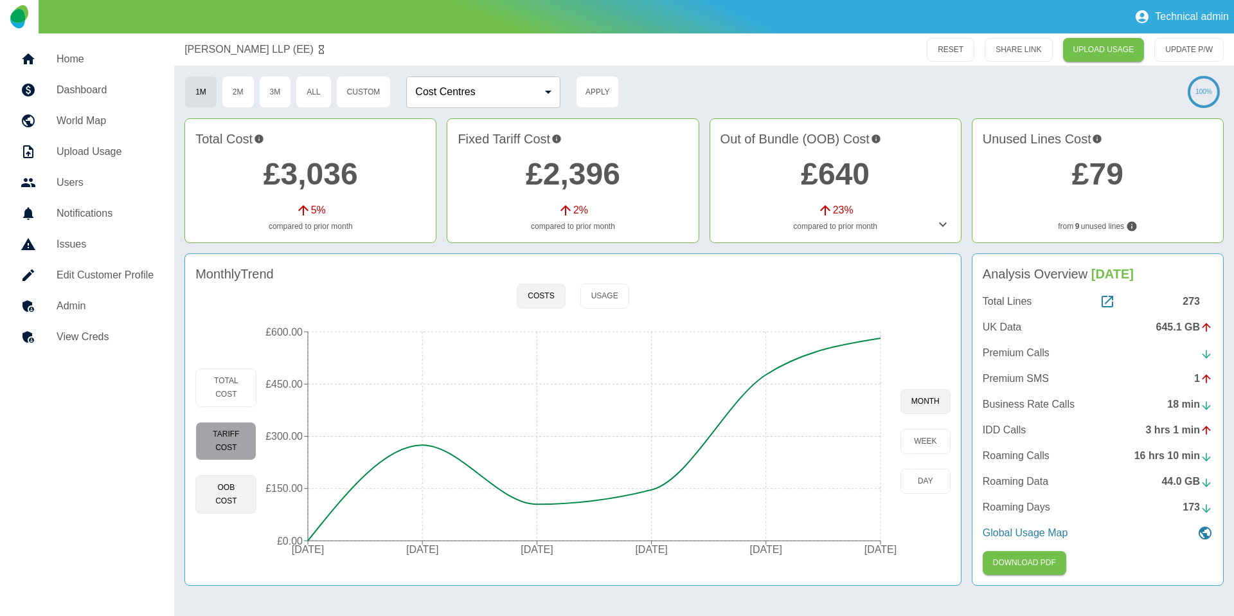
click at [238, 438] on button "Tariff Cost" at bounding box center [225, 441] width 61 height 39
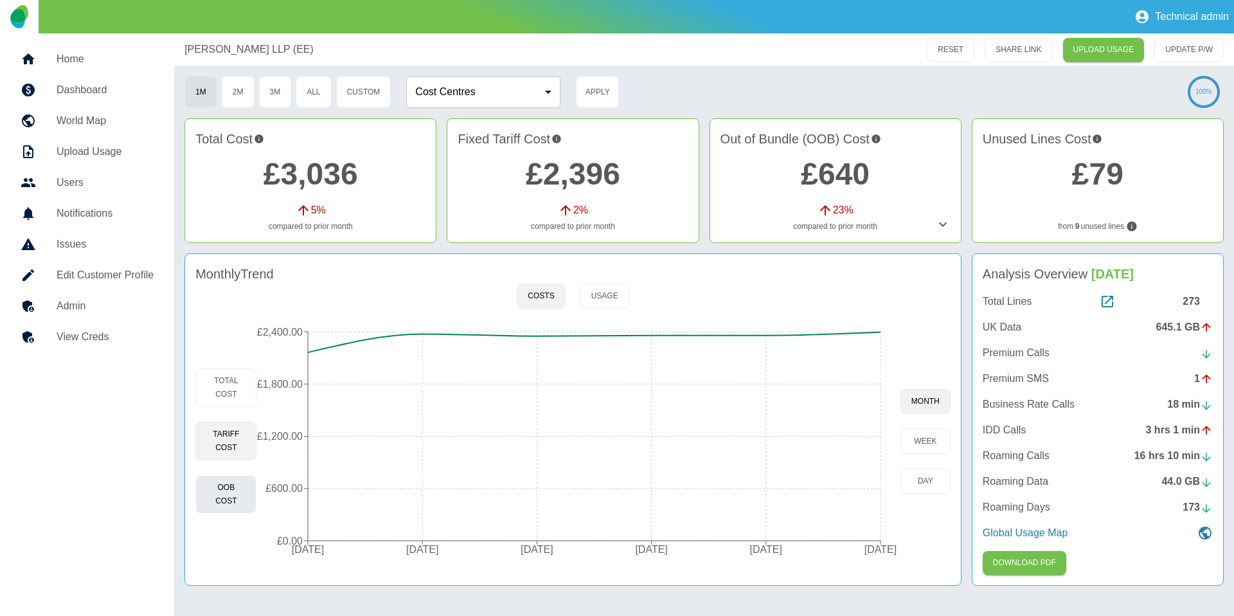
click at [215, 494] on button "OOB Cost" at bounding box center [225, 494] width 61 height 39
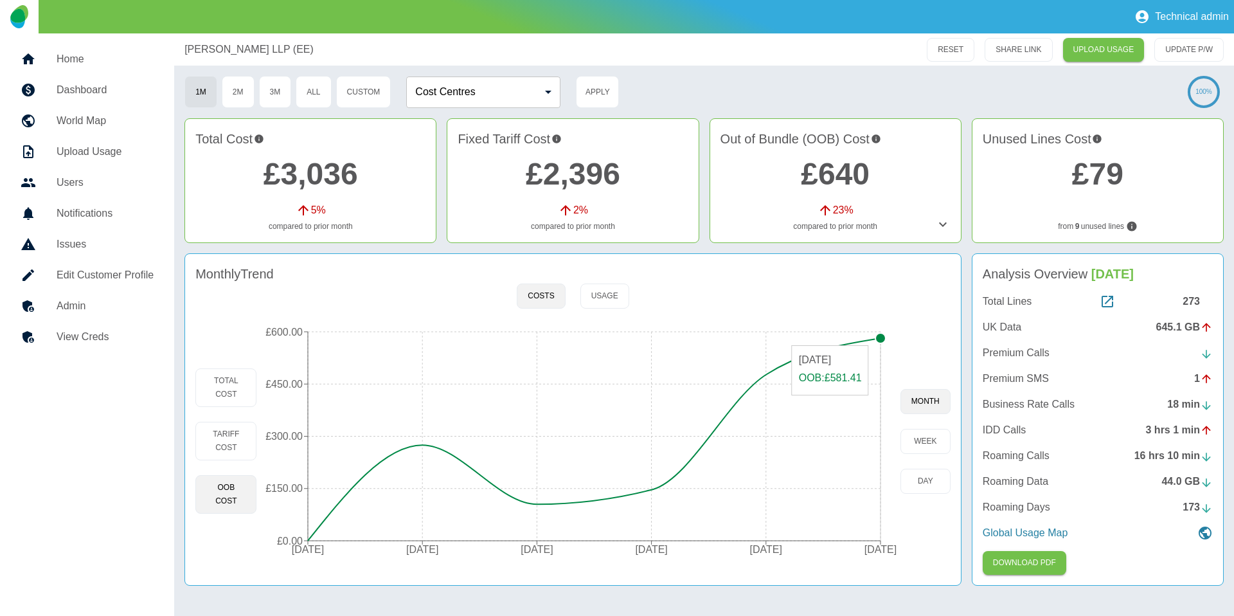
type button "oob"
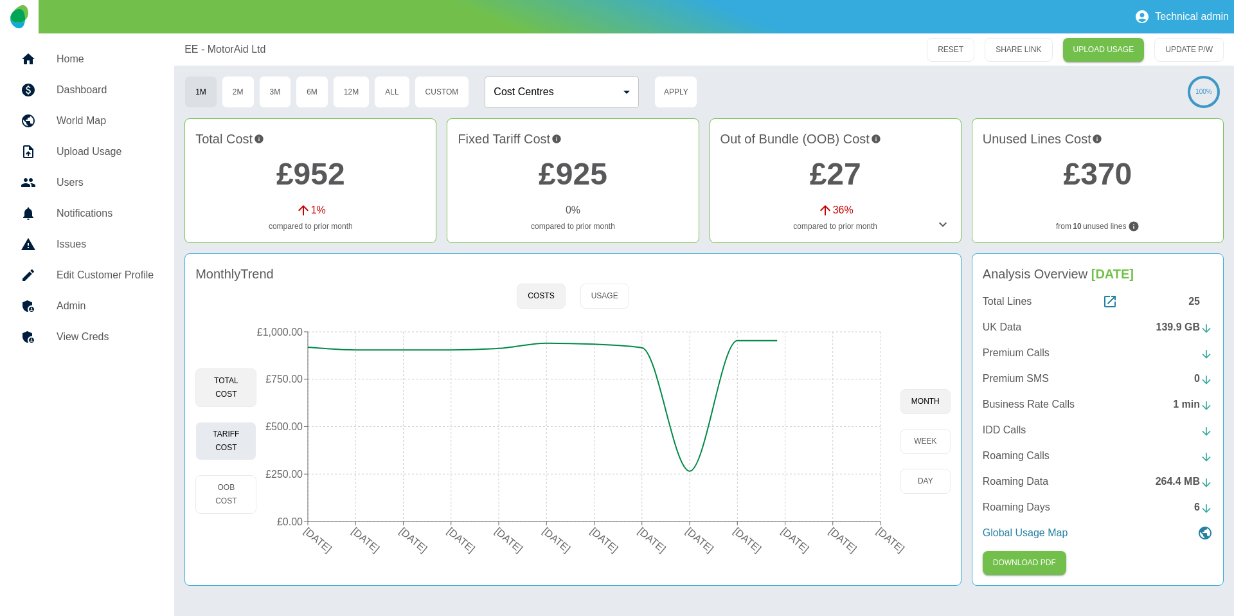
click at [235, 441] on button "Tariff Cost" at bounding box center [225, 441] width 61 height 39
type button "fixed"
click at [449, 87] on button "Custom" at bounding box center [442, 92] width 55 height 32
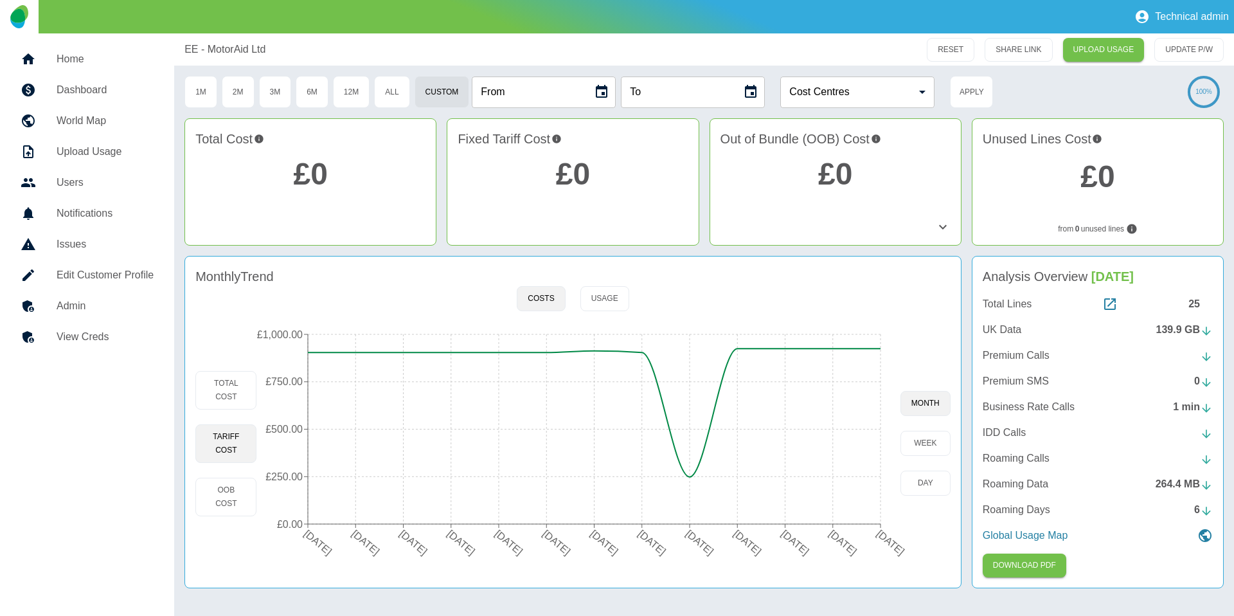
click at [606, 95] on icon "Choose date" at bounding box center [602, 91] width 12 height 13
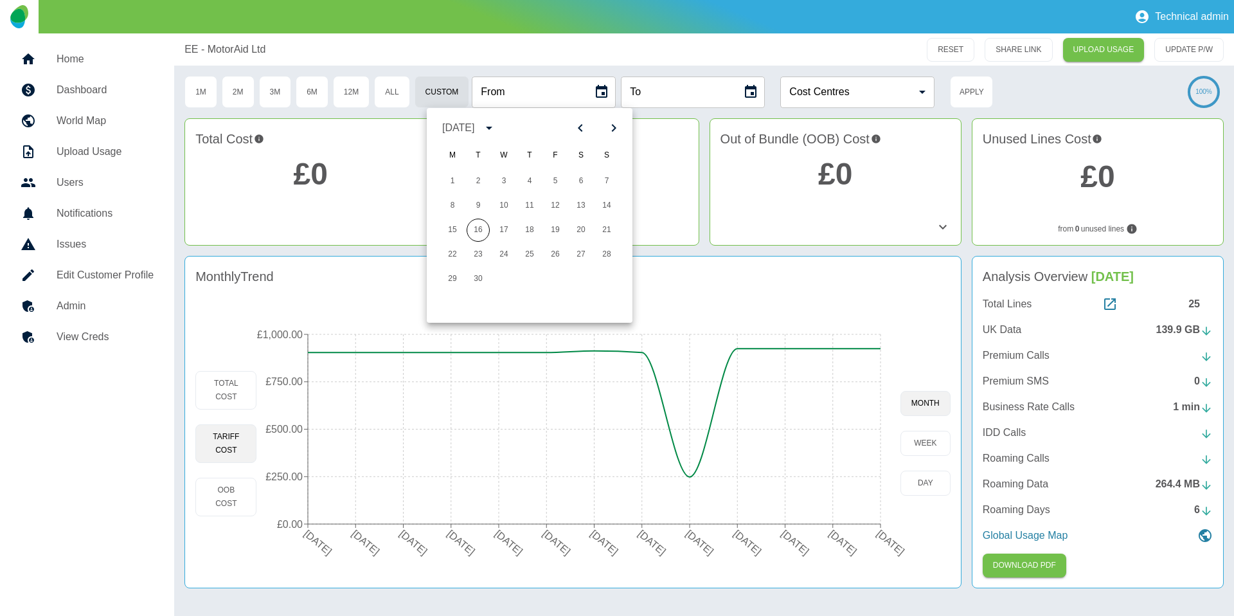
click at [577, 130] on icon "Previous month" at bounding box center [580, 127] width 15 height 15
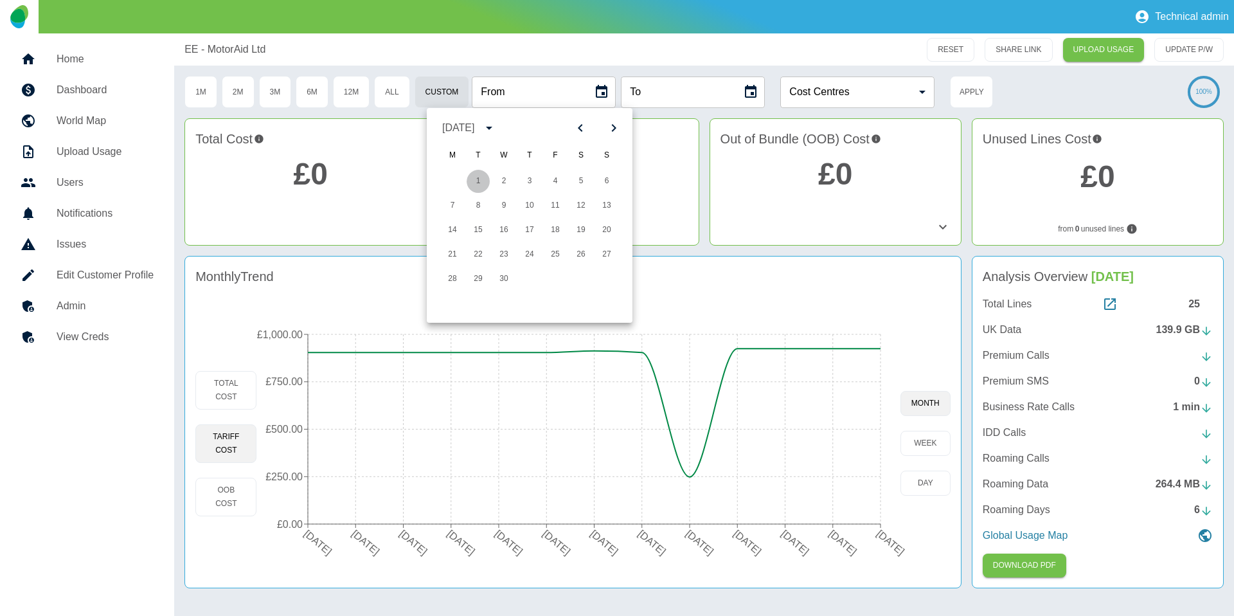
click at [480, 179] on button "1" at bounding box center [478, 181] width 23 height 23
type input "**********"
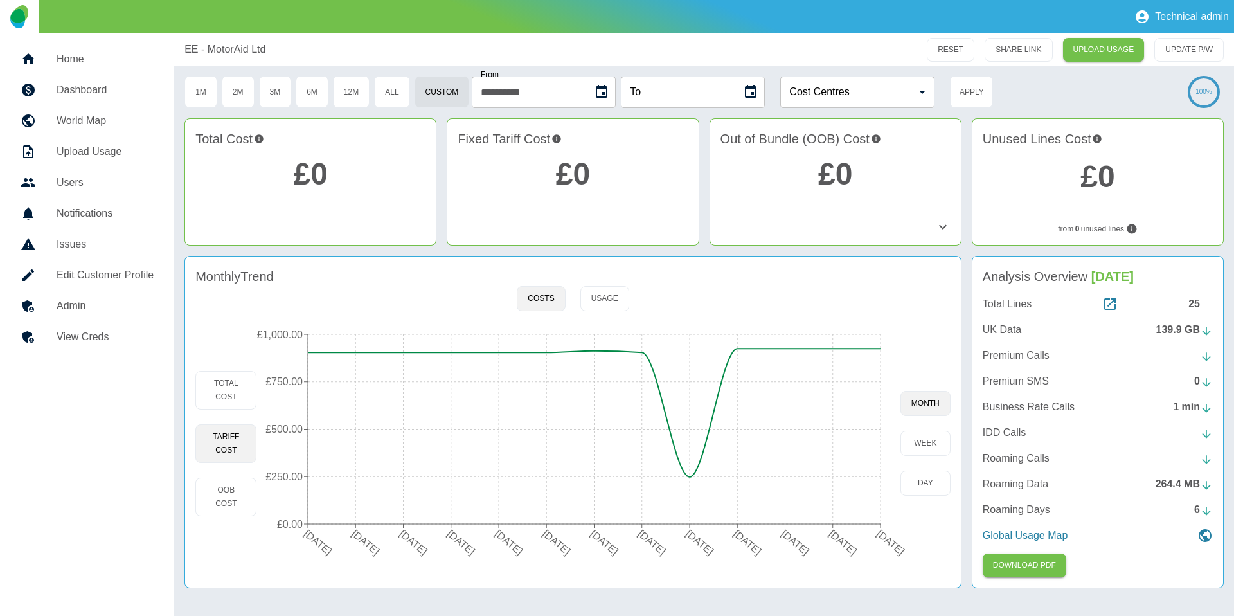
click at [759, 91] on icon "Choose date" at bounding box center [750, 91] width 15 height 15
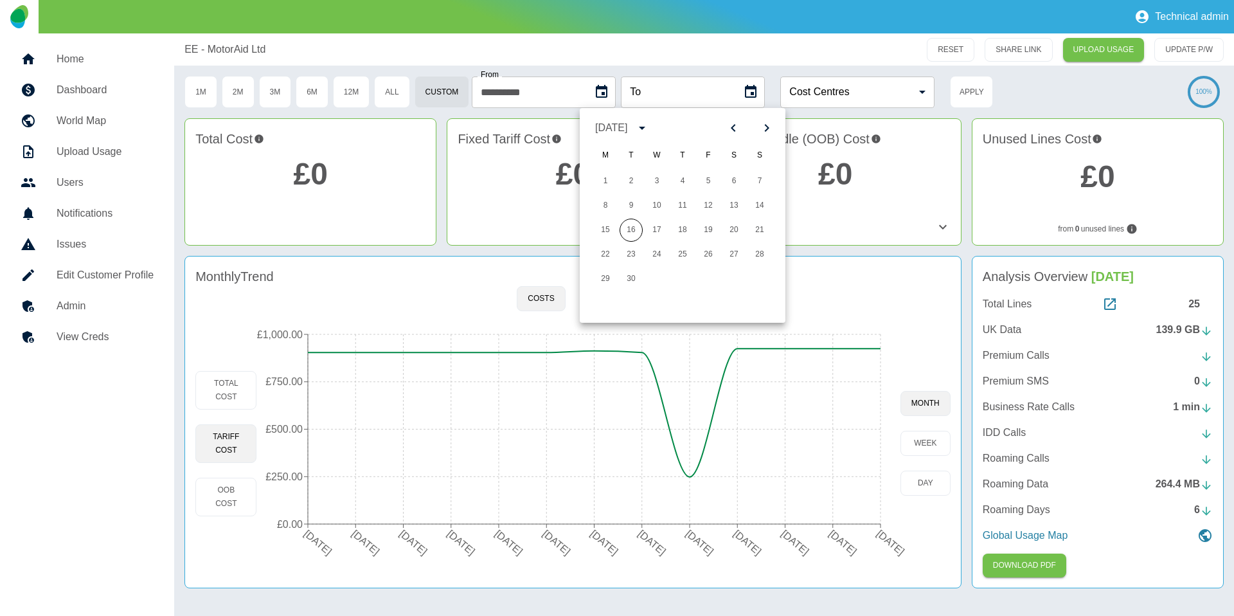
click at [728, 129] on icon "Previous month" at bounding box center [733, 127] width 15 height 15
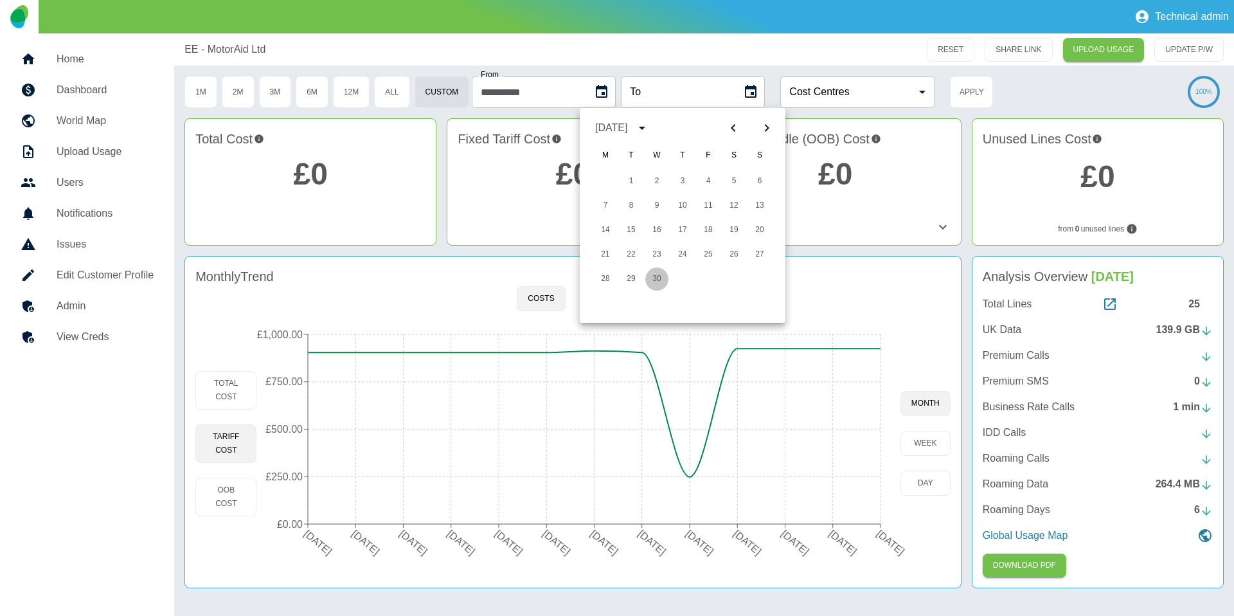
click at [654, 280] on button "30" at bounding box center [657, 278] width 23 height 23
type input "**********"
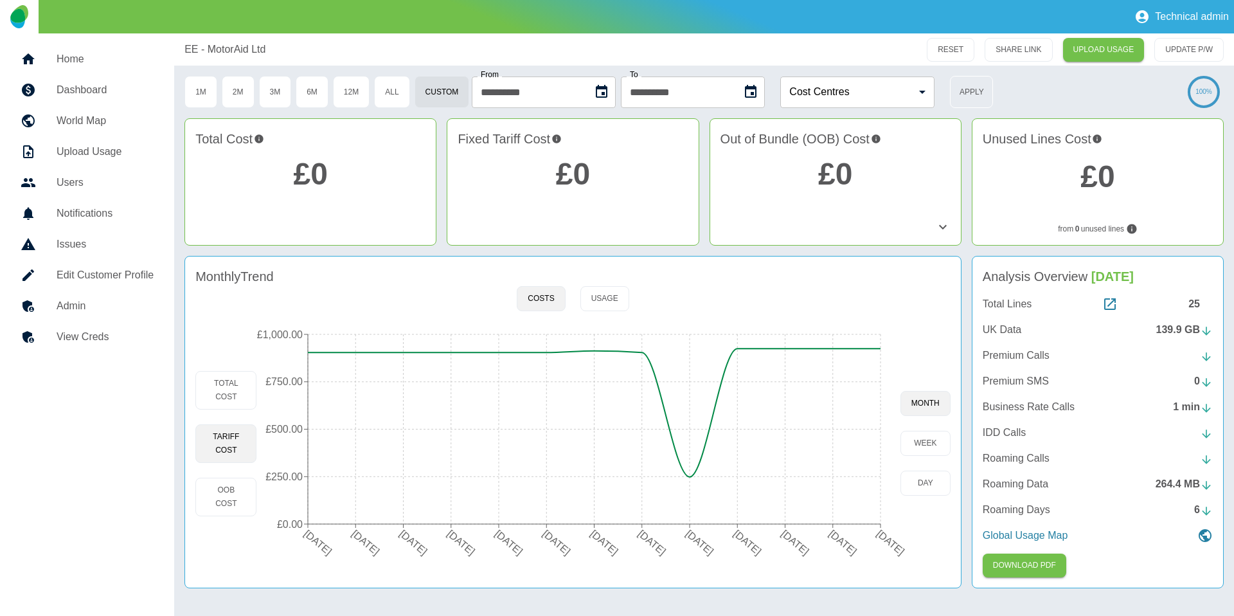
click at [977, 95] on button "Apply" at bounding box center [971, 92] width 43 height 32
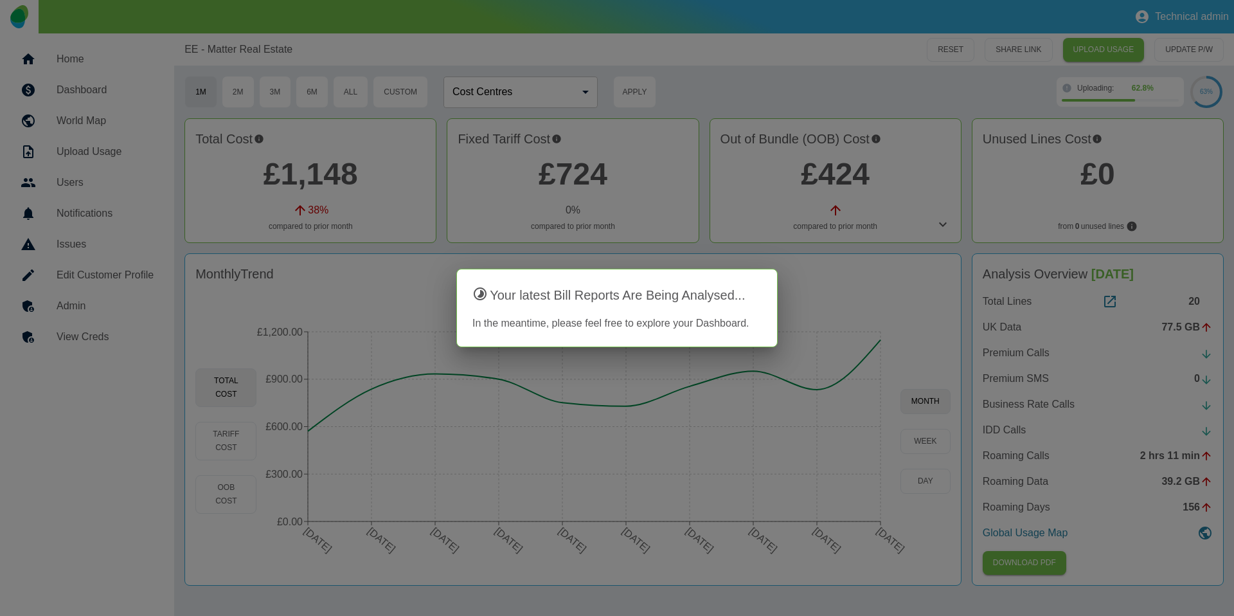
click at [307, 283] on div at bounding box center [617, 308] width 1234 height 616
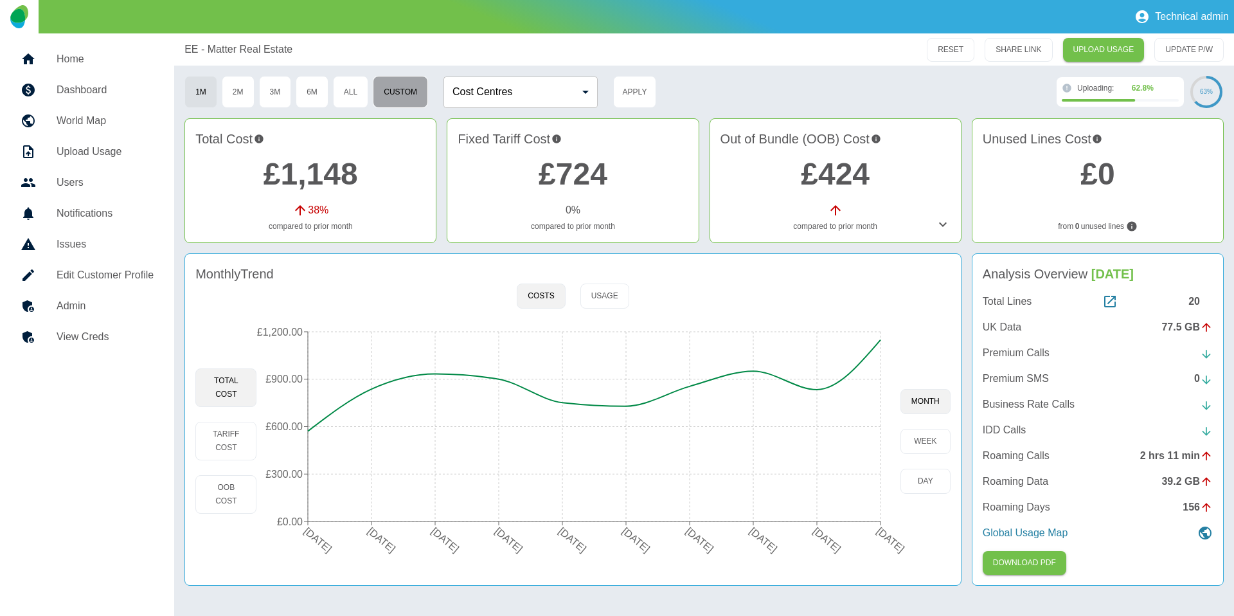
click at [417, 93] on button "Custom" at bounding box center [400, 92] width 55 height 32
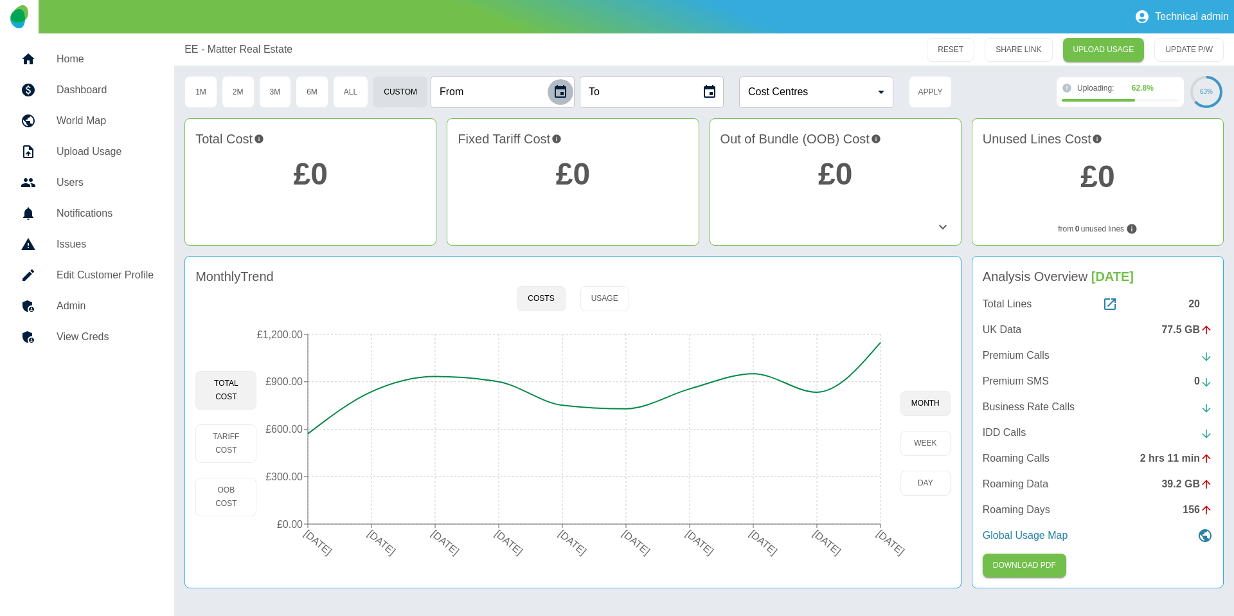
click at [567, 95] on icon "Choose date" at bounding box center [560, 91] width 15 height 15
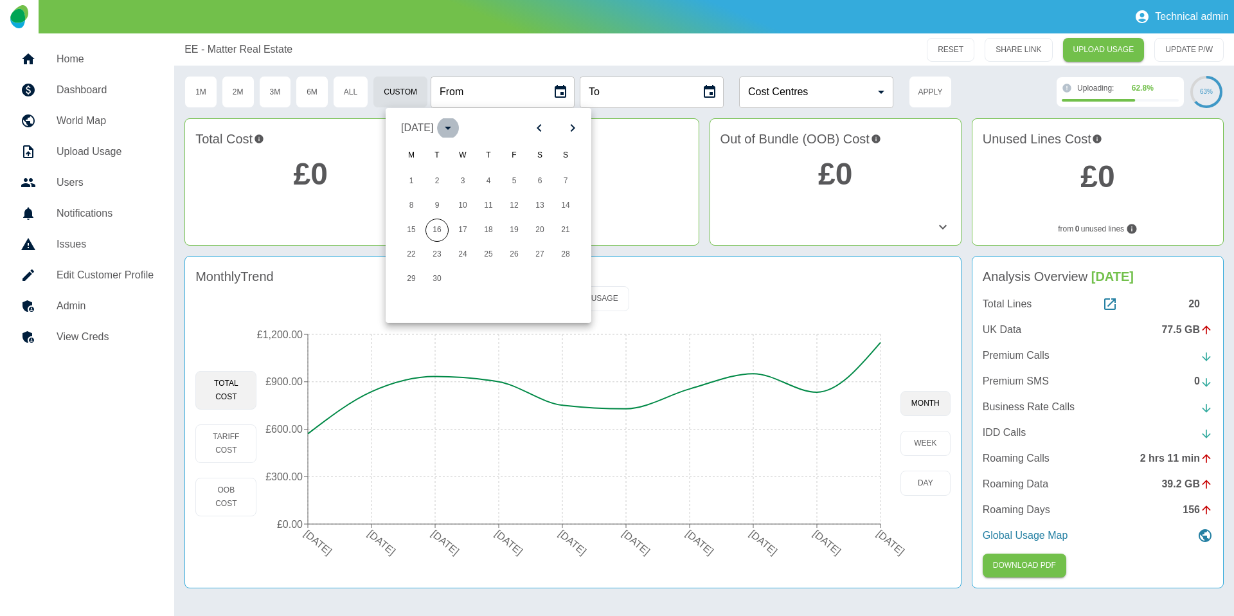
click at [456, 126] on icon "calendar view is open, switch to year view" at bounding box center [447, 127] width 15 height 15
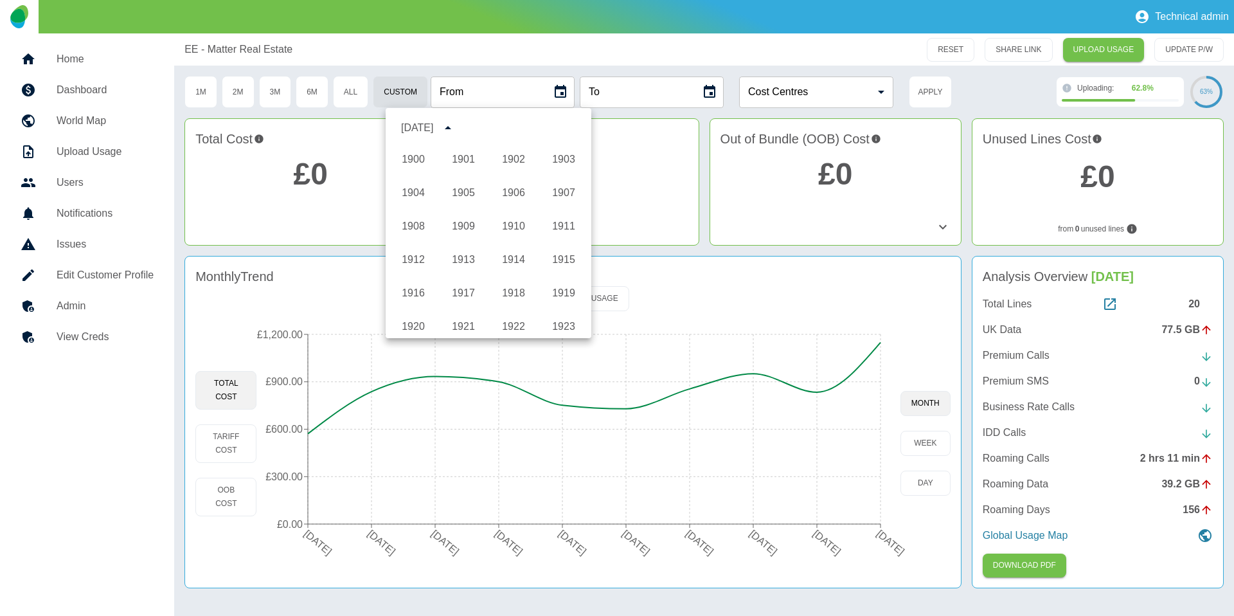
scroll to position [955, 0]
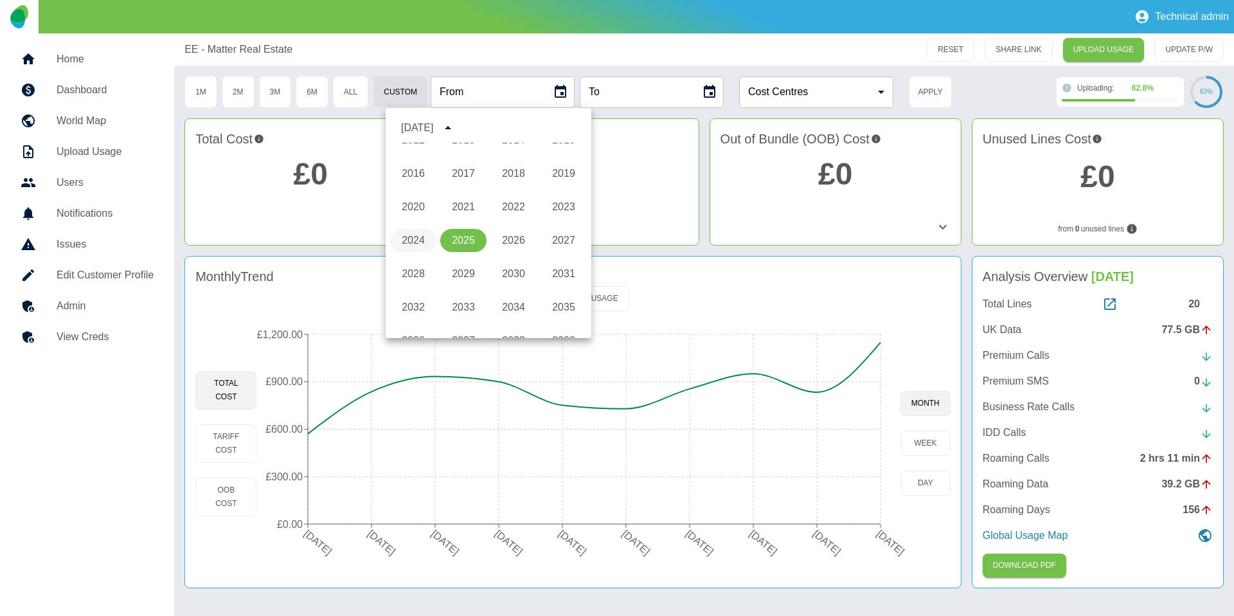
click at [414, 239] on button "2024" at bounding box center [413, 240] width 46 height 23
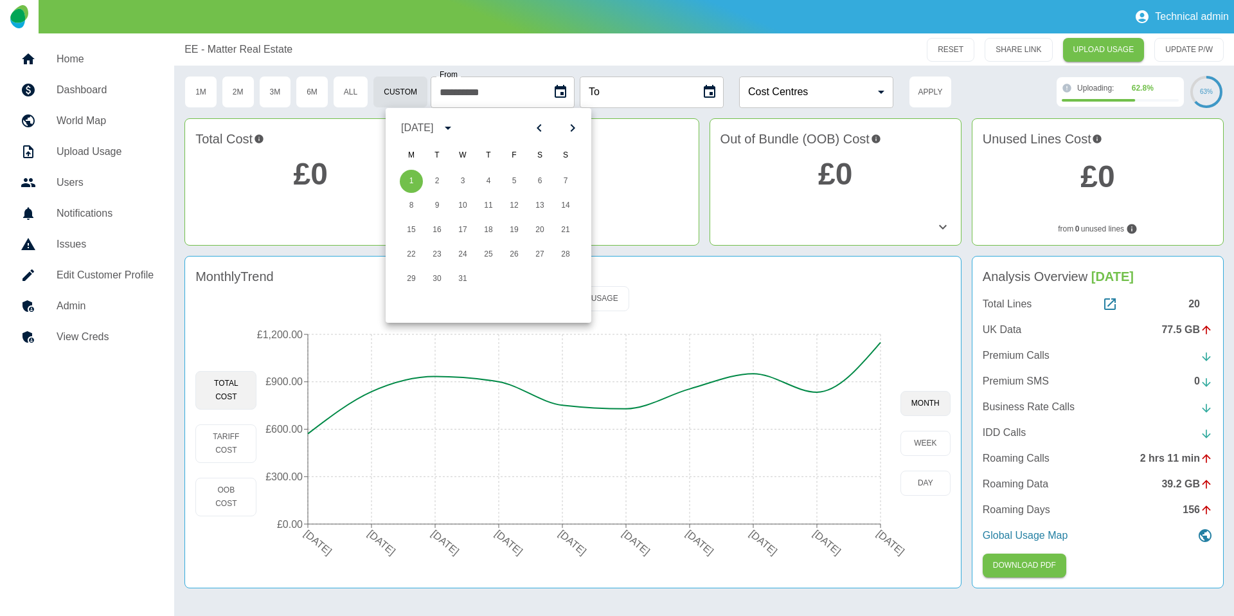
click at [428, 130] on div "[DATE]" at bounding box center [417, 127] width 32 height 15
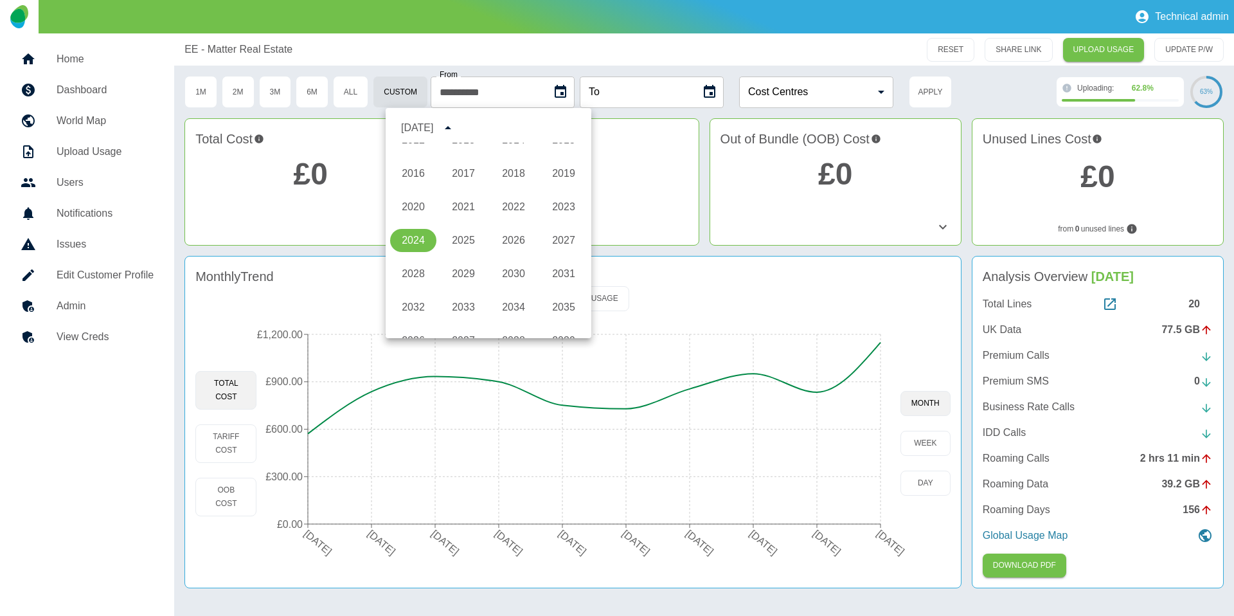
click at [428, 130] on div "[DATE]" at bounding box center [417, 127] width 32 height 15
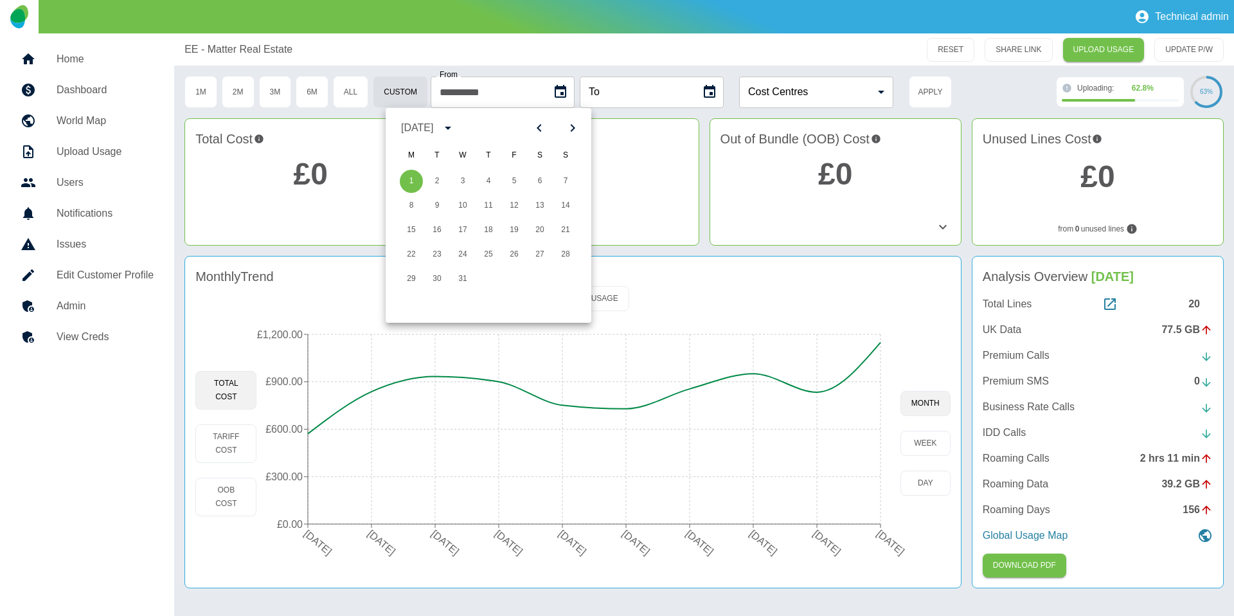
click at [570, 123] on icon "Next month" at bounding box center [572, 127] width 15 height 15
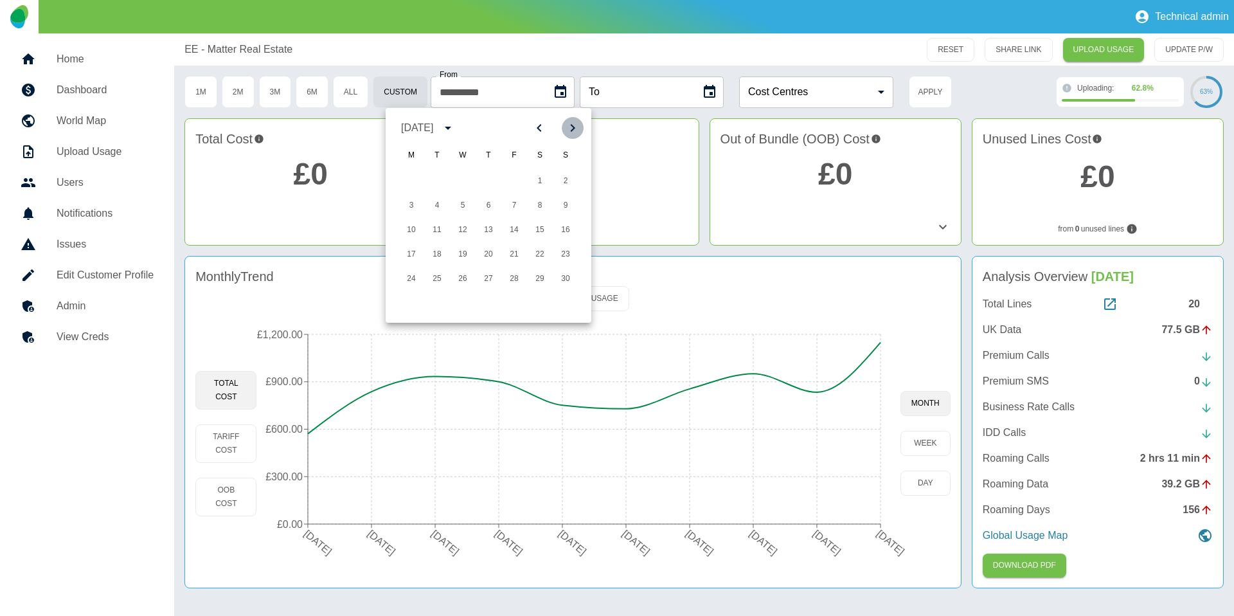
click at [570, 123] on icon "Next month" at bounding box center [572, 127] width 15 height 15
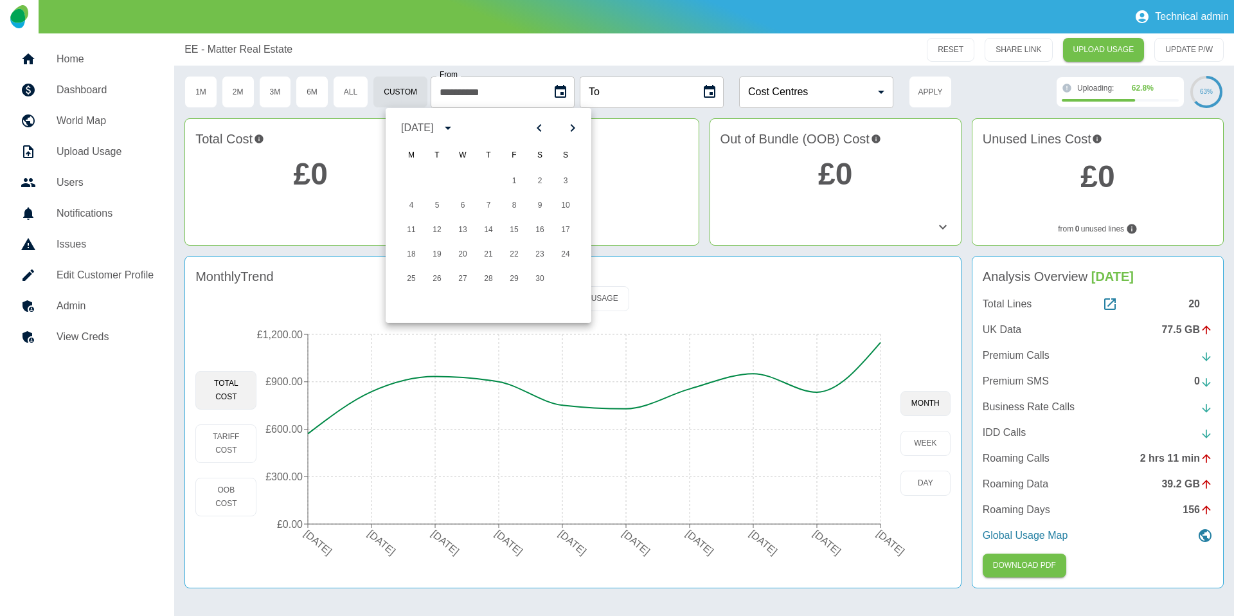
click at [570, 123] on icon "Next month" at bounding box center [572, 127] width 15 height 15
click at [543, 129] on icon "Previous month" at bounding box center [539, 127] width 15 height 15
click at [580, 181] on div "1" at bounding box center [489, 181] width 206 height 23
click at [557, 181] on button "1" at bounding box center [565, 181] width 23 height 23
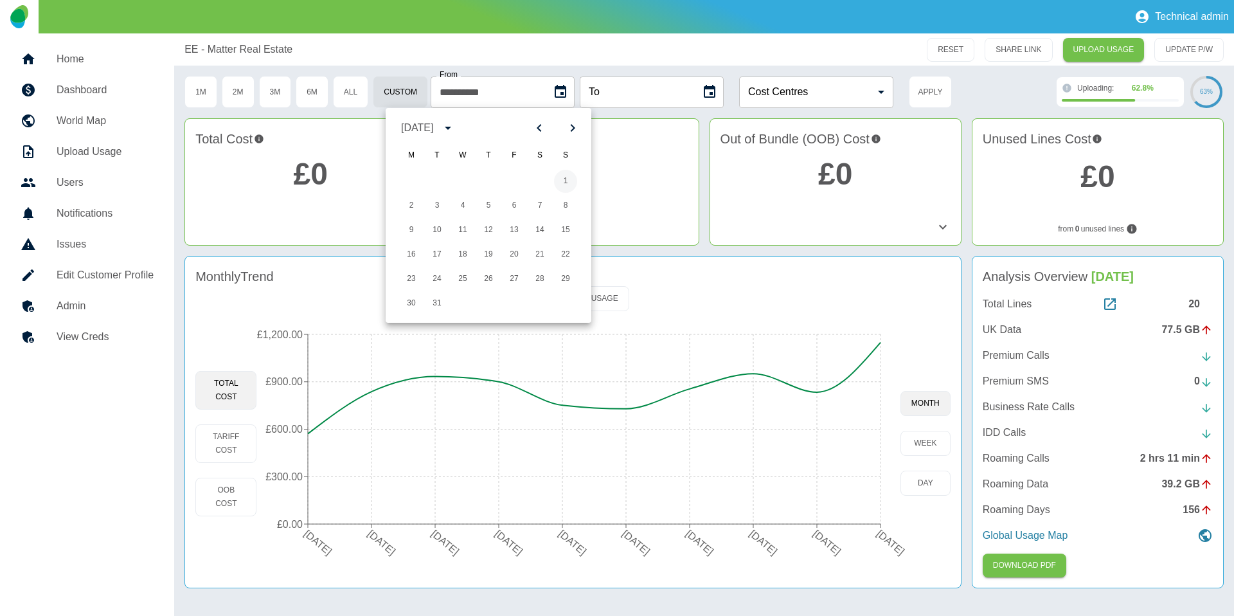
type input "**********"
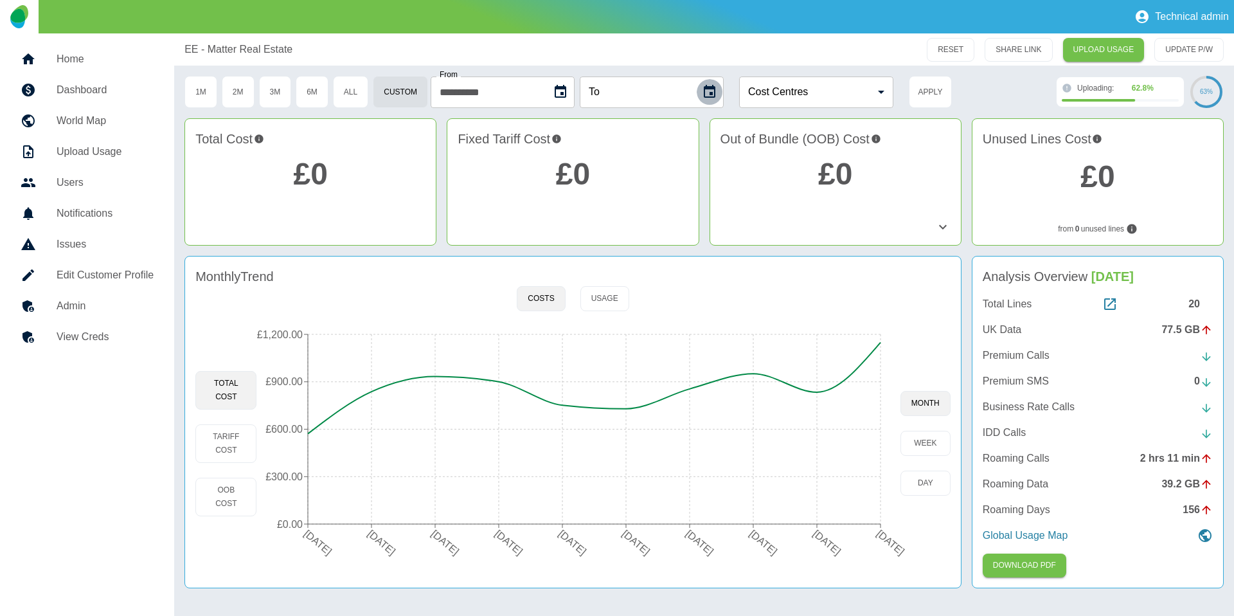
click at [716, 95] on icon "Choose date" at bounding box center [709, 91] width 15 height 15
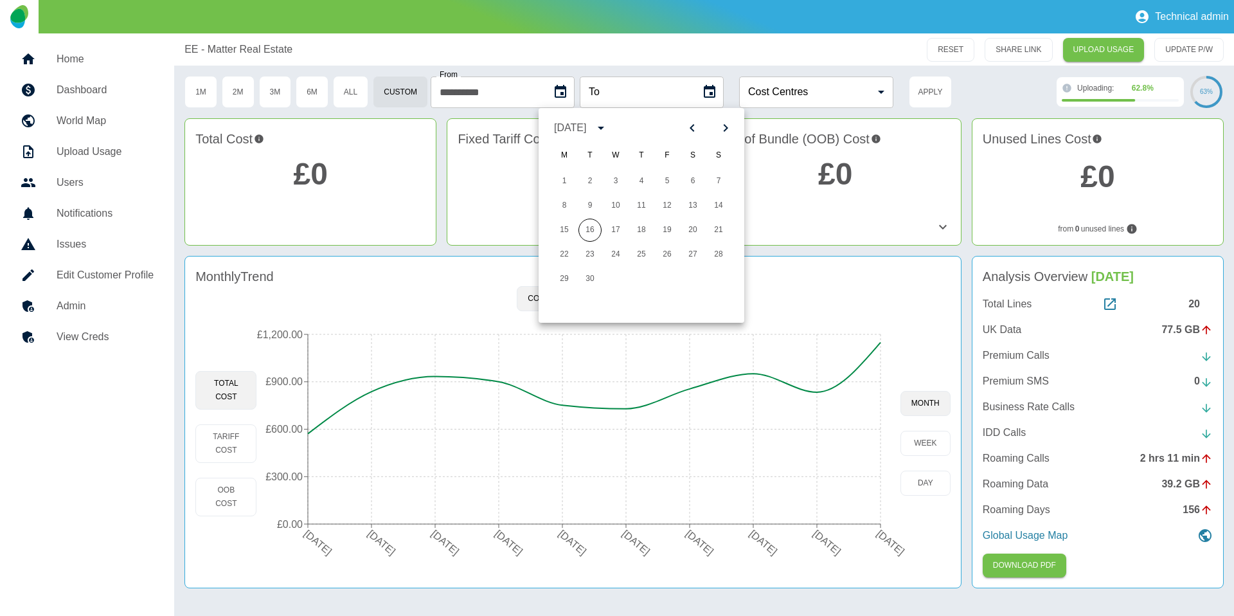
click at [697, 128] on icon "Previous month" at bounding box center [692, 127] width 15 height 15
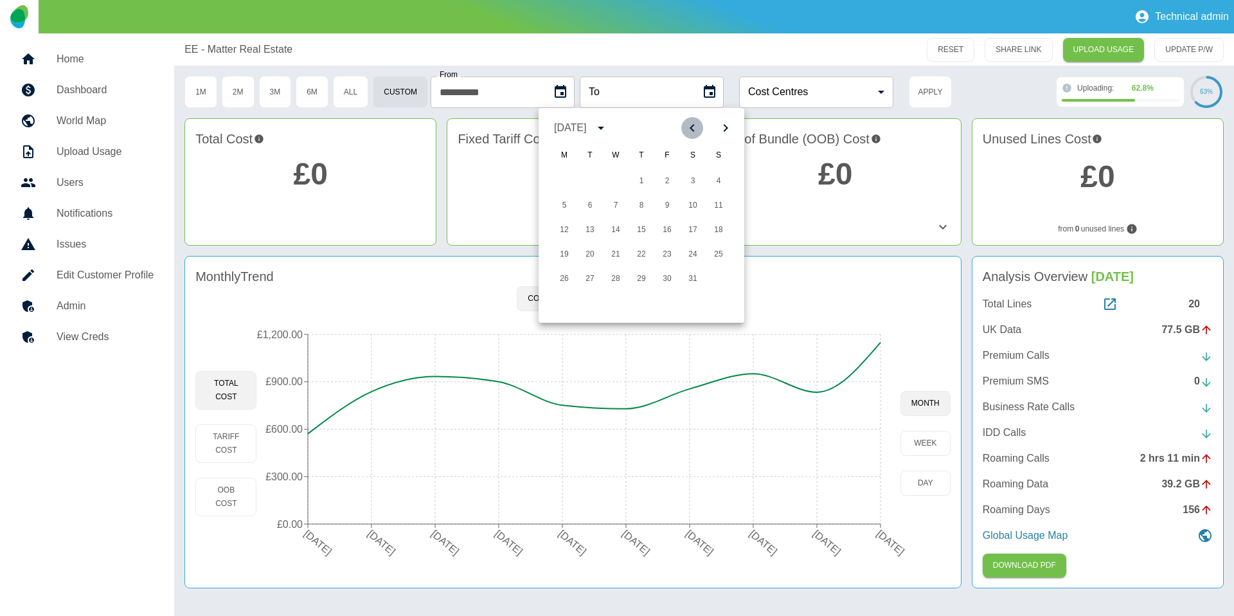
click at [697, 128] on icon "Previous month" at bounding box center [692, 127] width 15 height 15
click at [595, 310] on button "31" at bounding box center [590, 303] width 23 height 23
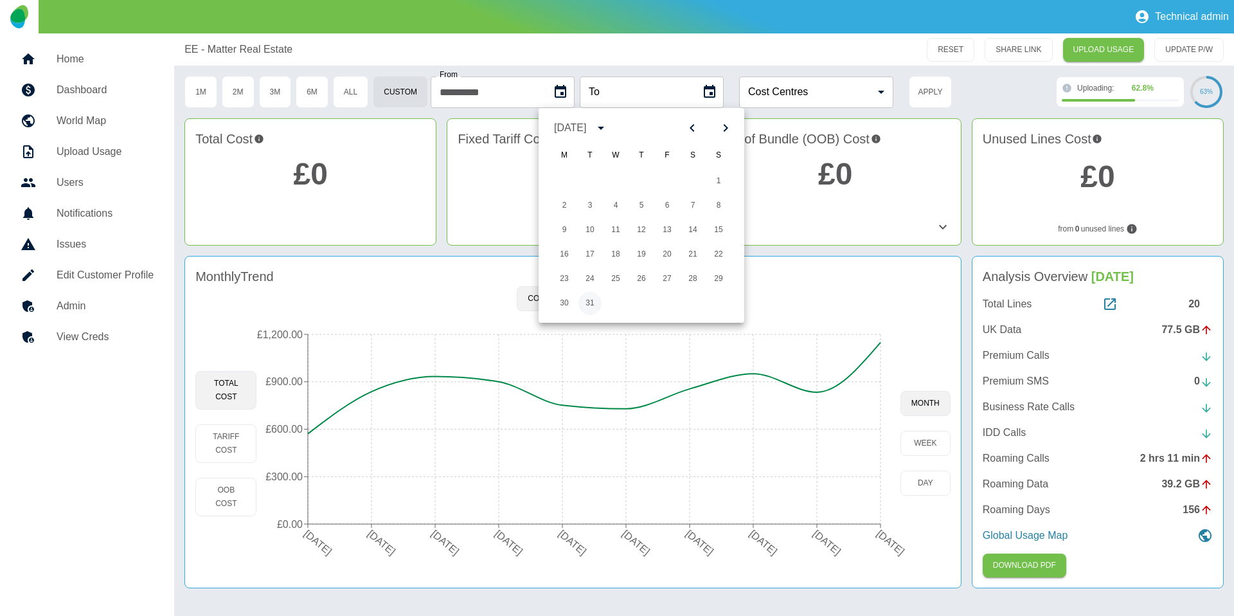
type input "**********"
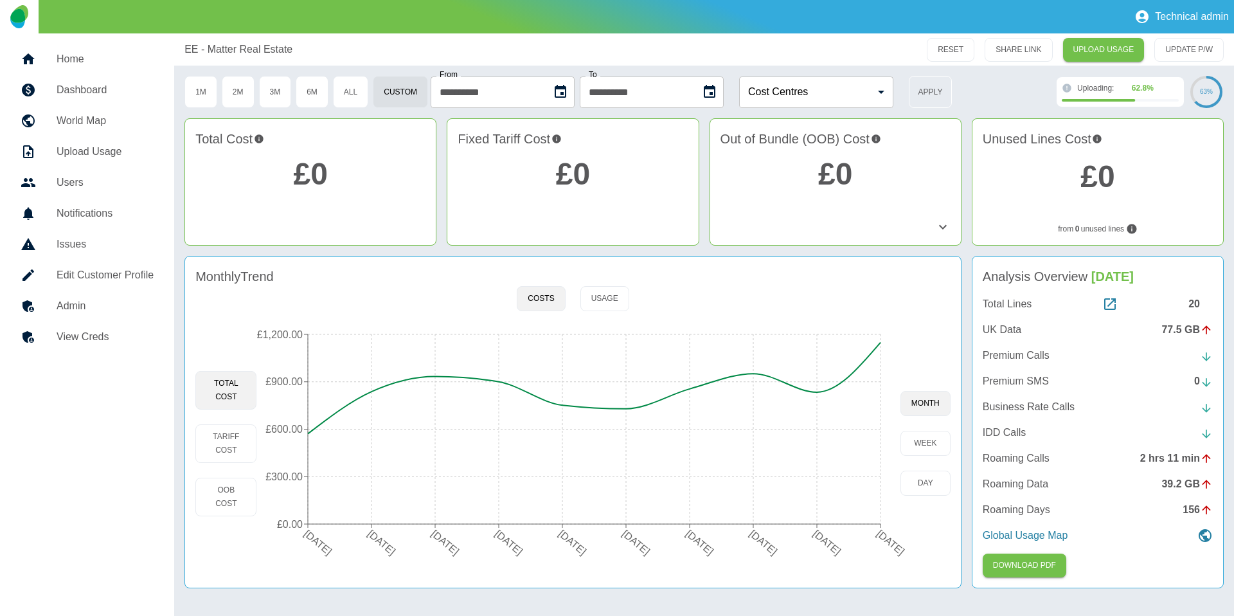
click at [924, 95] on button "Apply" at bounding box center [930, 92] width 43 height 32
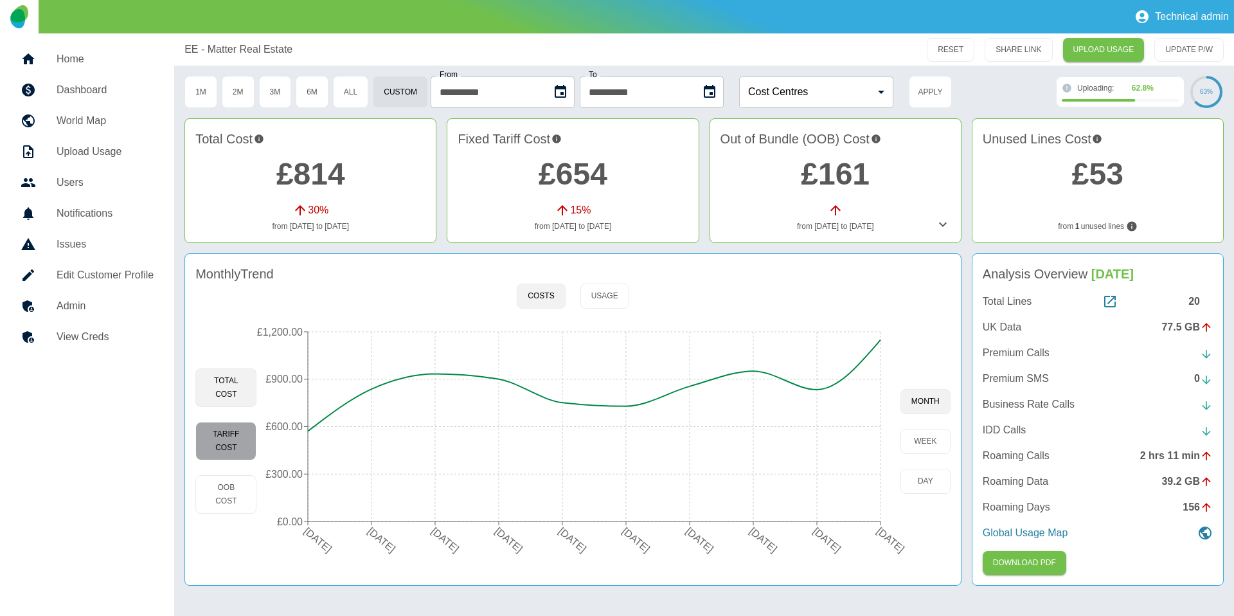
click at [239, 449] on button "Tariff Cost" at bounding box center [225, 441] width 61 height 39
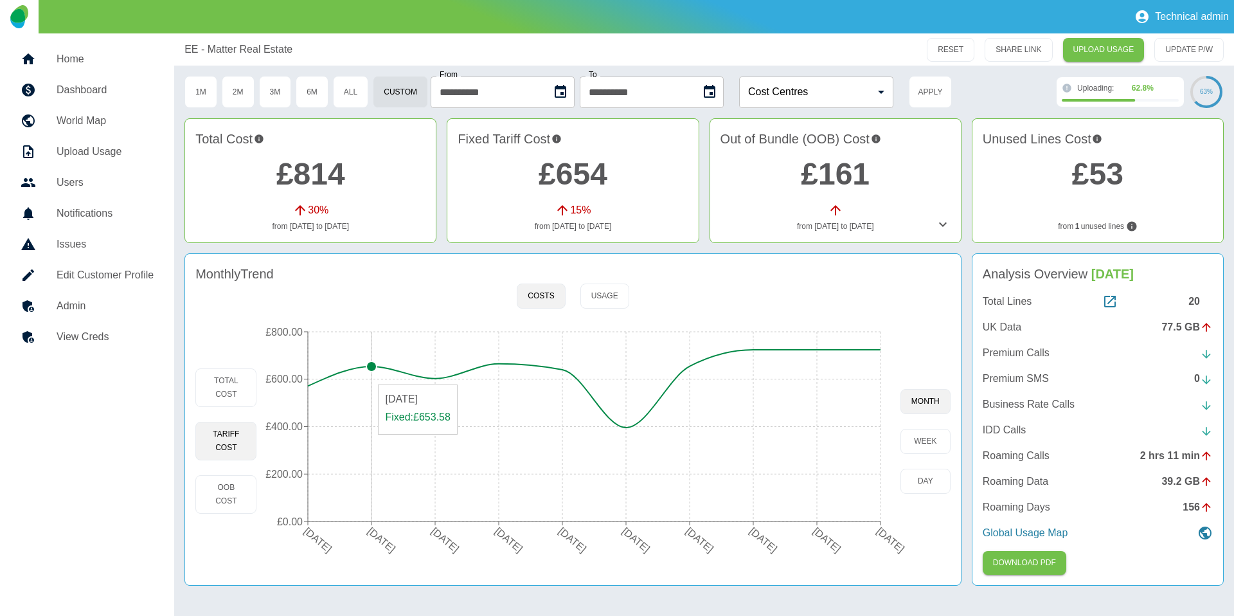
type button "fixed"
click at [233, 495] on button "OOB Cost" at bounding box center [225, 494] width 61 height 39
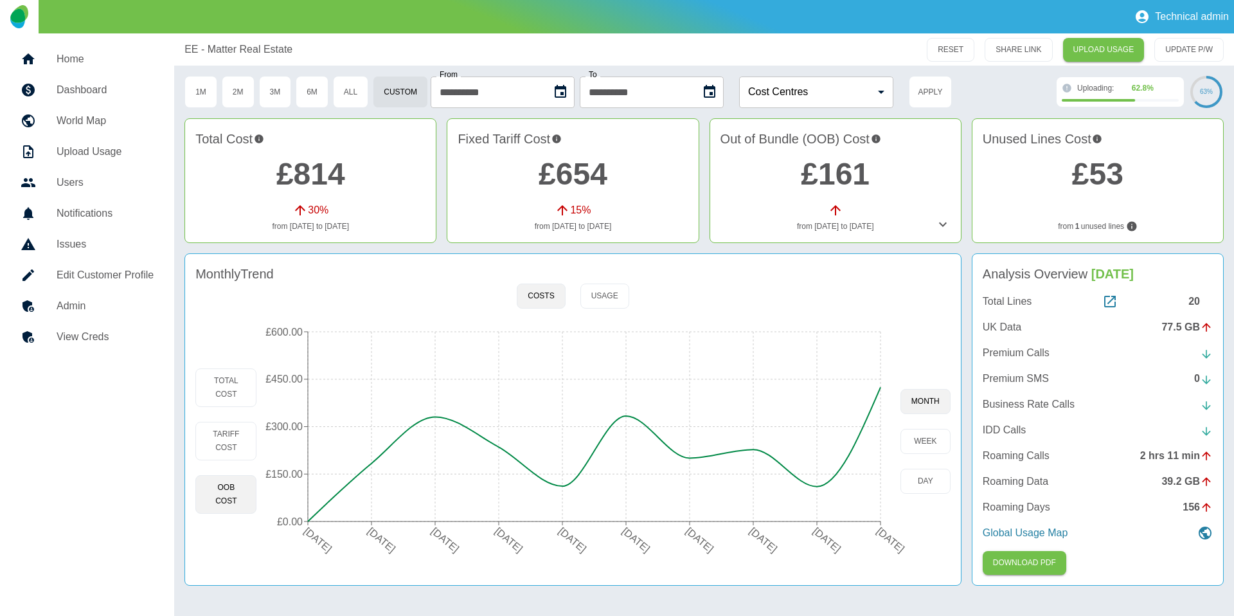
type button "oob"
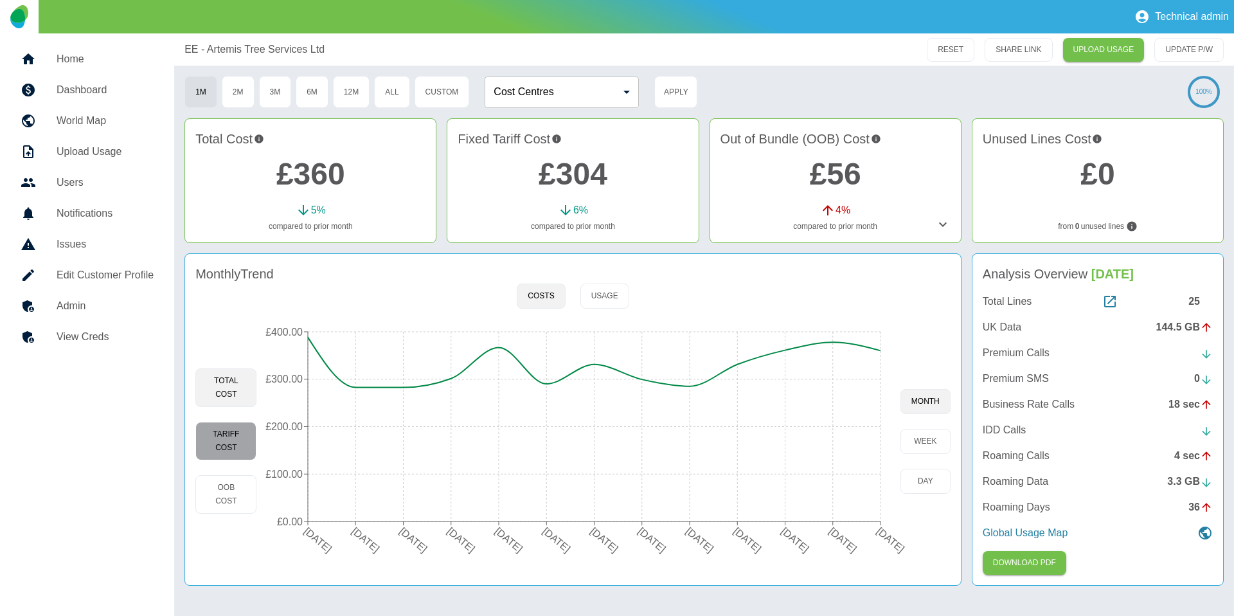
click at [252, 443] on button "Tariff Cost" at bounding box center [225, 441] width 61 height 39
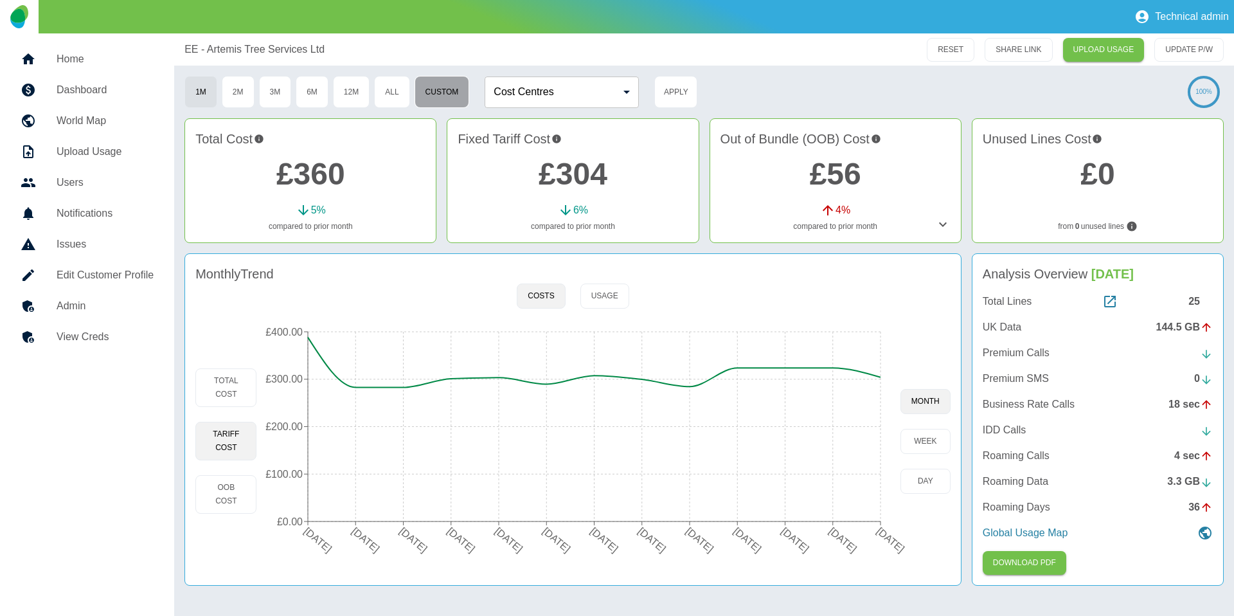
click at [445, 93] on button "Custom" at bounding box center [442, 92] width 55 height 32
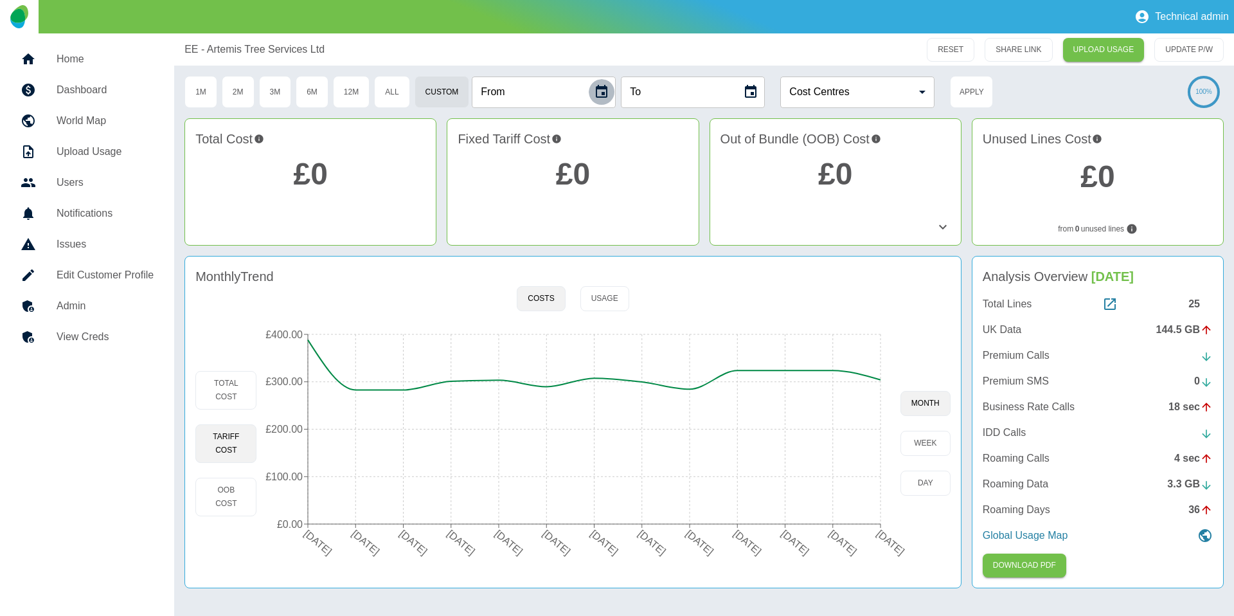
click at [608, 97] on icon "Choose date" at bounding box center [602, 91] width 12 height 13
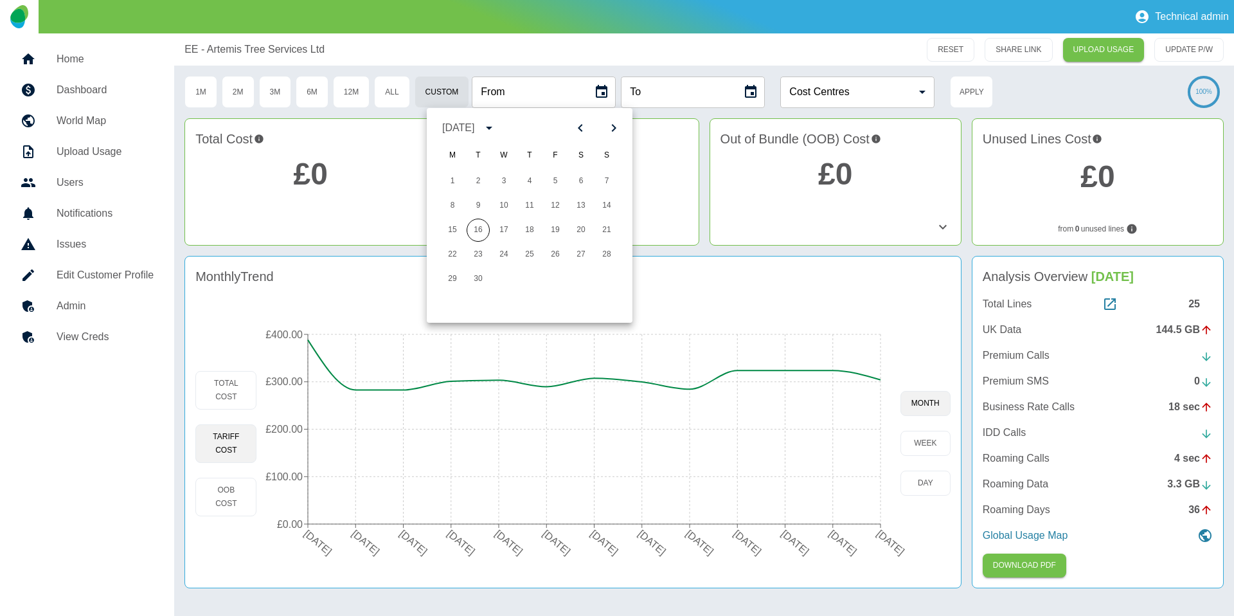
click at [574, 129] on icon "Previous month" at bounding box center [580, 127] width 15 height 15
click at [607, 181] on button "1" at bounding box center [606, 181] width 23 height 23
type input "**********"
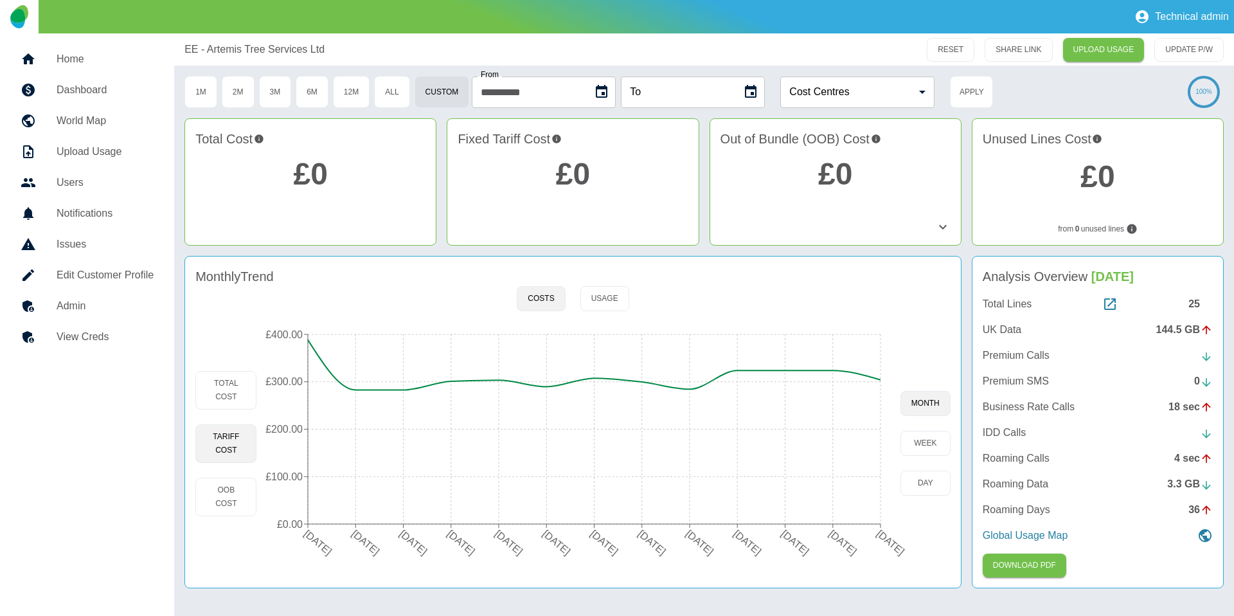
click at [752, 95] on icon "Choose date" at bounding box center [750, 91] width 15 height 15
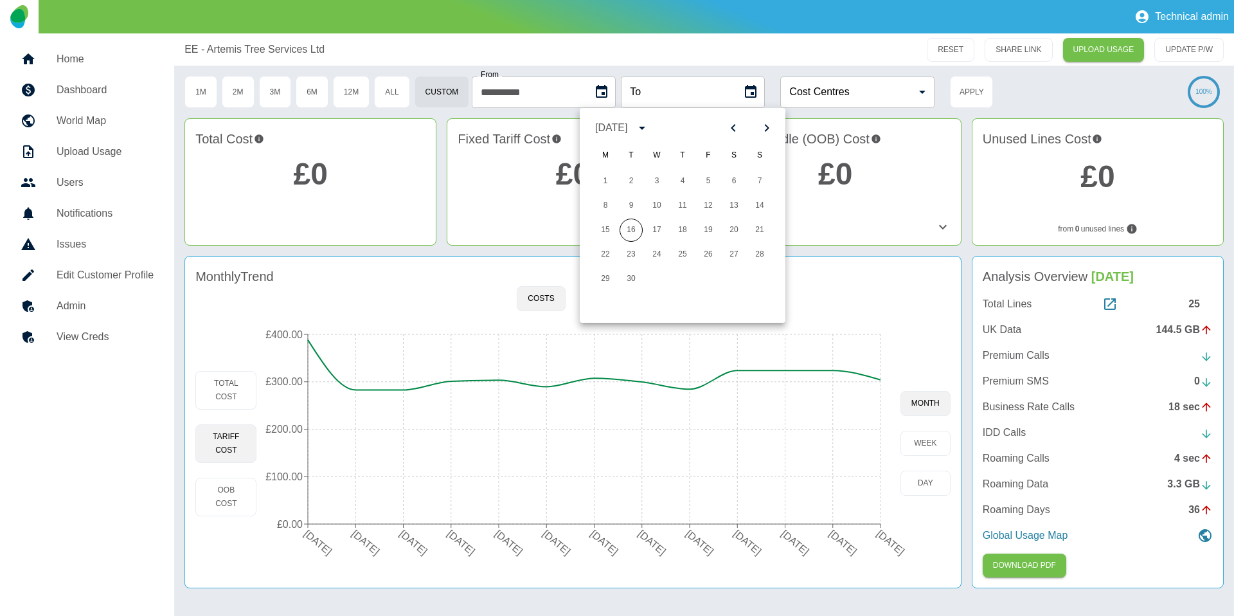
click at [733, 127] on icon "Previous month" at bounding box center [733, 127] width 15 height 15
click at [601, 305] on button "30" at bounding box center [605, 303] width 23 height 23
type input "**********"
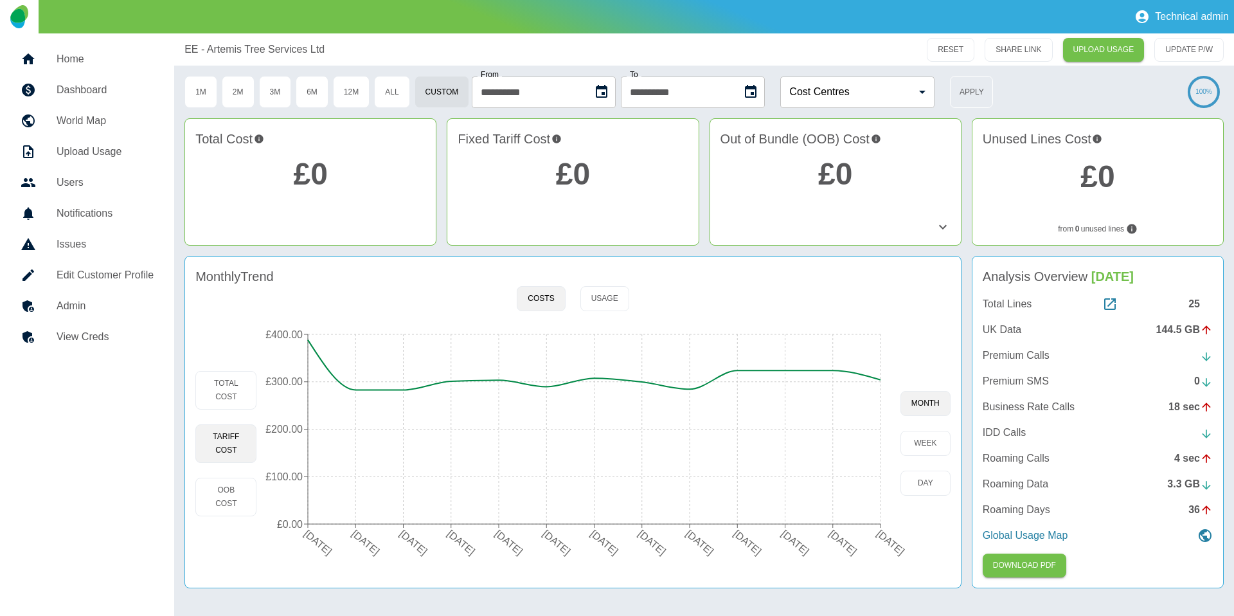
click at [960, 95] on button "Apply" at bounding box center [971, 92] width 43 height 32
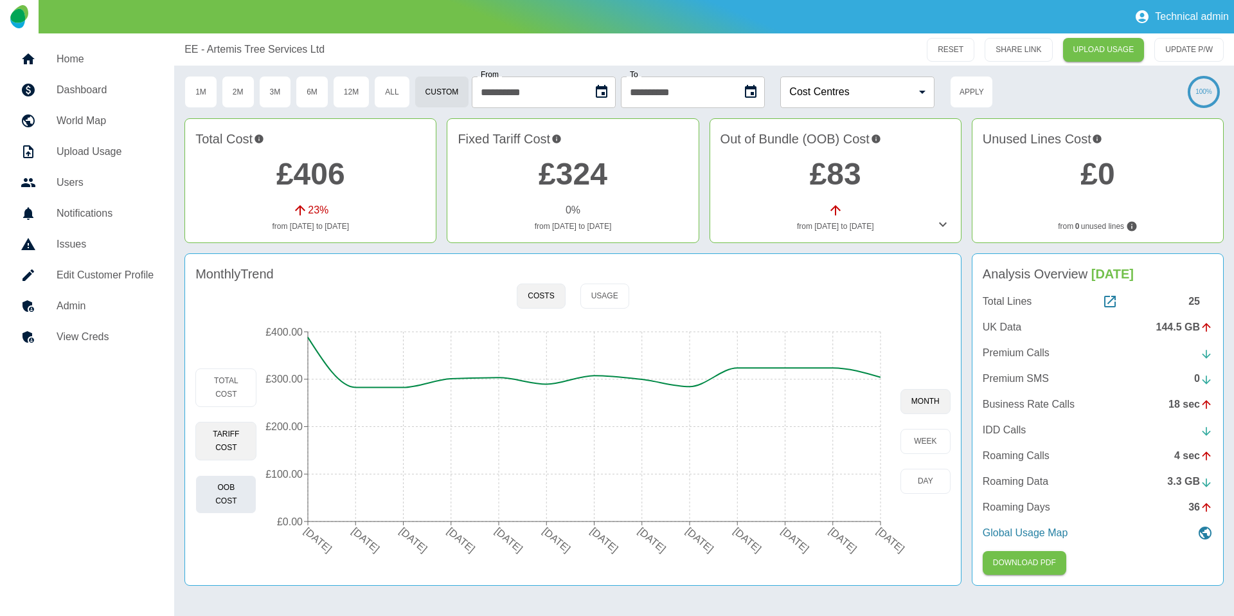
click at [247, 487] on button "OOB Cost" at bounding box center [225, 494] width 61 height 39
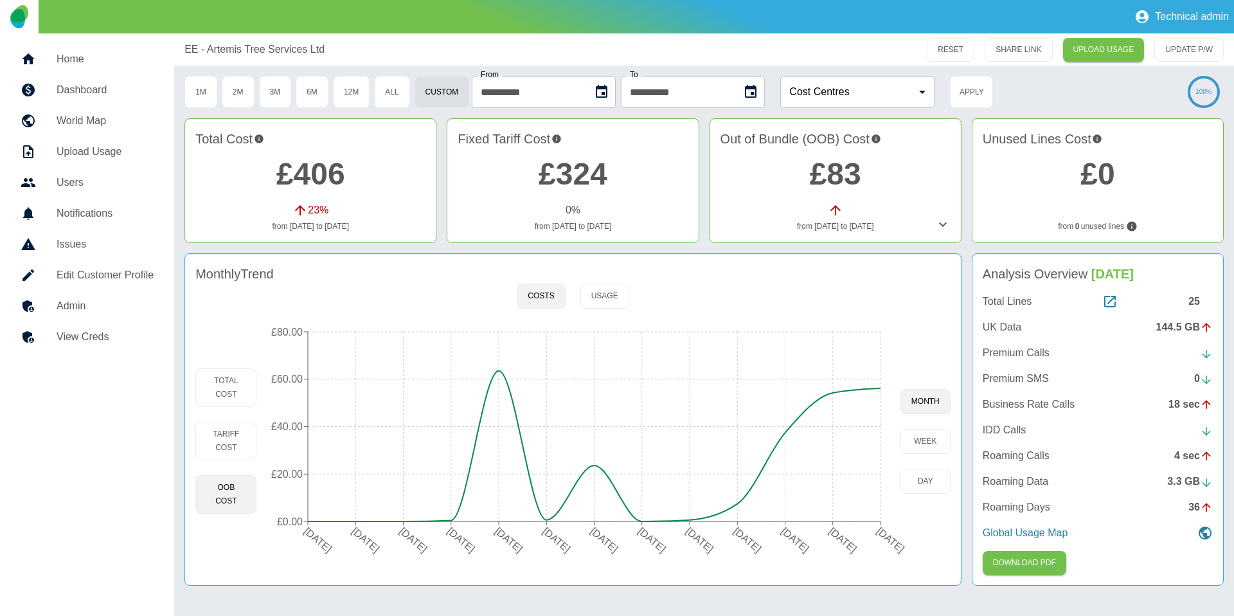
click at [940, 226] on icon at bounding box center [942, 224] width 15 height 15
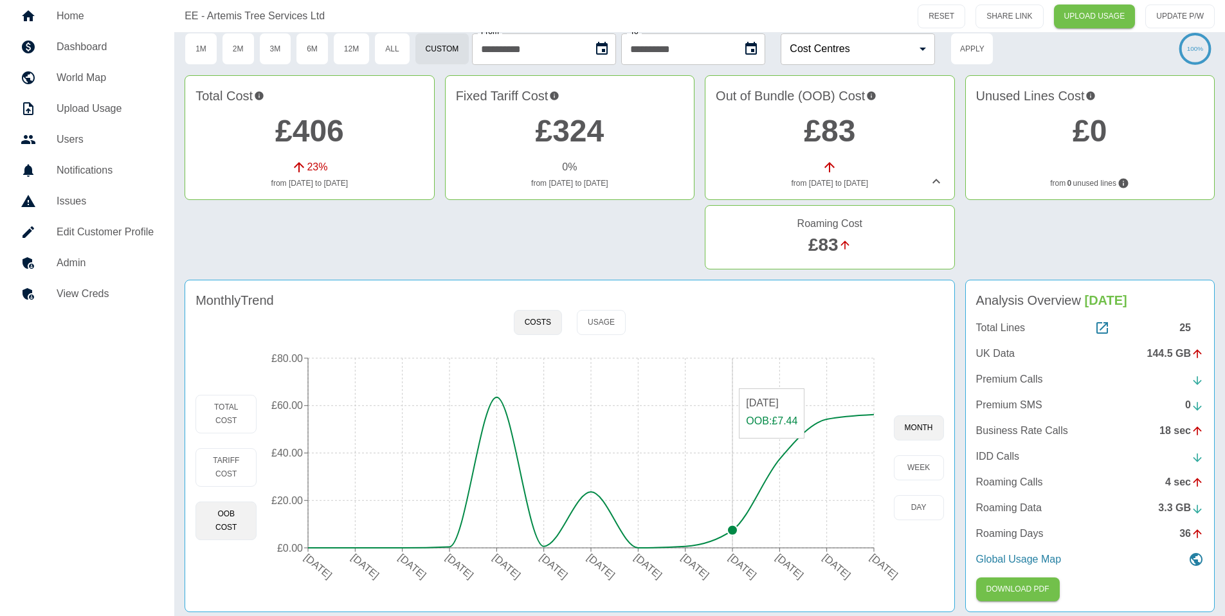
scroll to position [50, 0]
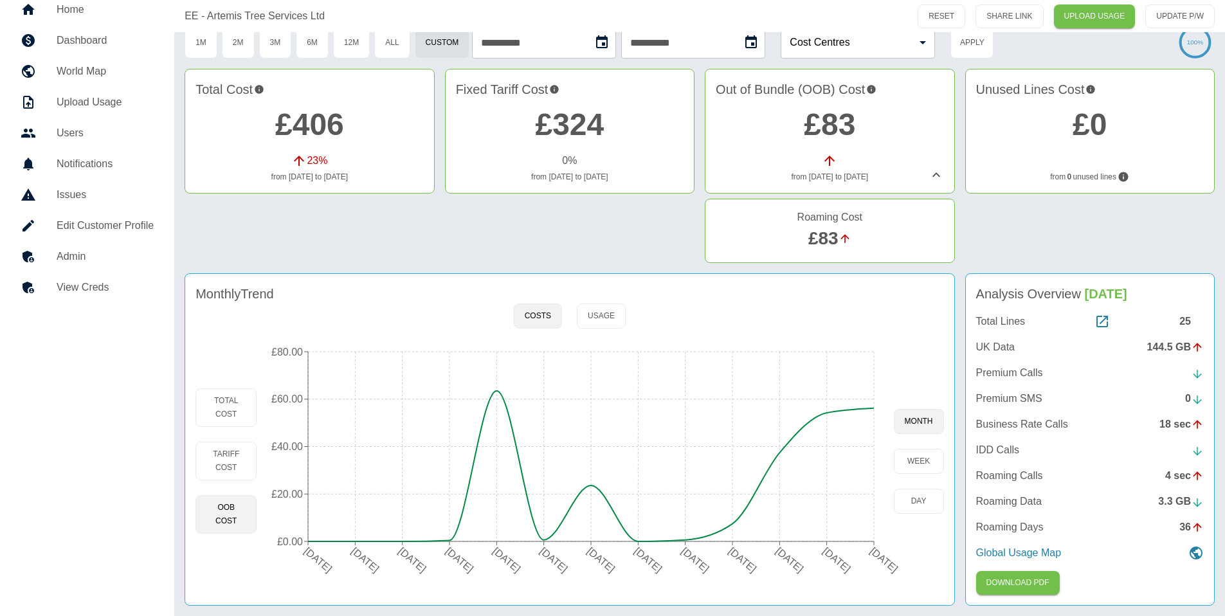
click at [934, 185] on div "Out of Bundle (OOB) Cost £83 from 01/06/2025 to 30/06/2025" at bounding box center [829, 131] width 249 height 125
click at [936, 173] on icon at bounding box center [936, 174] width 8 height 5
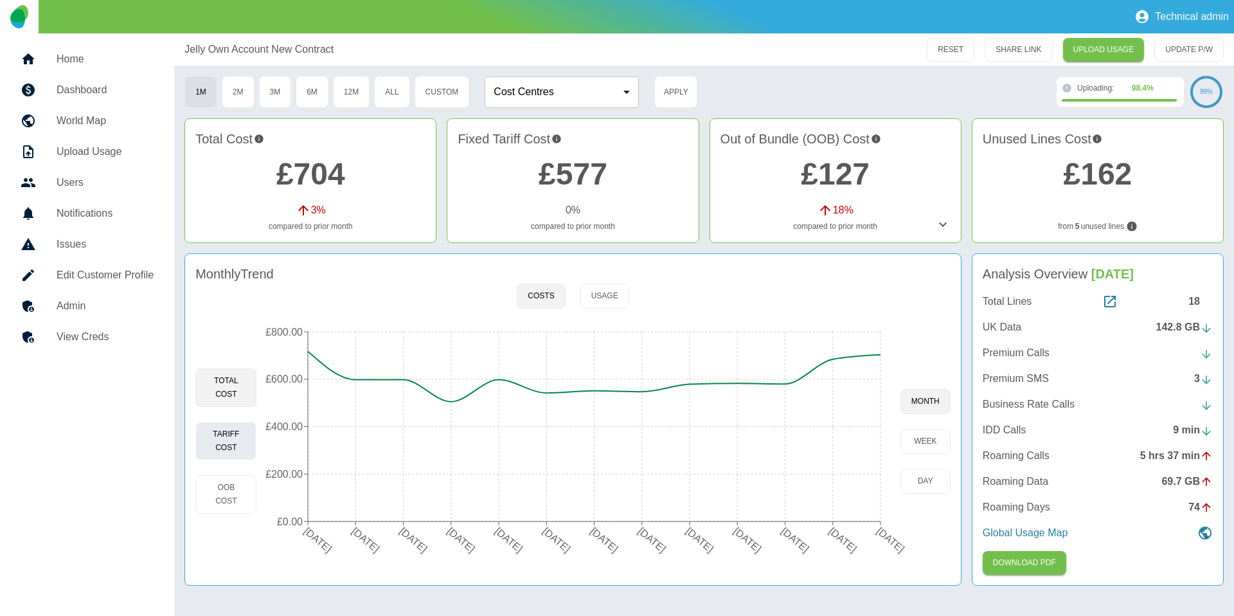
click at [236, 433] on button "Tariff Cost" at bounding box center [225, 441] width 61 height 39
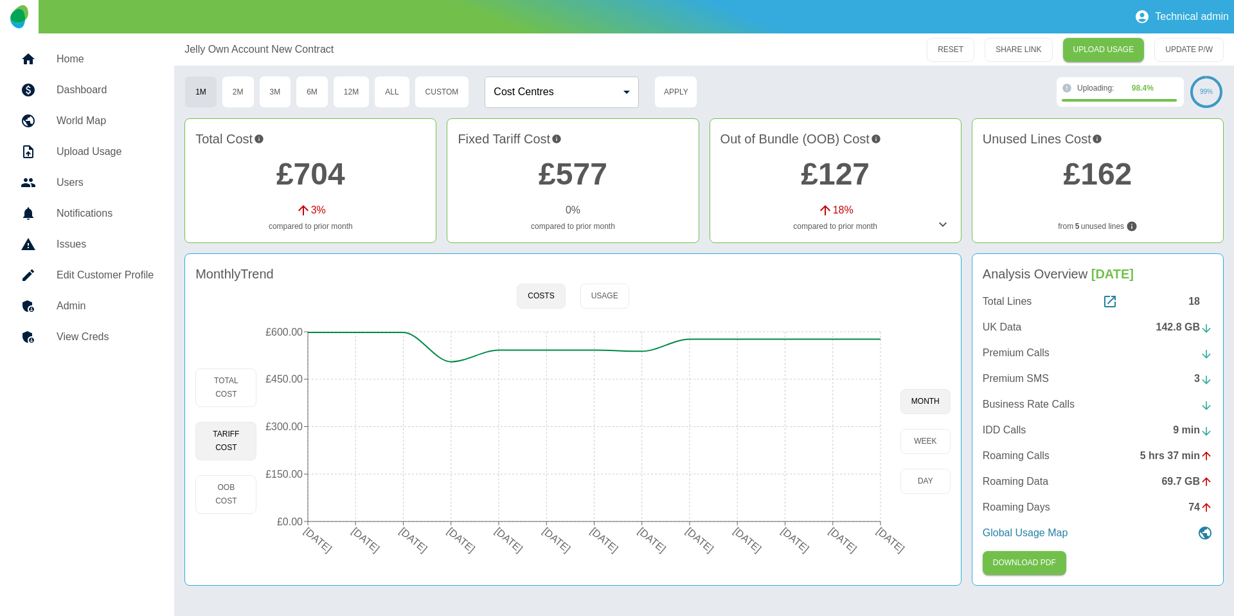
click at [514, 576] on div "Monthly Trend Costs Usage Total Cost Tariff Cost OOB Cost [DATE] [DATE] [DATE] …" at bounding box center [573, 419] width 777 height 332
click at [441, 87] on button "Custom" at bounding box center [442, 92] width 55 height 32
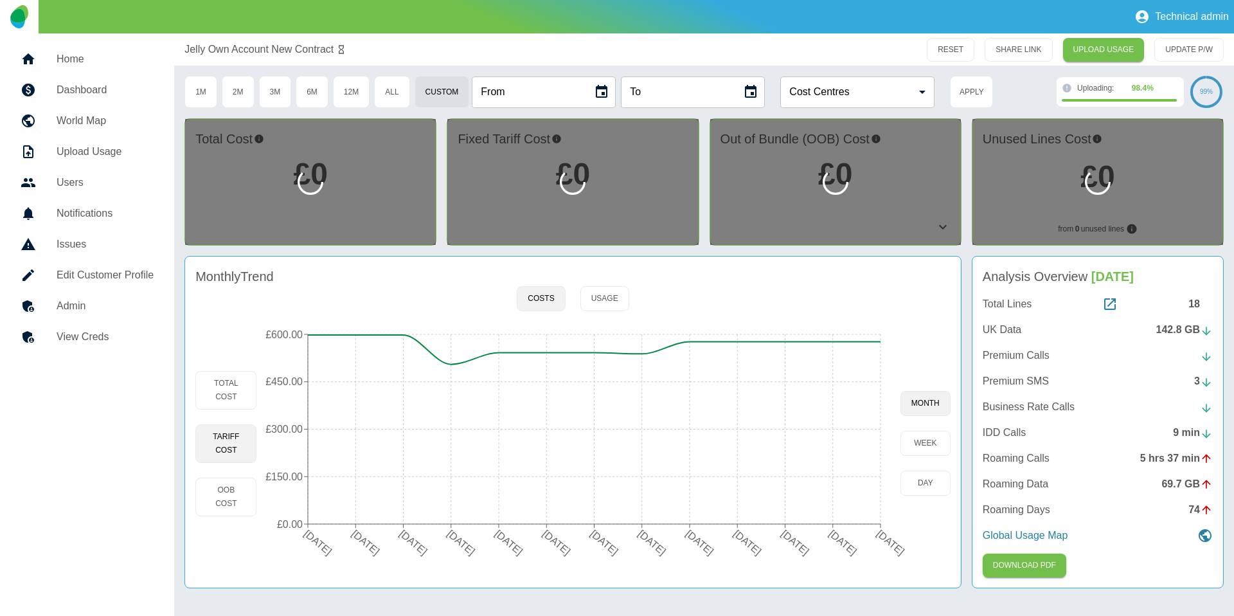
click at [589, 96] on div "From" at bounding box center [544, 93] width 144 height 32
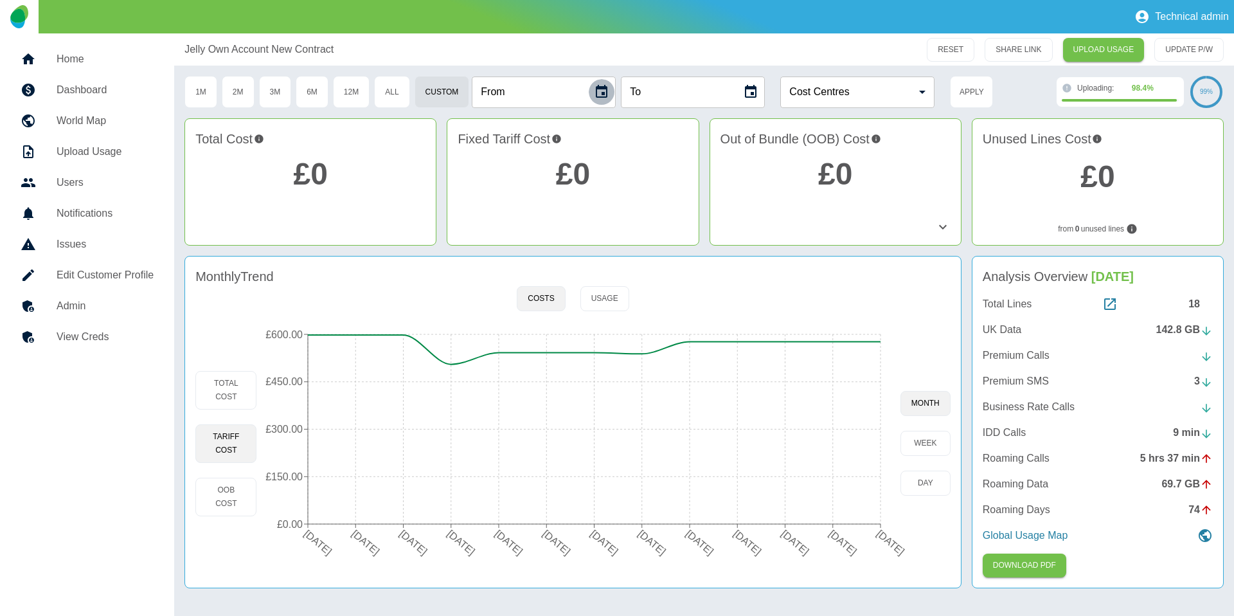
click at [601, 93] on icon "Choose date" at bounding box center [602, 91] width 12 height 13
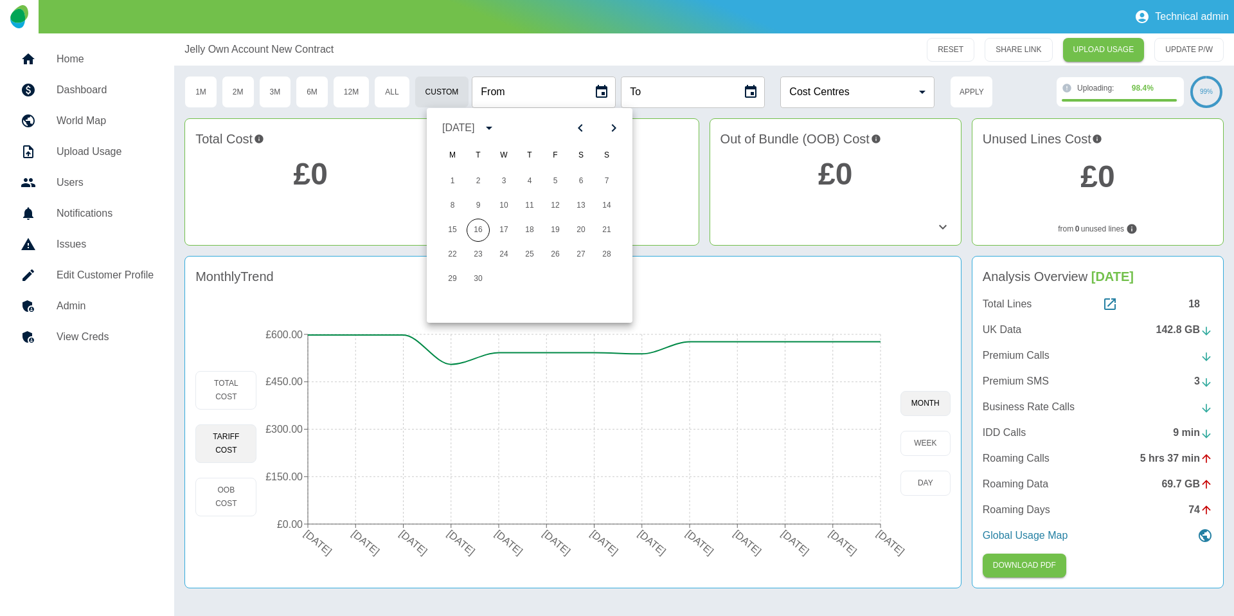
click at [580, 131] on icon "Previous month" at bounding box center [580, 127] width 15 height 15
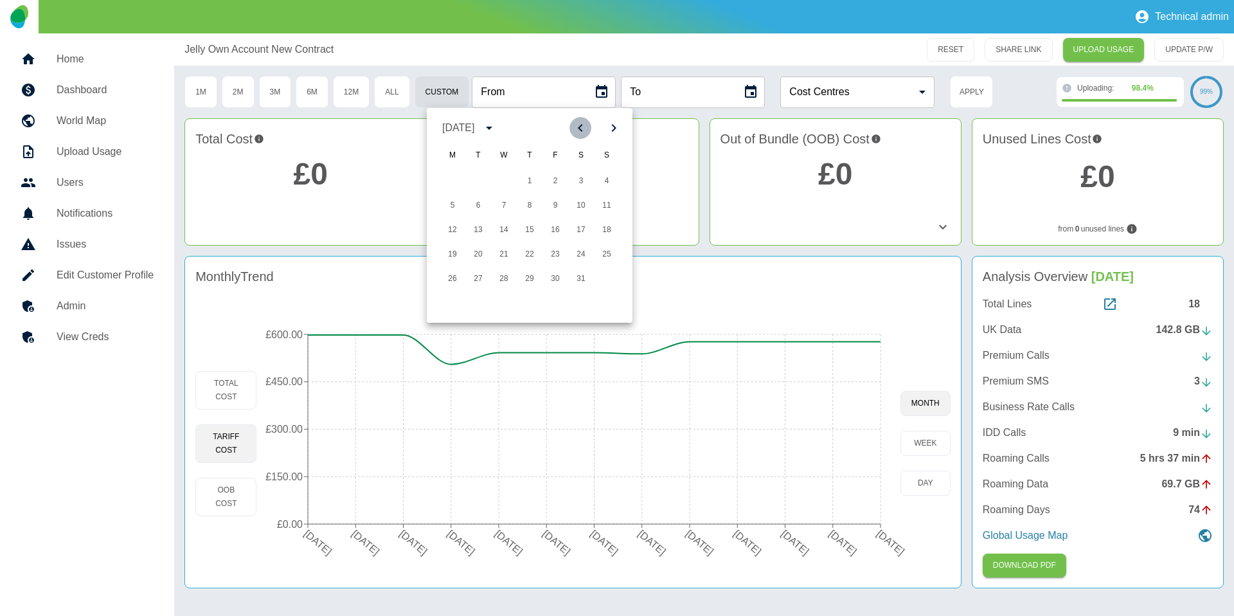
click at [580, 131] on icon "Previous month" at bounding box center [580, 127] width 15 height 15
click at [609, 185] on button "1" at bounding box center [606, 181] width 23 height 23
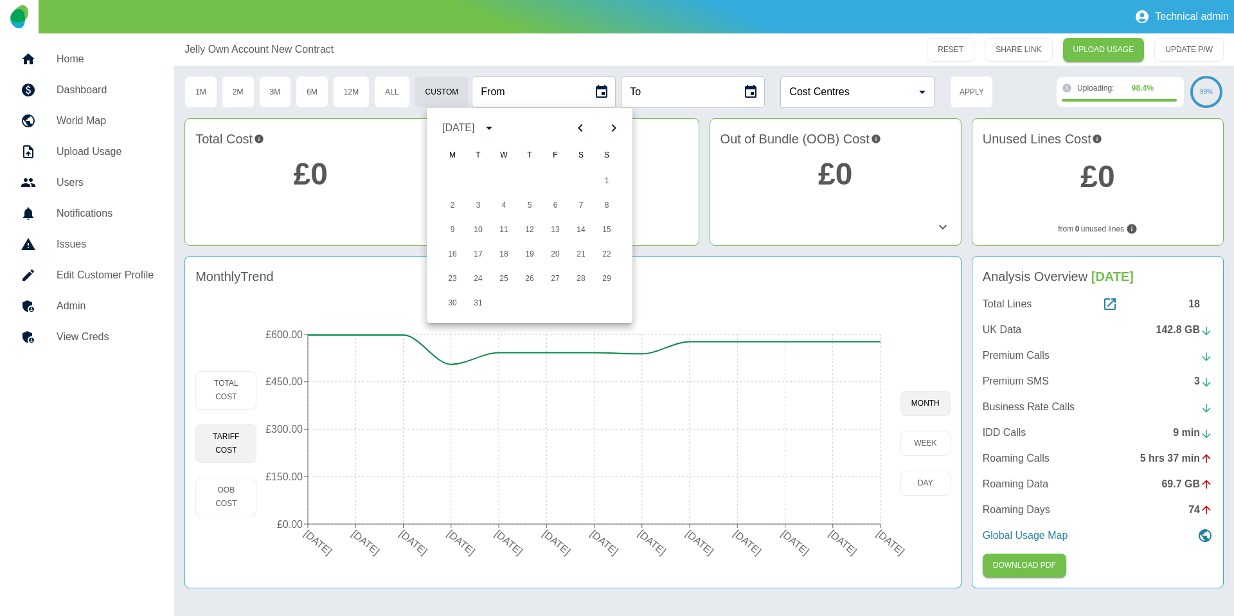
type input "**********"
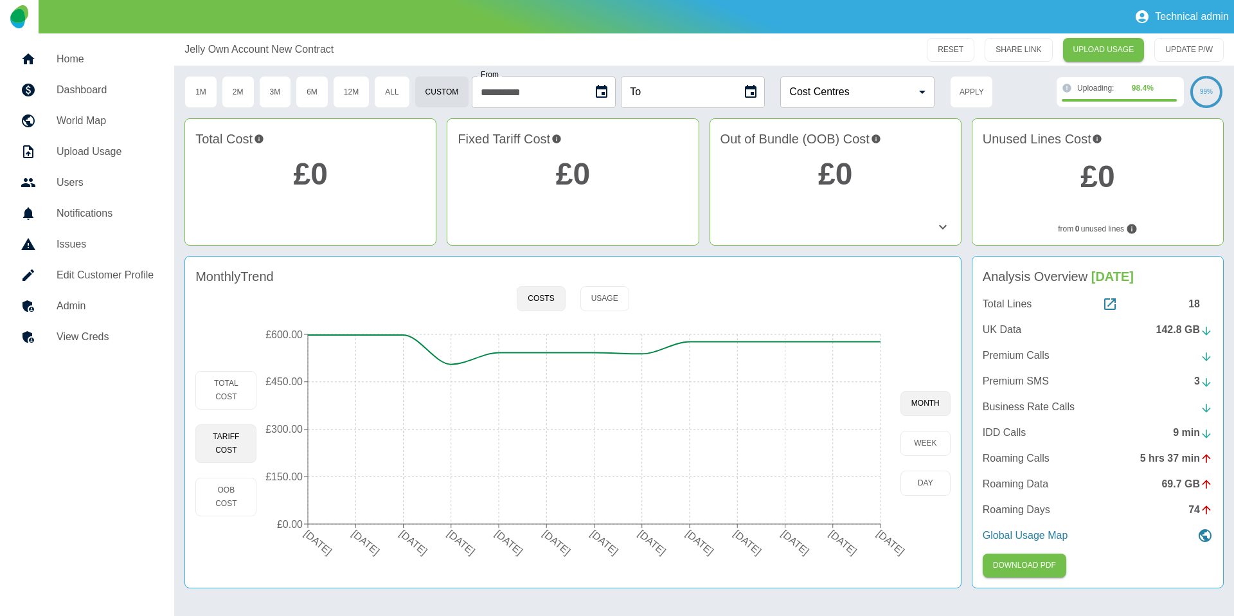
click at [754, 94] on icon "Choose date" at bounding box center [750, 91] width 15 height 15
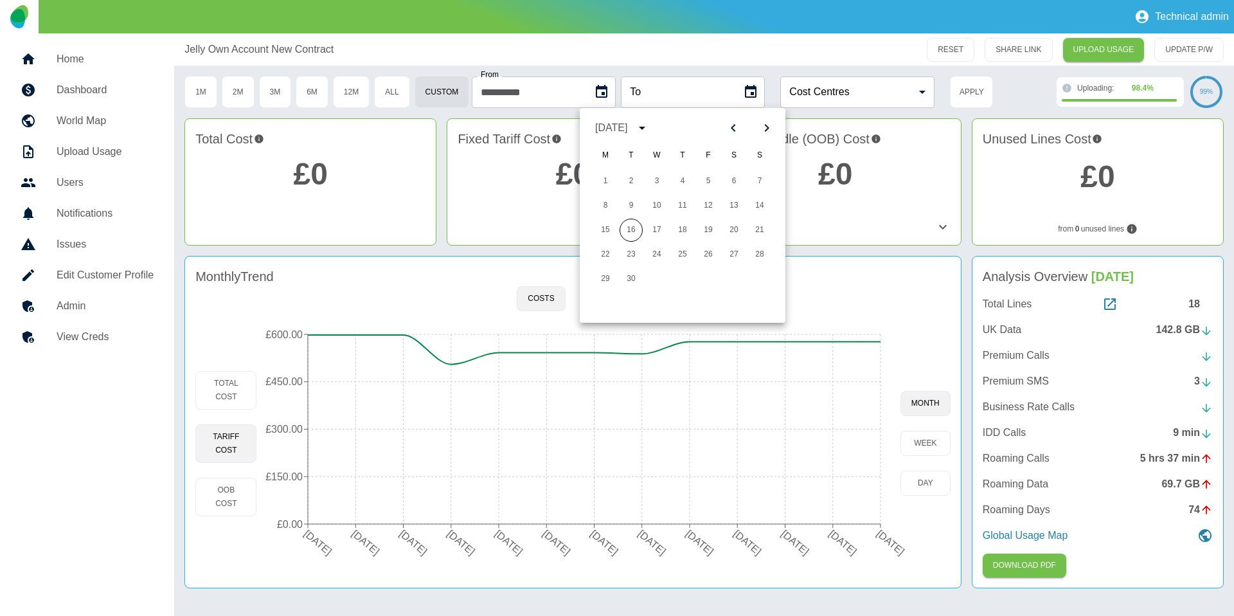
click at [737, 127] on icon "Previous month" at bounding box center [733, 127] width 15 height 15
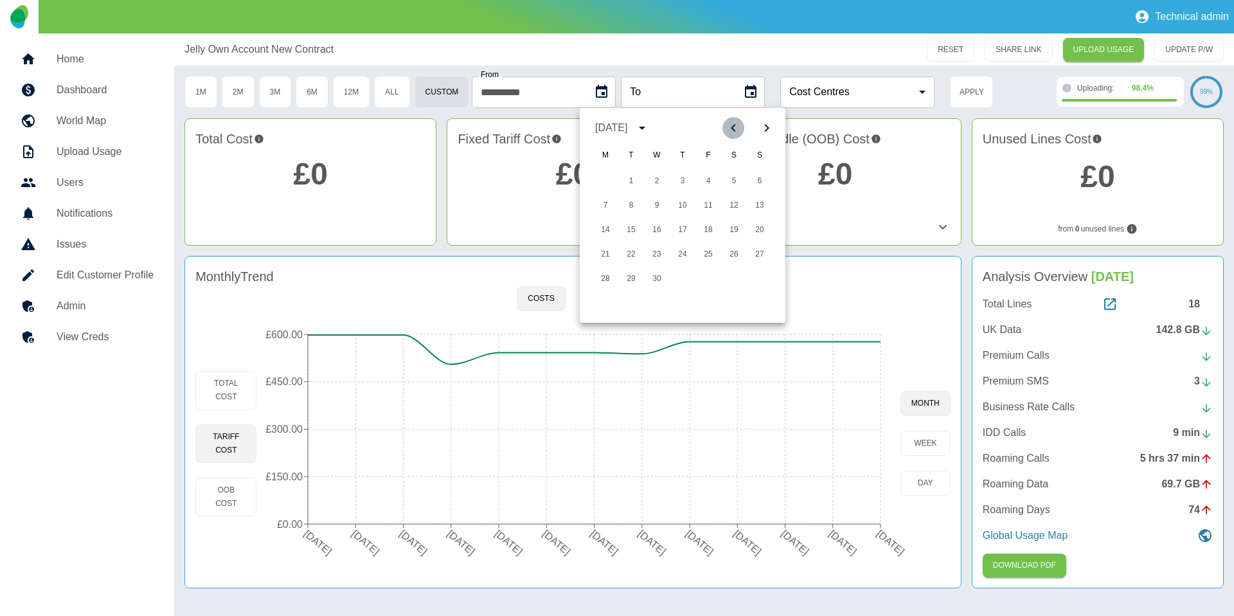
click at [737, 127] on icon "Previous month" at bounding box center [733, 127] width 15 height 15
click at [629, 294] on button "31" at bounding box center [631, 303] width 23 height 23
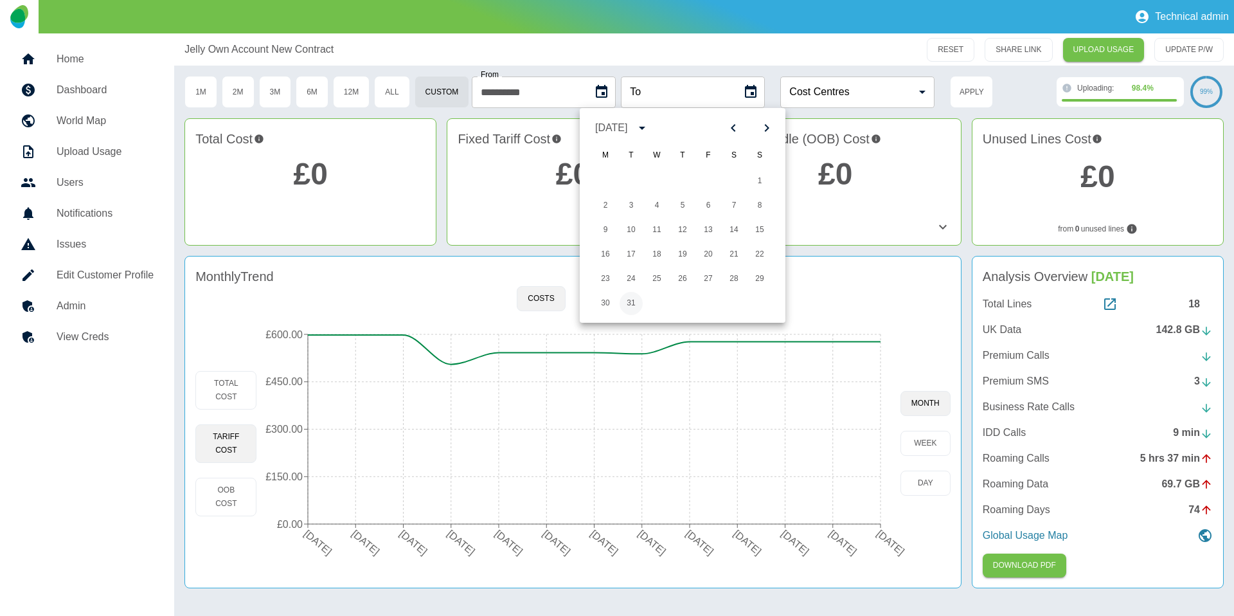
type input "**********"
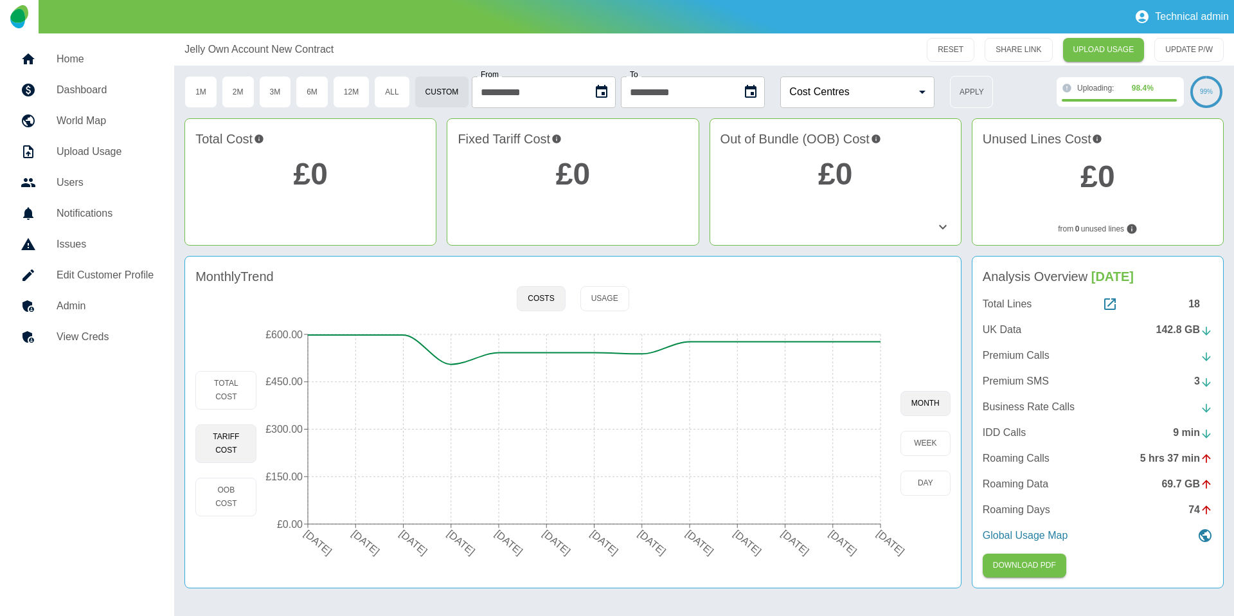
click at [971, 89] on button "Apply" at bounding box center [971, 92] width 43 height 32
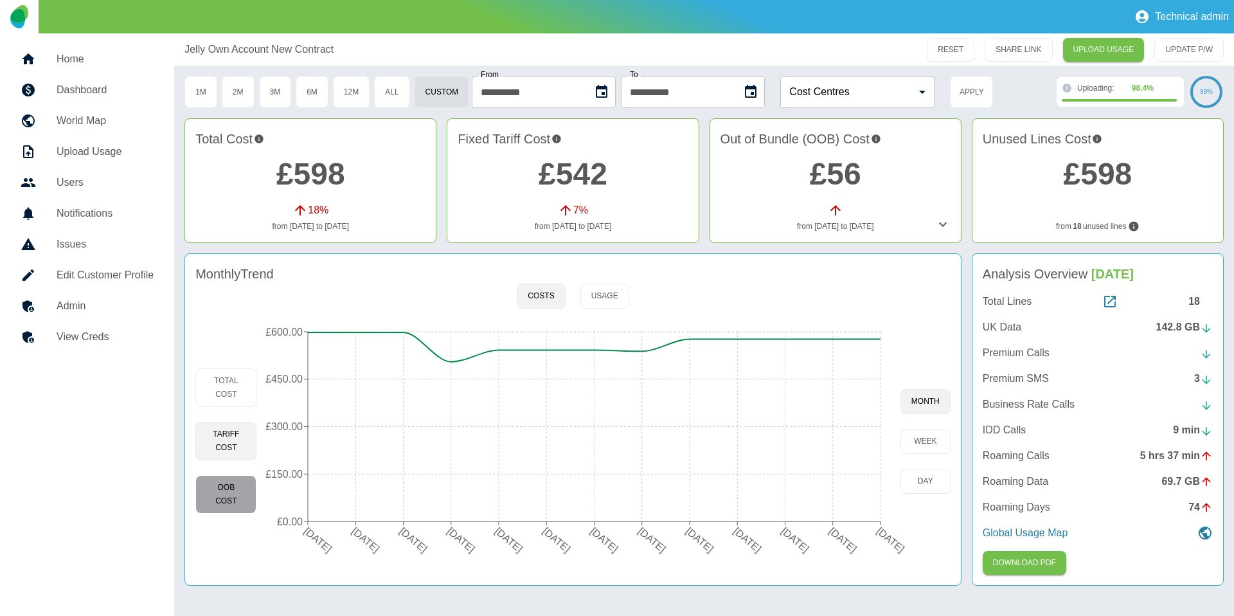
click at [213, 488] on button "OOB Cost" at bounding box center [225, 494] width 61 height 39
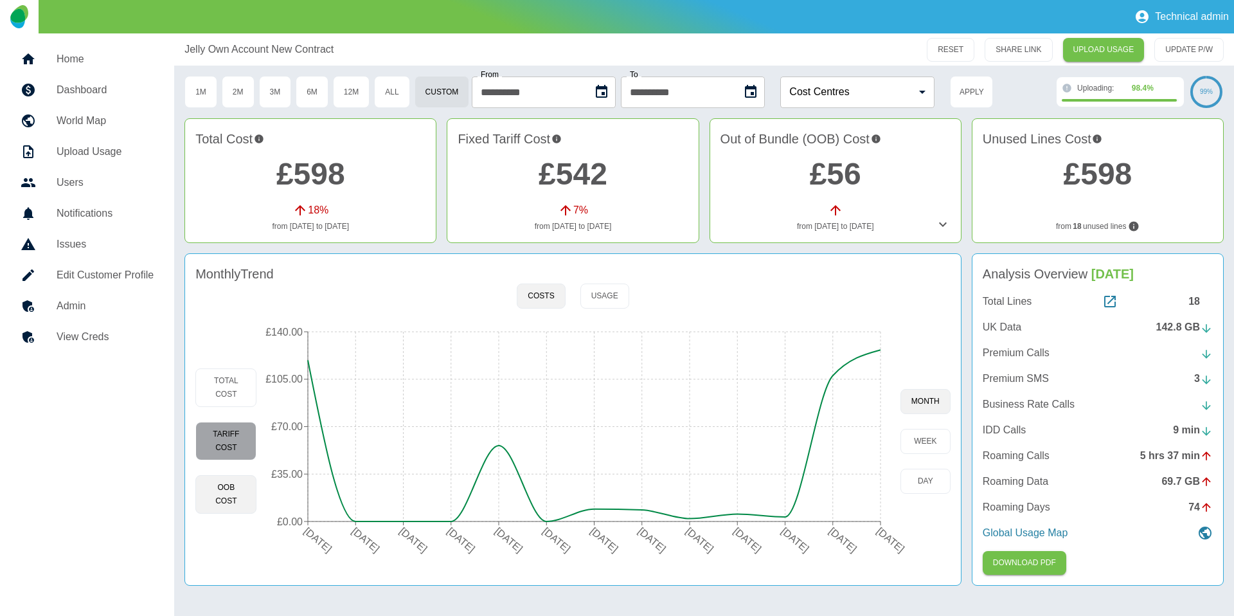
click at [212, 435] on button "Tariff Cost" at bounding box center [225, 441] width 61 height 39
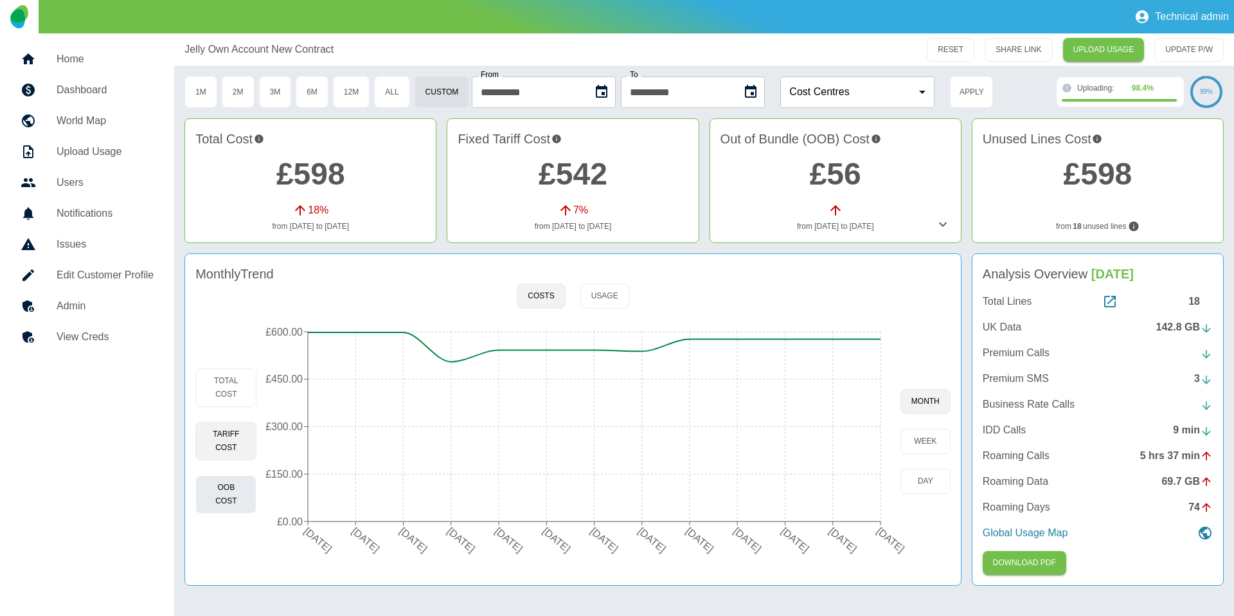
click at [244, 490] on button "OOB Cost" at bounding box center [225, 494] width 61 height 39
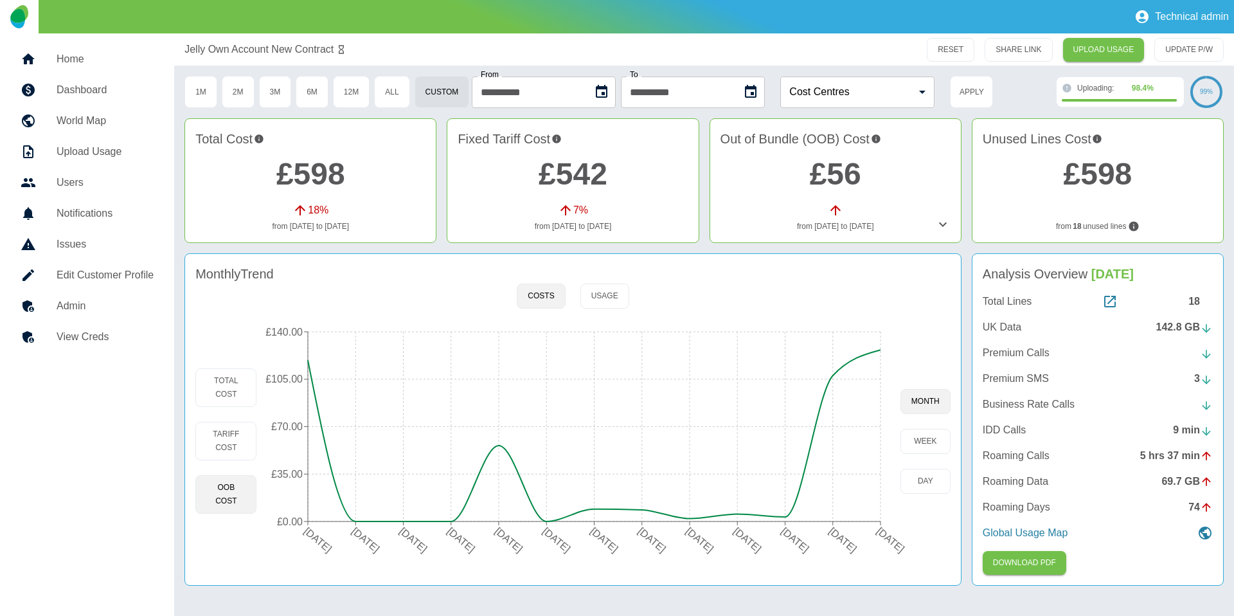
click at [124, 55] on h5 "Home" at bounding box center [105, 58] width 97 height 15
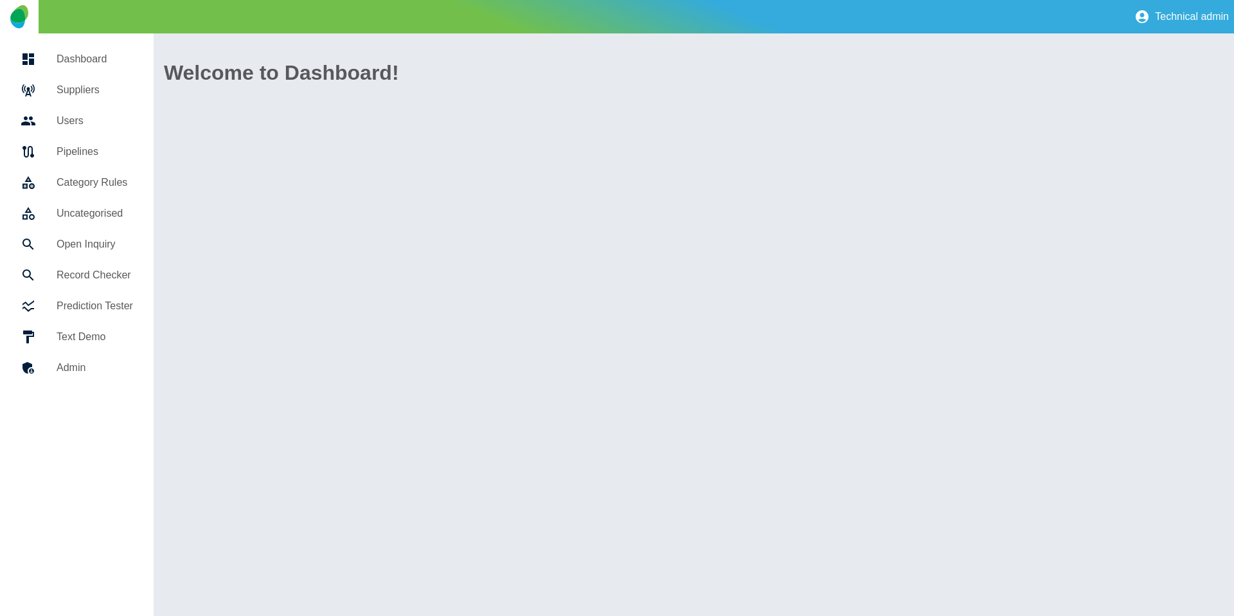
click at [111, 82] on h5 "Suppliers" at bounding box center [95, 89] width 77 height 15
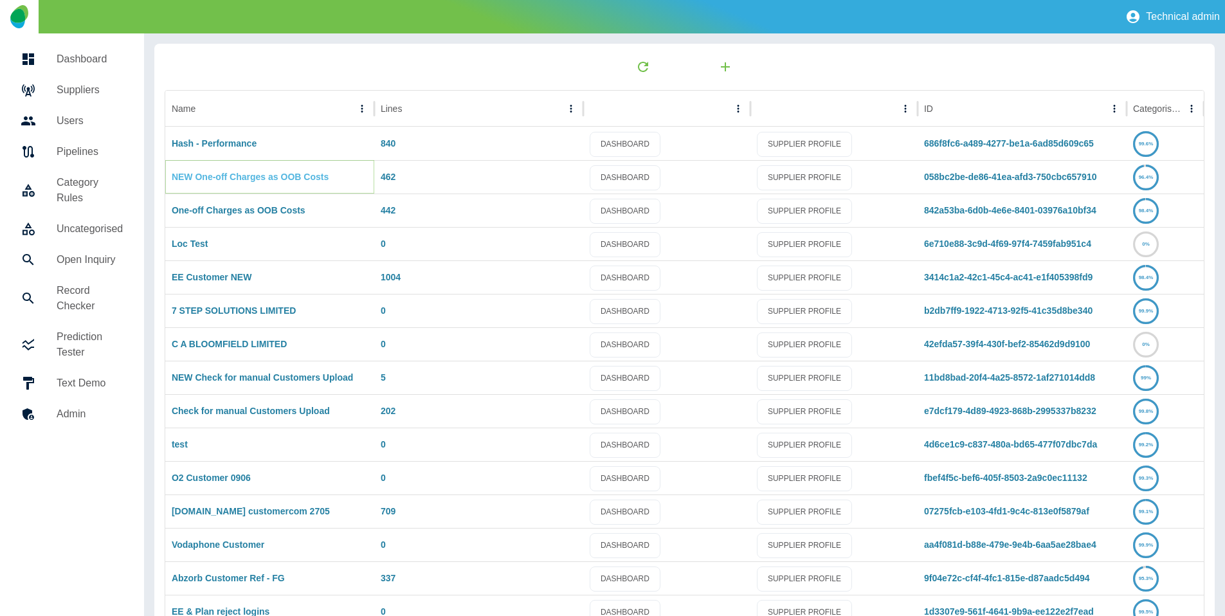
click at [218, 181] on link "NEW One-off Charges as OOB Costs" at bounding box center [250, 177] width 157 height 10
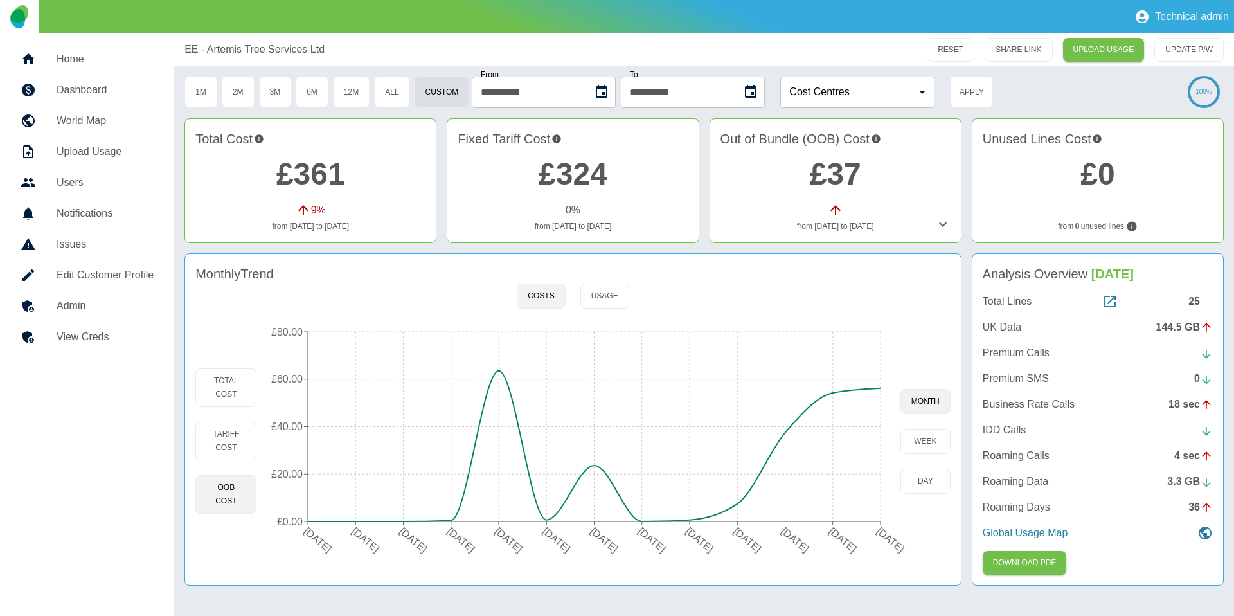
click at [800, 577] on div "Monthly Trend Costs Usage Total Cost Tariff Cost OOB Cost [DATE] [DATE] [DATE] …" at bounding box center [573, 419] width 777 height 332
